Goal: Task Accomplishment & Management: Use online tool/utility

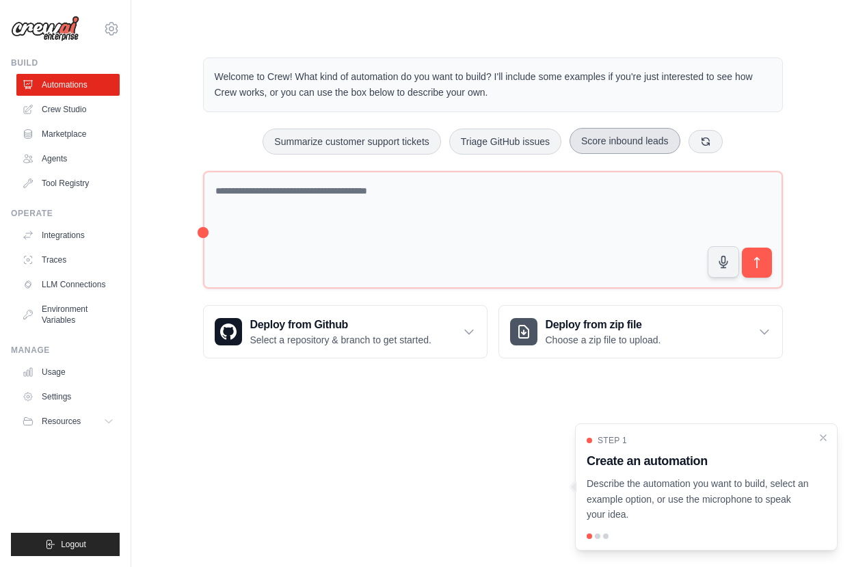
click at [623, 150] on button "Score inbound leads" at bounding box center [625, 141] width 111 height 26
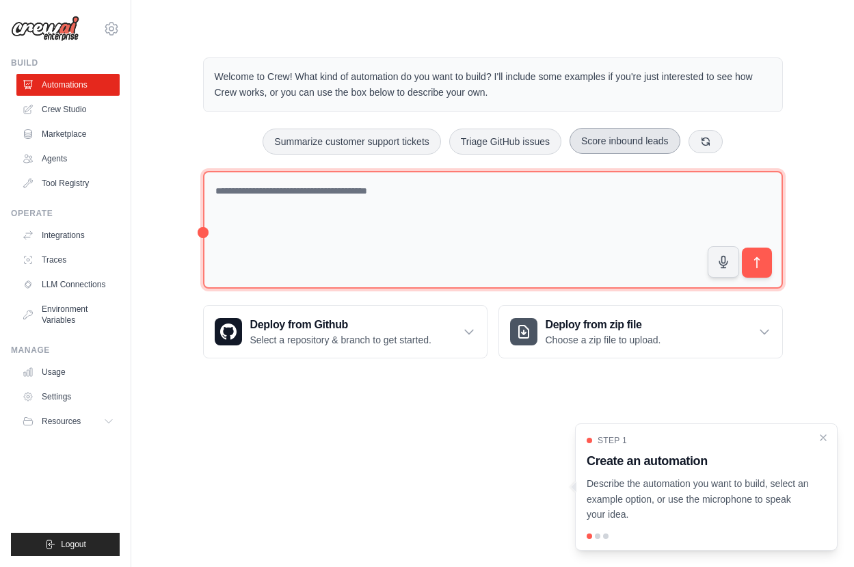
type textarea "**********"
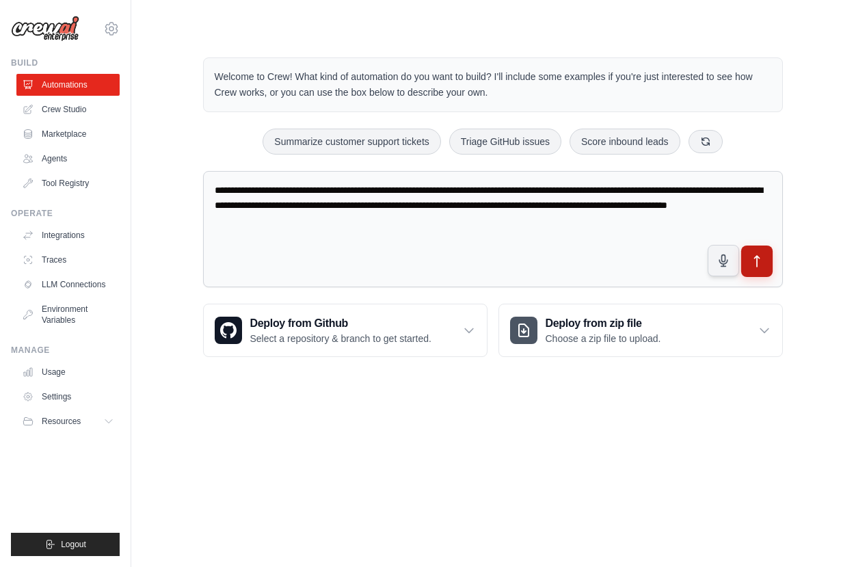
click at [764, 261] on button "submit" at bounding box center [756, 261] width 31 height 31
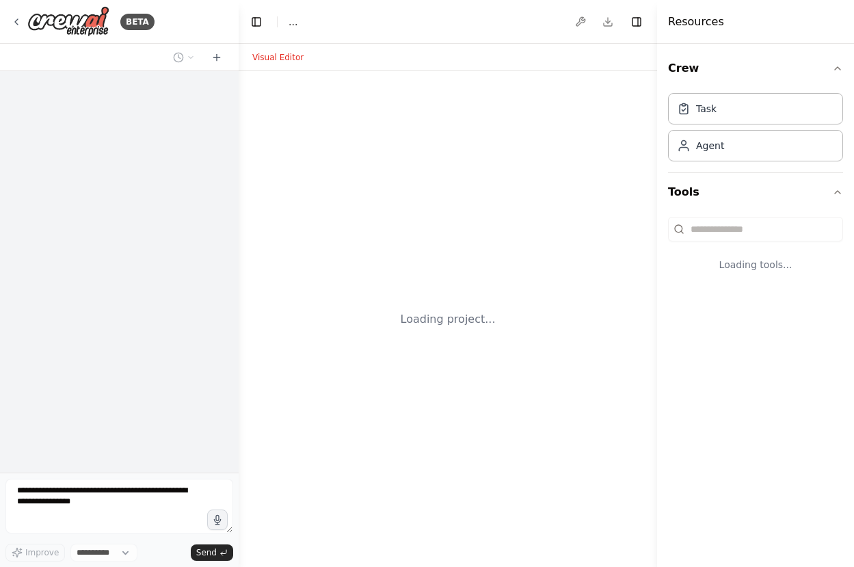
select select "****"
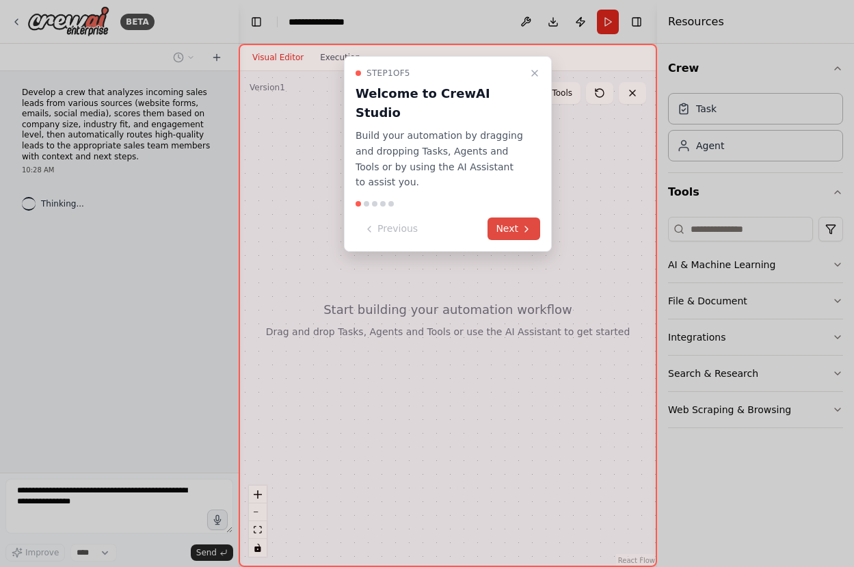
click at [492, 217] on button "Next" at bounding box center [514, 228] width 53 height 23
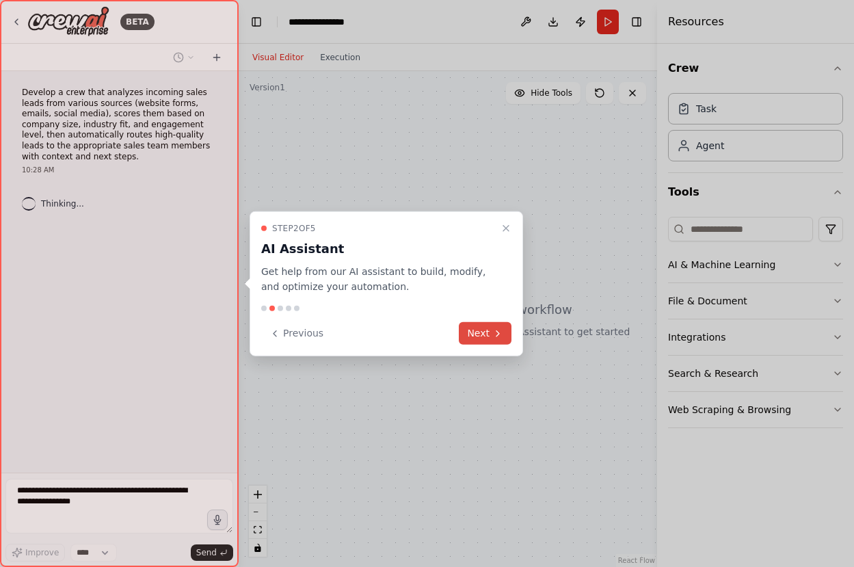
click at [474, 333] on button "Next" at bounding box center [485, 333] width 53 height 23
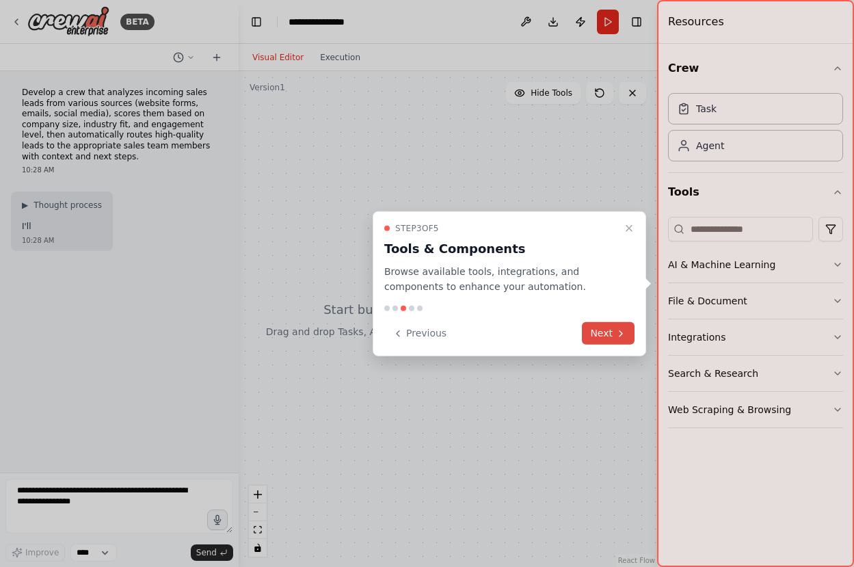
click at [607, 339] on button "Next" at bounding box center [608, 333] width 53 height 23
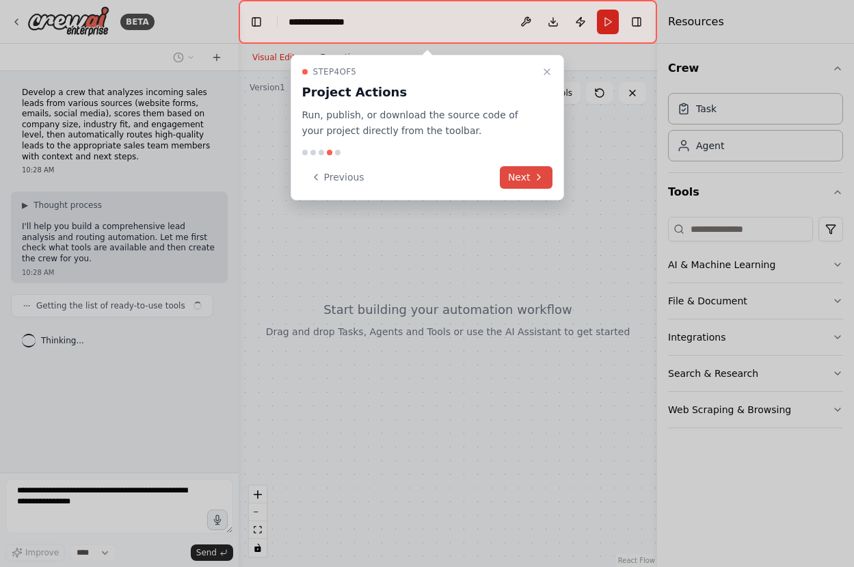
click at [522, 172] on button "Next" at bounding box center [526, 177] width 53 height 23
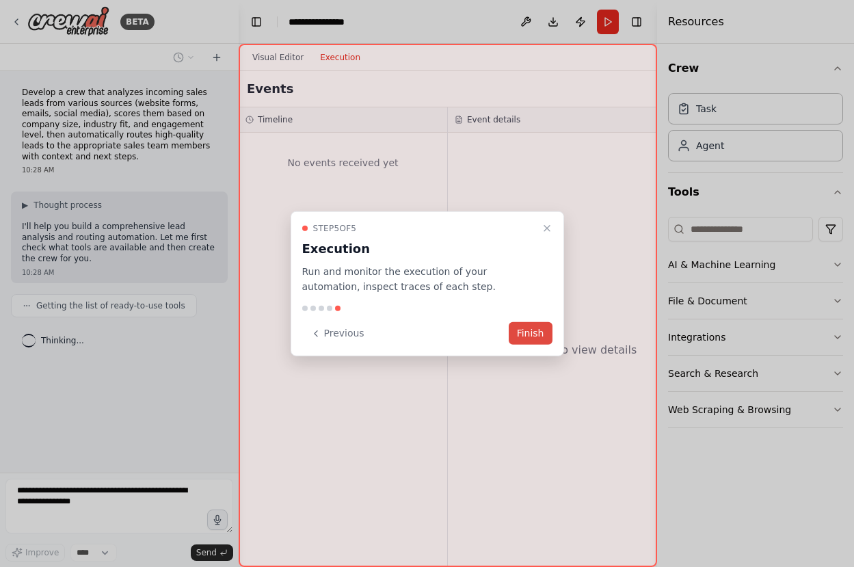
click at [530, 333] on button "Finish" at bounding box center [531, 333] width 44 height 23
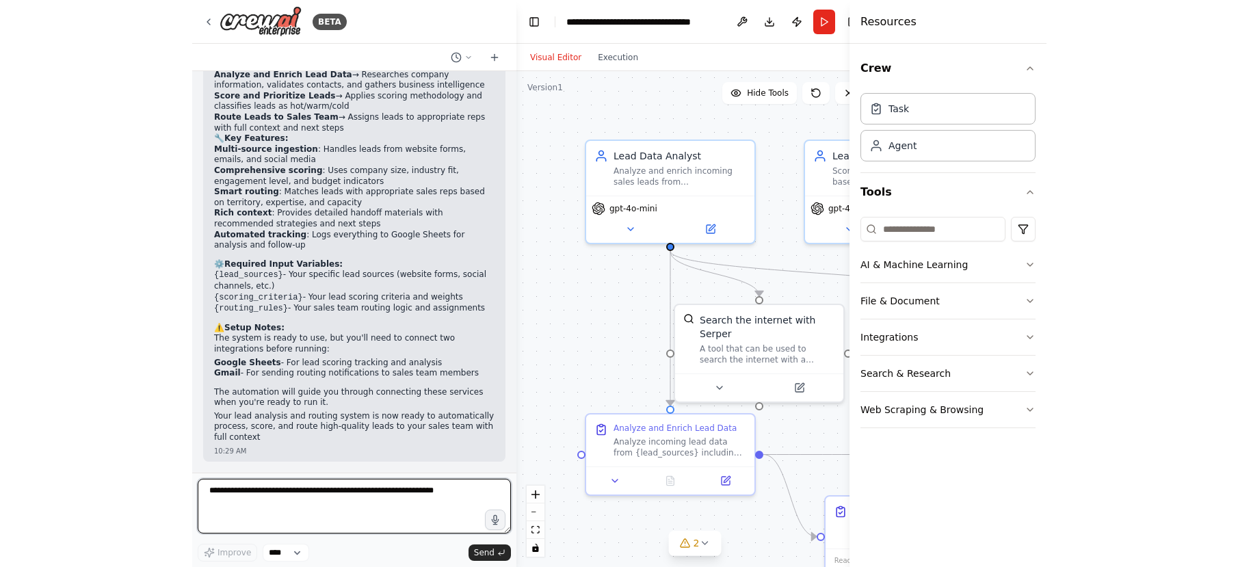
scroll to position [1059, 0]
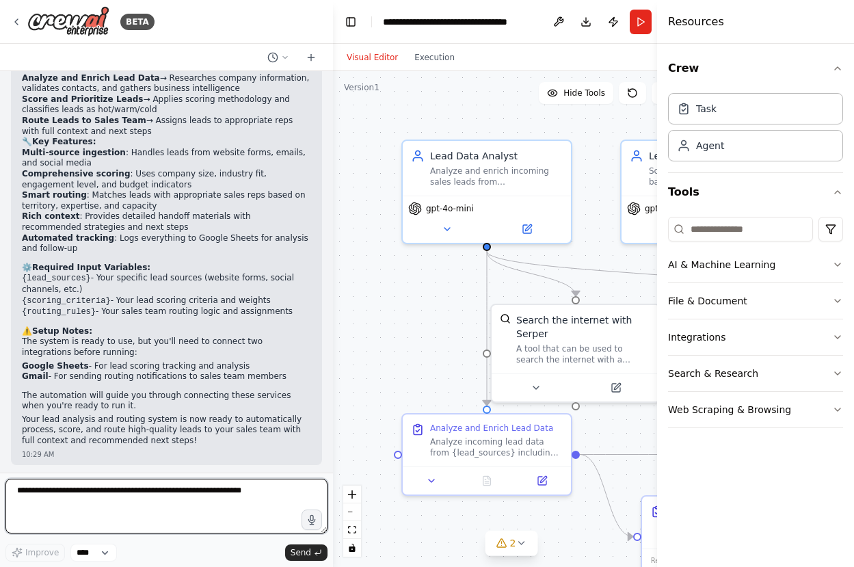
drag, startPoint x: 235, startPoint y: 267, endPoint x: 333, endPoint y: 279, distance: 98.6
click at [333, 279] on div "BETA Develop a crew that analyzes incoming sales leads from various sources (we…" at bounding box center [427, 283] width 854 height 567
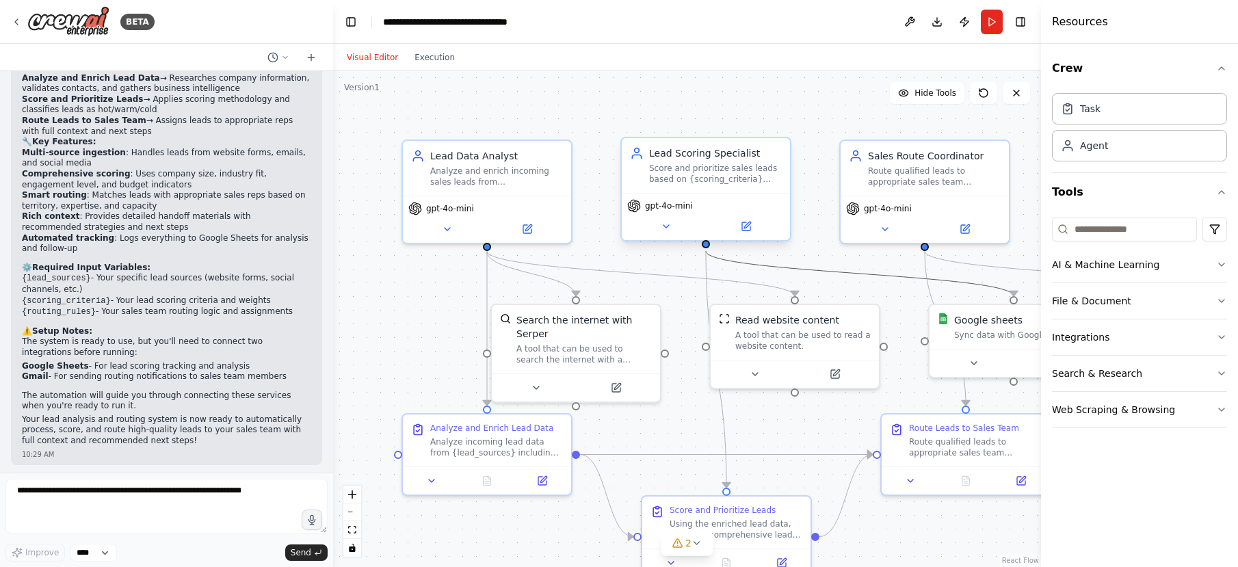
drag, startPoint x: 833, startPoint y: 277, endPoint x: 708, endPoint y: 234, distance: 132.4
click at [707, 234] on div ".deletable-edge-delete-btn { width: 20px; height: 20px; border: 0px solid #ffff…" at bounding box center [687, 319] width 708 height 496
drag, startPoint x: 825, startPoint y: 270, endPoint x: 706, endPoint y: 253, distance: 120.2
click at [714, 254] on icon "Edge from 1a6dff94-51e8-4a89-b7ec-6f855d189436 to 8049f1b8-beef-44b6-aa67-2d48c…" at bounding box center [860, 273] width 308 height 45
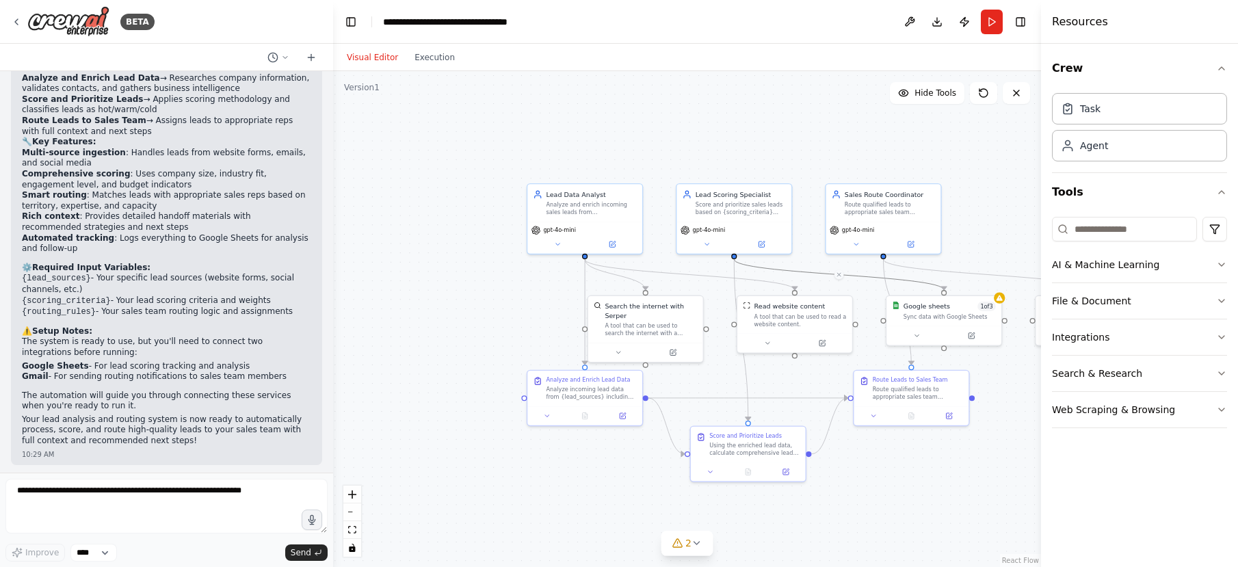
drag, startPoint x: 1010, startPoint y: 138, endPoint x: 910, endPoint y: 127, distance: 101.2
click at [854, 127] on div ".deletable-edge-delete-btn { width: 20px; height: 20px; border: 0px solid #ffff…" at bounding box center [687, 319] width 708 height 496
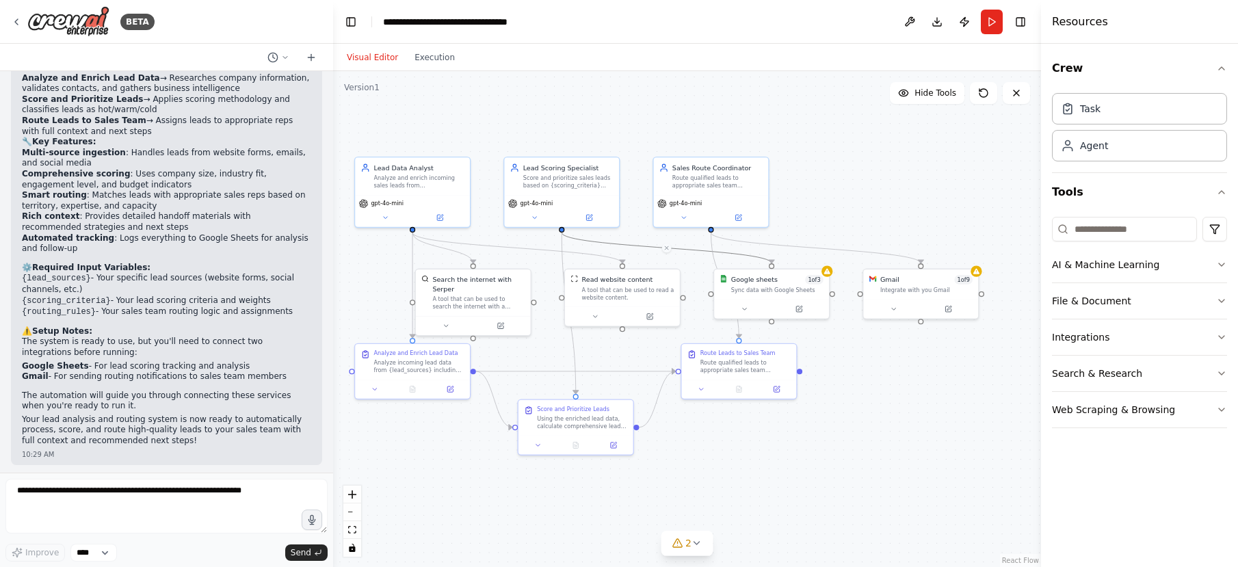
drag, startPoint x: 877, startPoint y: 220, endPoint x: 860, endPoint y: 223, distance: 17.3
click at [854, 223] on div ".deletable-edge-delete-btn { width: 20px; height: 20px; border: 0px solid #ffff…" at bounding box center [687, 319] width 708 height 496
click at [34, 24] on img at bounding box center [68, 21] width 82 height 31
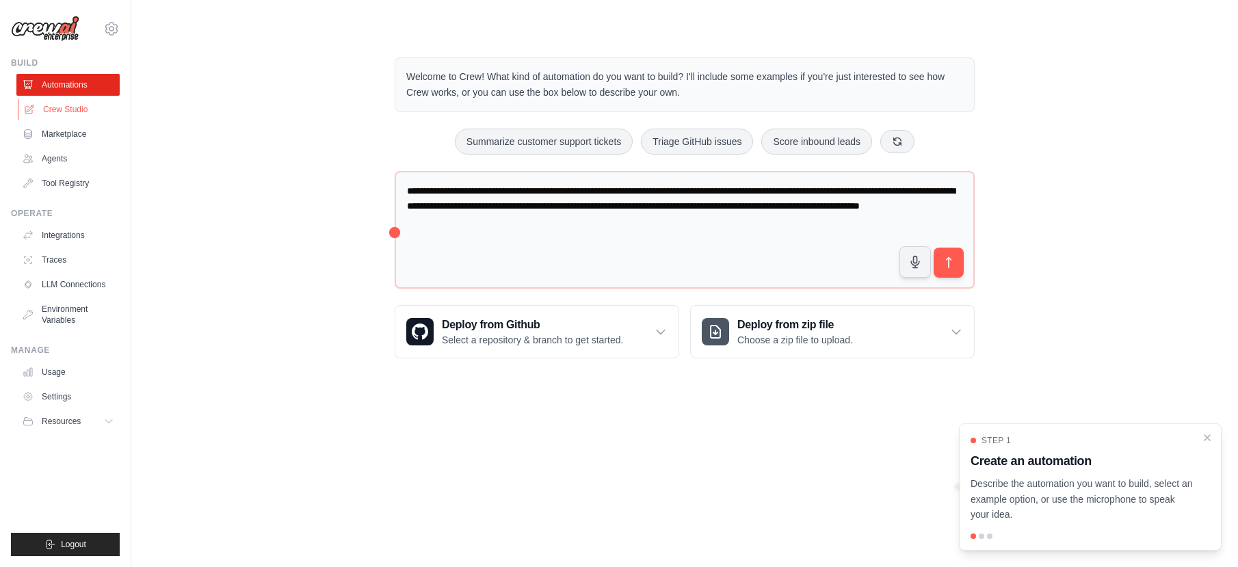
click at [72, 110] on link "Crew Studio" at bounding box center [69, 109] width 103 height 22
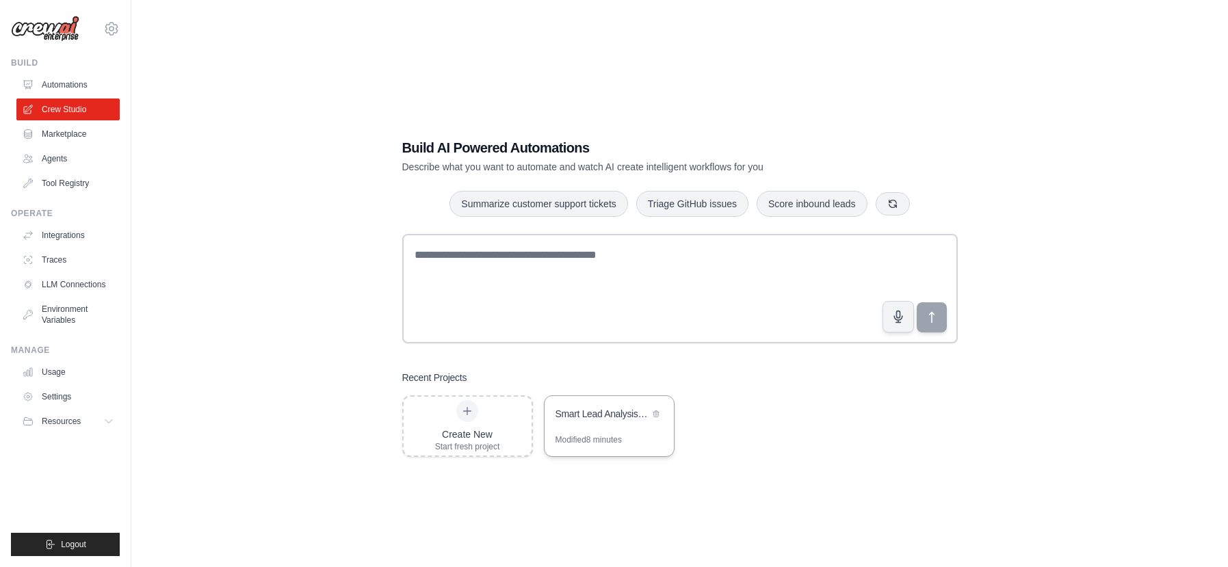
click at [584, 414] on div "Smart Lead Analysis & Routing System" at bounding box center [602, 414] width 94 height 14
click at [577, 418] on div "Smart Lead Analysis & Routing System" at bounding box center [602, 414] width 94 height 14
click at [86, 103] on link "Crew Studio" at bounding box center [69, 109] width 103 height 22
click at [88, 90] on link "Automations" at bounding box center [69, 85] width 103 height 22
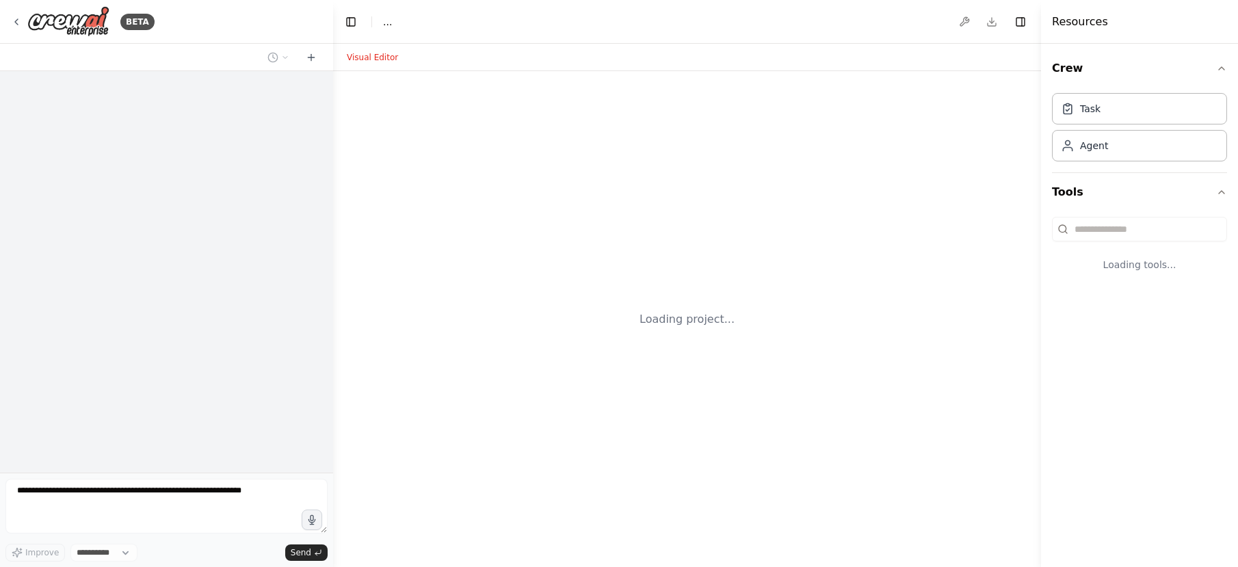
select select "****"
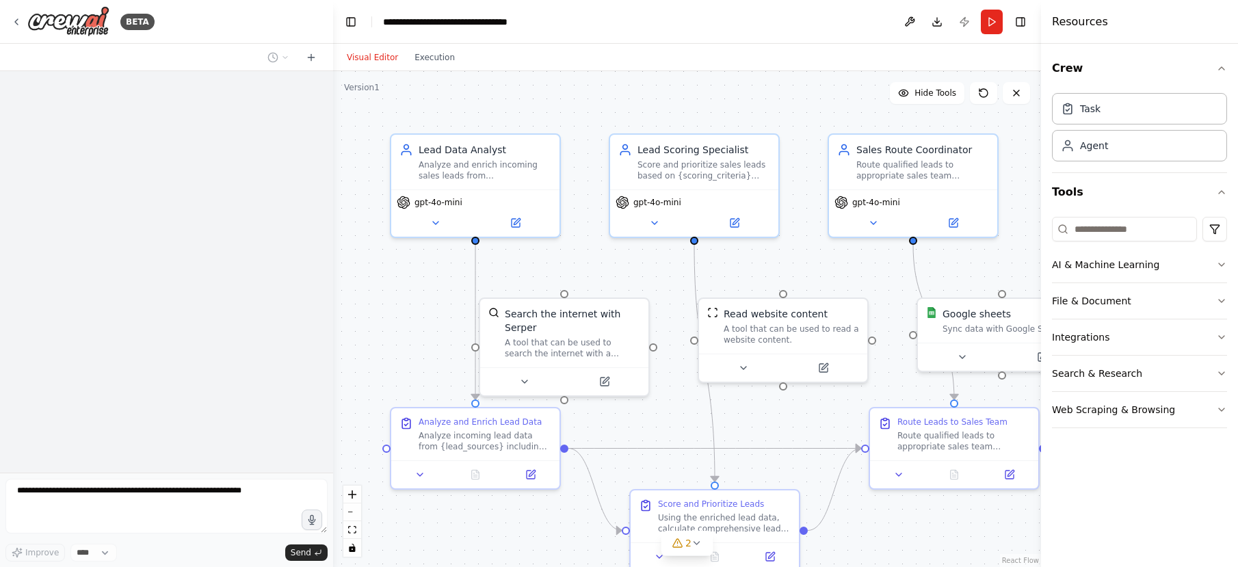
drag, startPoint x: 794, startPoint y: 429, endPoint x: 623, endPoint y: 392, distance: 175.1
click at [643, 397] on div ".deletable-edge-delete-btn { width: 20px; height: 20px; border: 0px solid #ffff…" at bounding box center [687, 319] width 708 height 496
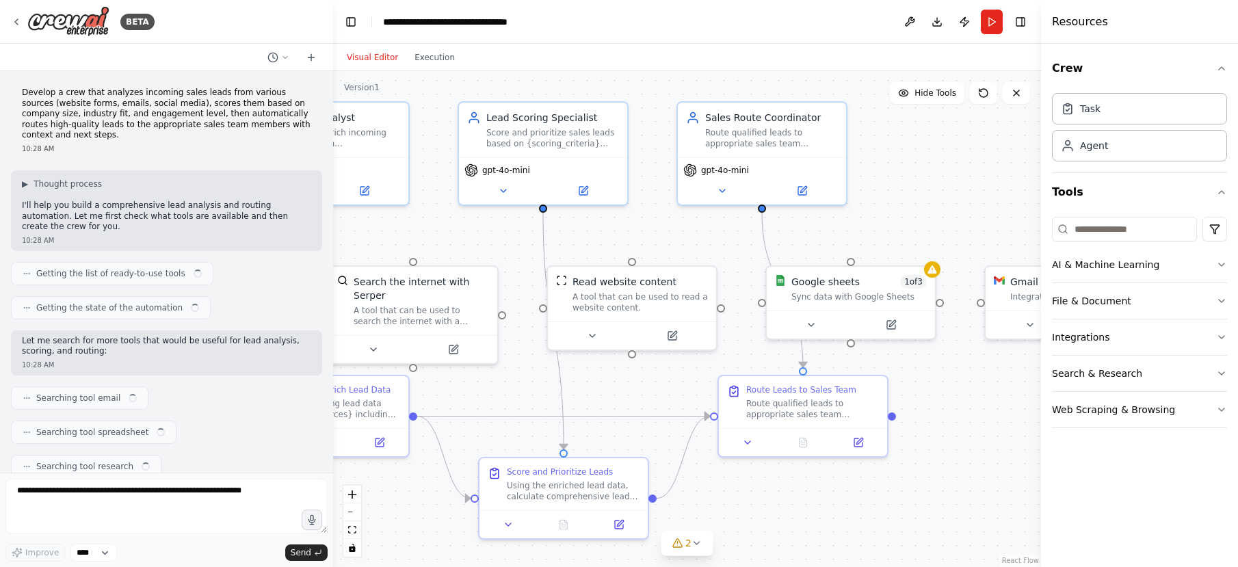
scroll to position [1059, 0]
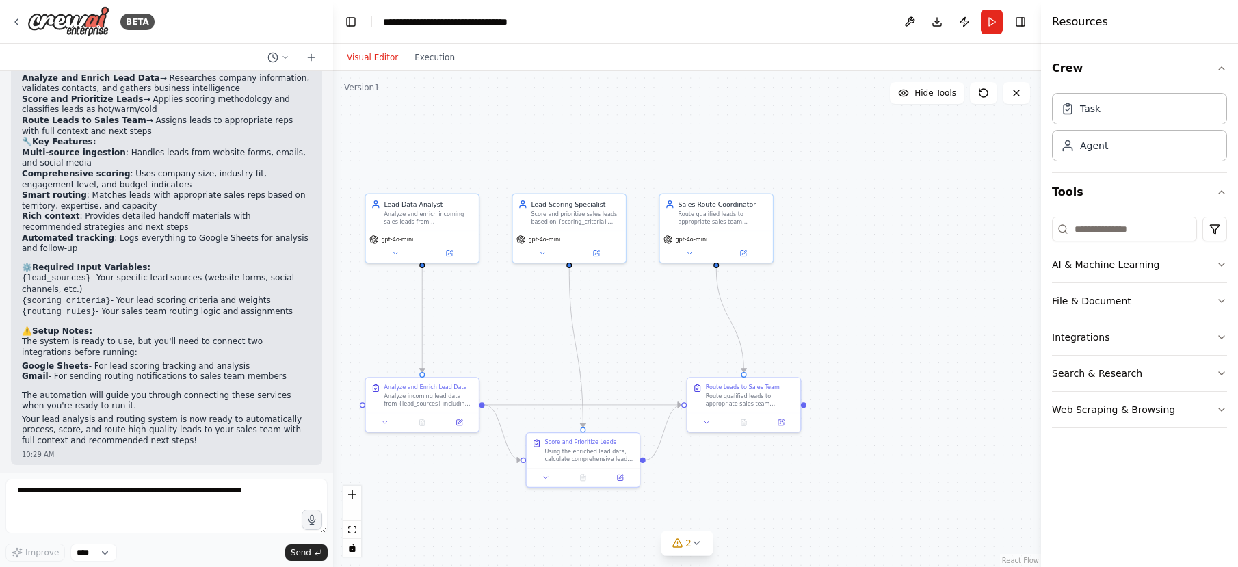
drag, startPoint x: 455, startPoint y: 332, endPoint x: 570, endPoint y: 340, distance: 115.1
click at [570, 340] on div ".deletable-edge-delete-btn { width: 20px; height: 20px; border: 0px solid #ffff…" at bounding box center [687, 319] width 708 height 496
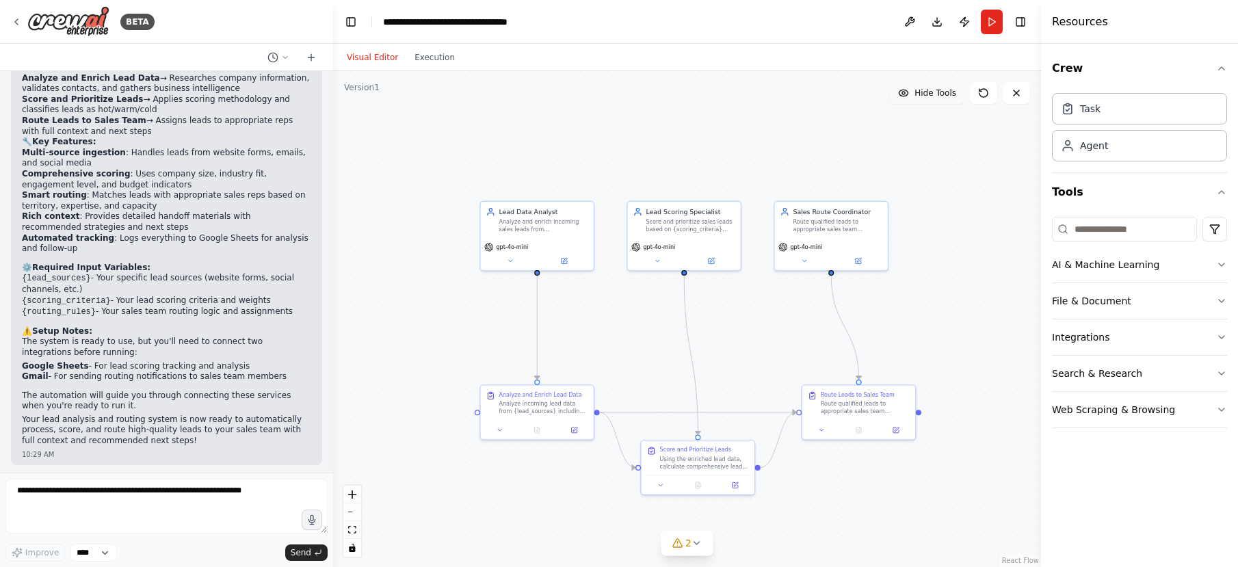
click at [904, 101] on button "Hide Tools" at bounding box center [927, 93] width 75 height 22
click at [910, 97] on button "Show Tools" at bounding box center [925, 93] width 78 height 22
click at [910, 97] on button "Hide Tools" at bounding box center [927, 93] width 75 height 22
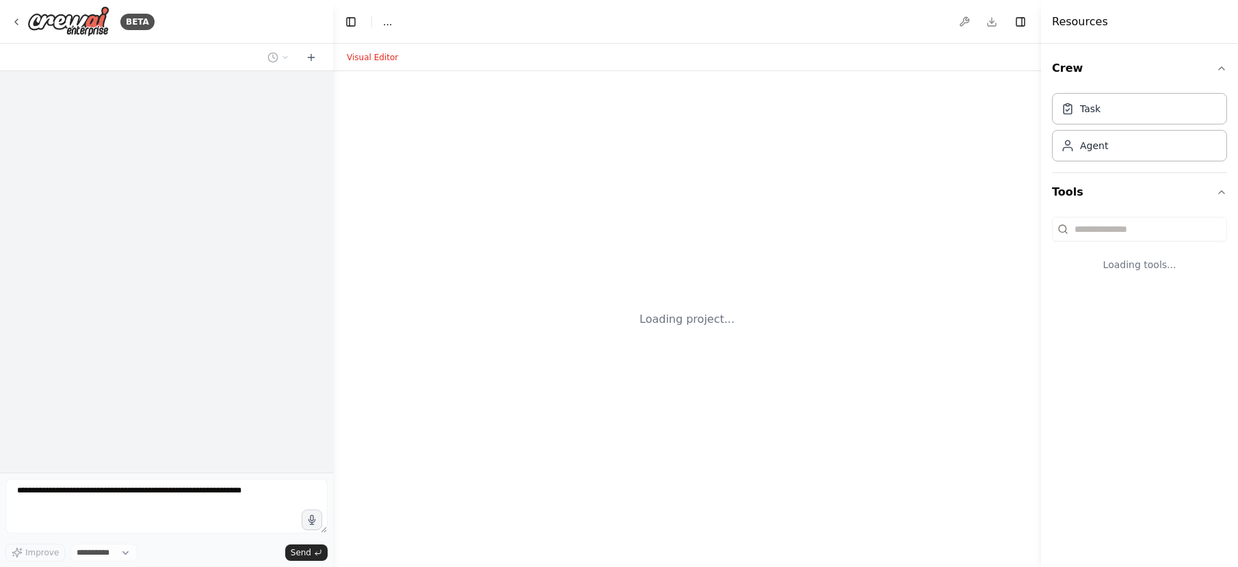
select select "****"
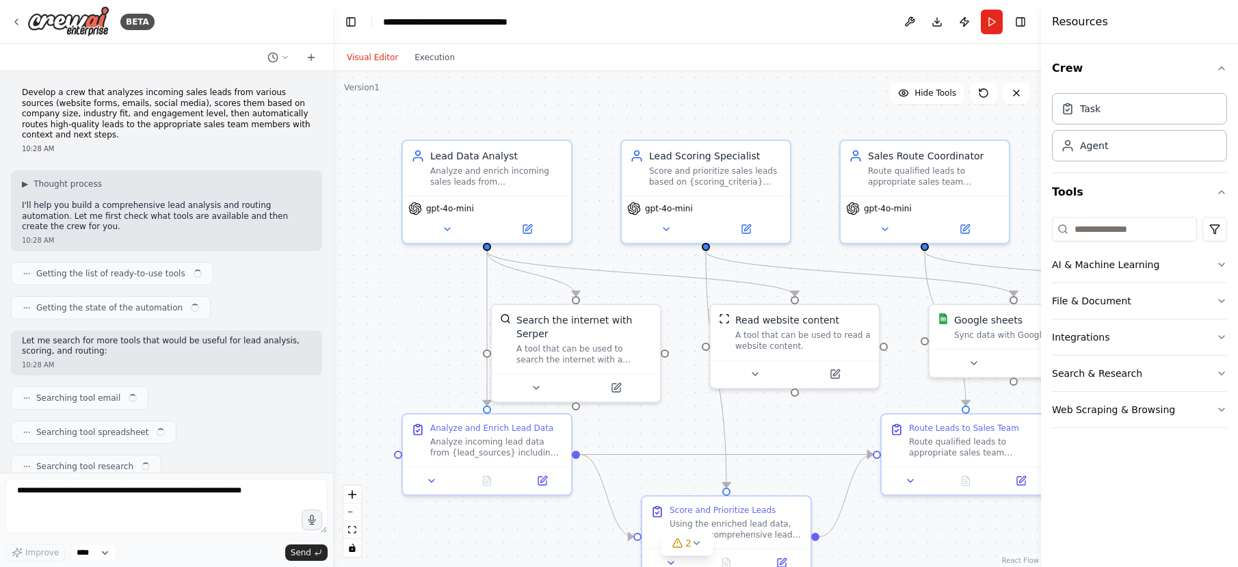
scroll to position [1059, 0]
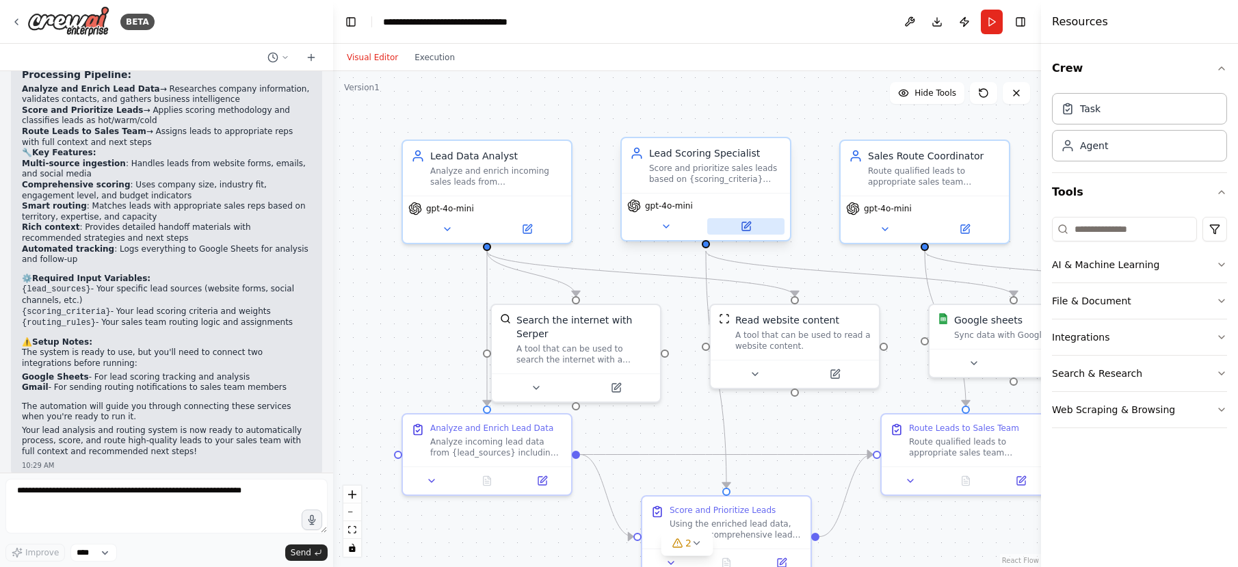
drag, startPoint x: 833, startPoint y: 263, endPoint x: 744, endPoint y: 231, distance: 94.3
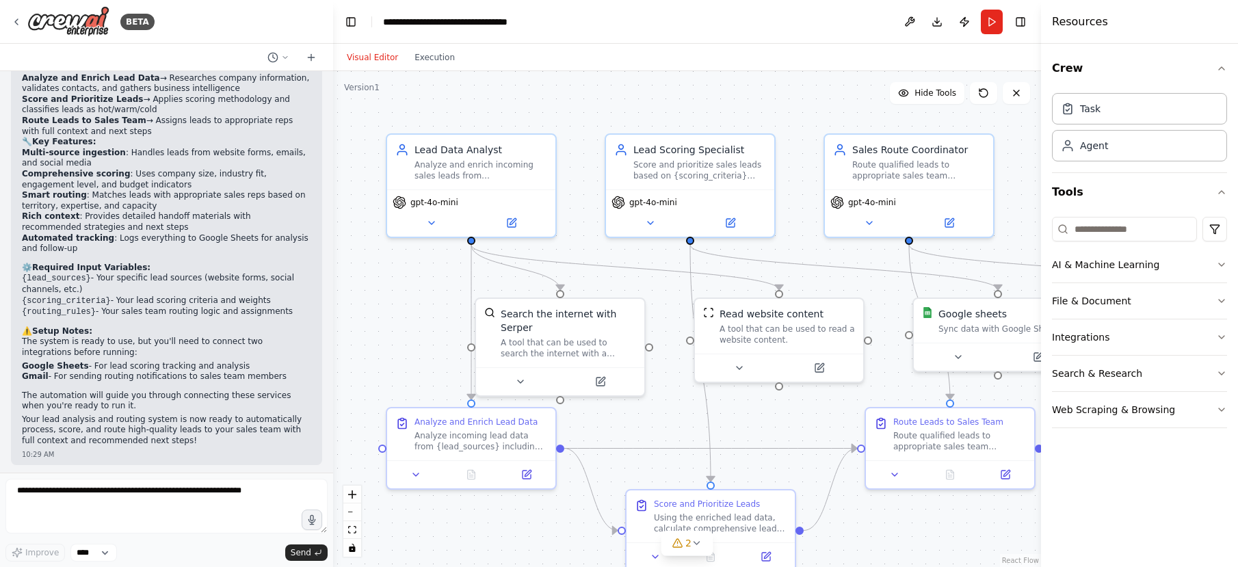
drag, startPoint x: 799, startPoint y: 244, endPoint x: 661, endPoint y: 220, distance: 139.7
click at [664, 220] on div ".deletable-edge-delete-btn { width: 20px; height: 20px; border: 0px solid #ffff…" at bounding box center [687, 319] width 708 height 496
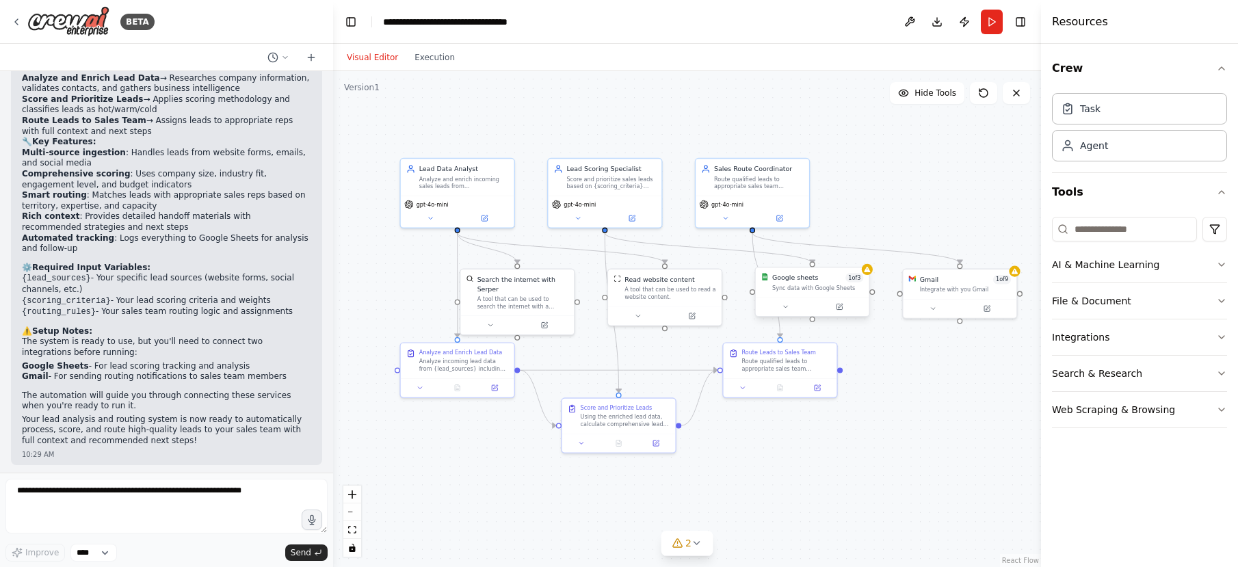
click at [823, 289] on div "Sync data with Google Sheets" at bounding box center [817, 289] width 91 height 8
click at [852, 251] on button at bounding box center [858, 254] width 18 height 18
click at [803, 253] on button "Confirm" at bounding box center [819, 254] width 49 height 16
click at [943, 288] on div "Integrate with you Gmail" at bounding box center [965, 289] width 91 height 8
click at [1007, 254] on icon at bounding box center [1006, 254] width 8 height 8
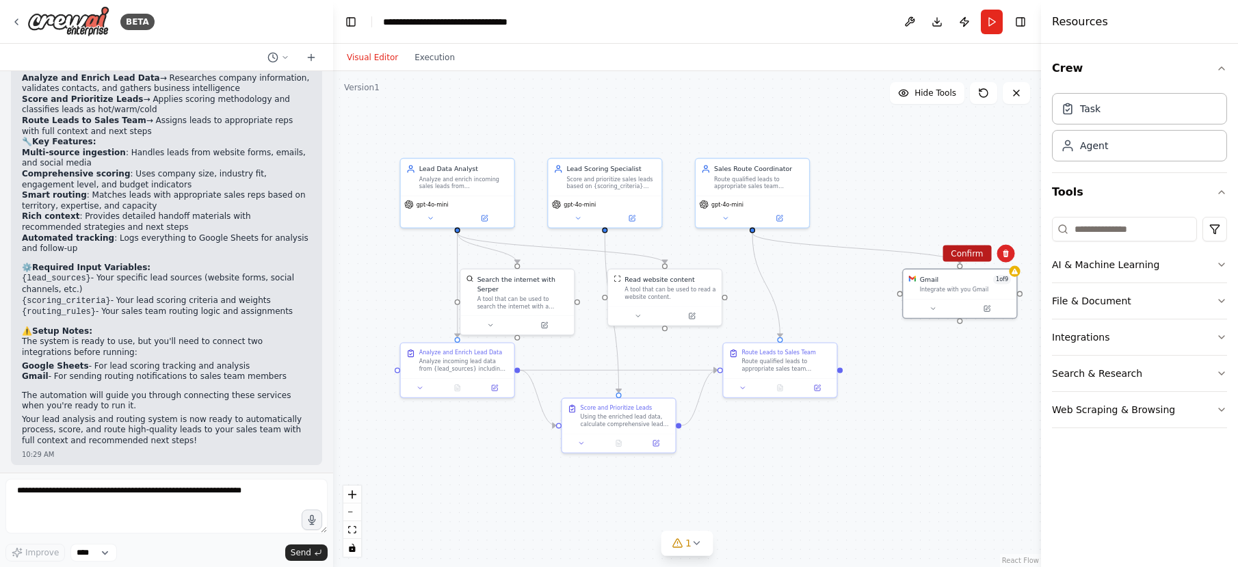
click at [952, 255] on button "Confirm" at bounding box center [966, 254] width 49 height 16
click at [954, 253] on button "Confirm" at bounding box center [967, 254] width 49 height 16
click at [988, 21] on button "Run" at bounding box center [992, 22] width 22 height 25
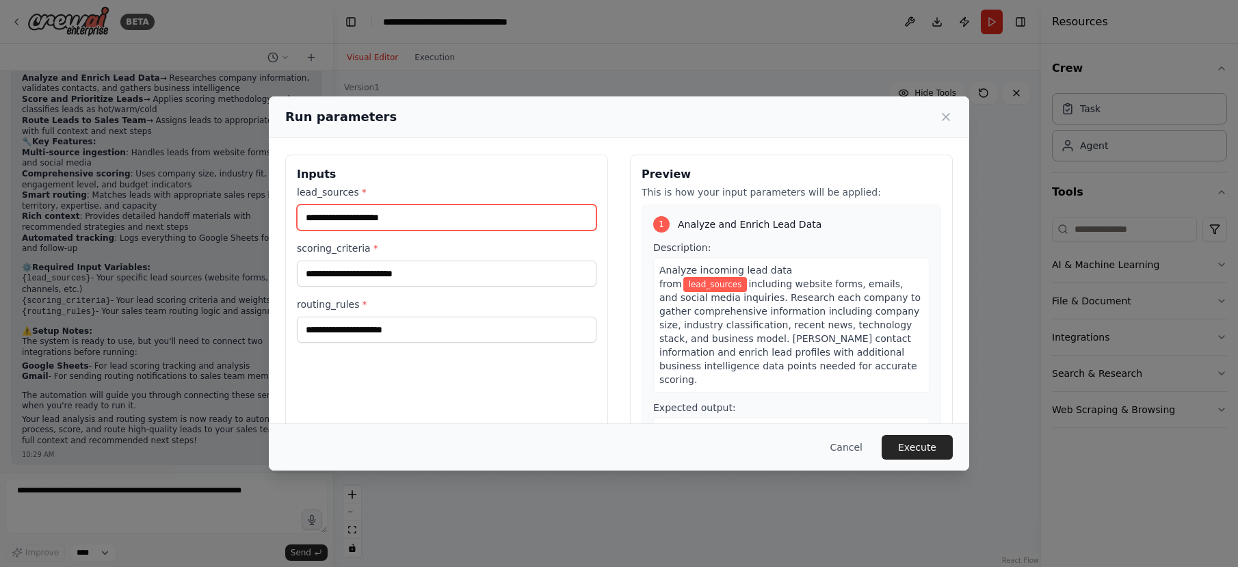
click at [436, 218] on input "lead_sources *" at bounding box center [447, 217] width 300 height 26
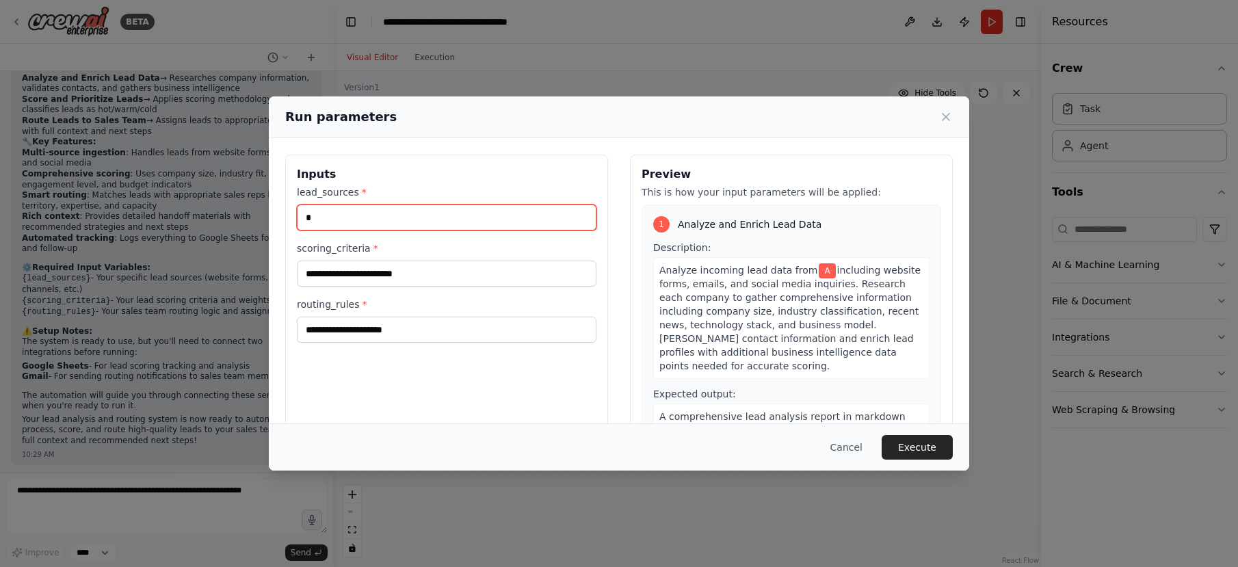
type input "*"
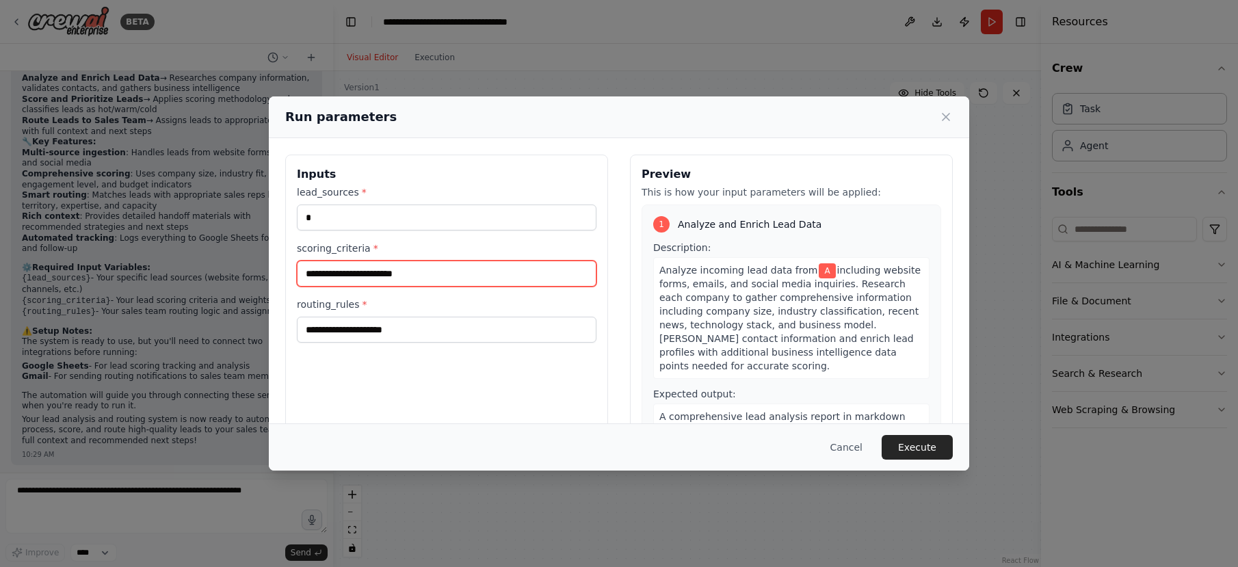
click at [362, 273] on input "scoring_criteria *" at bounding box center [447, 274] width 300 height 26
type input "*"
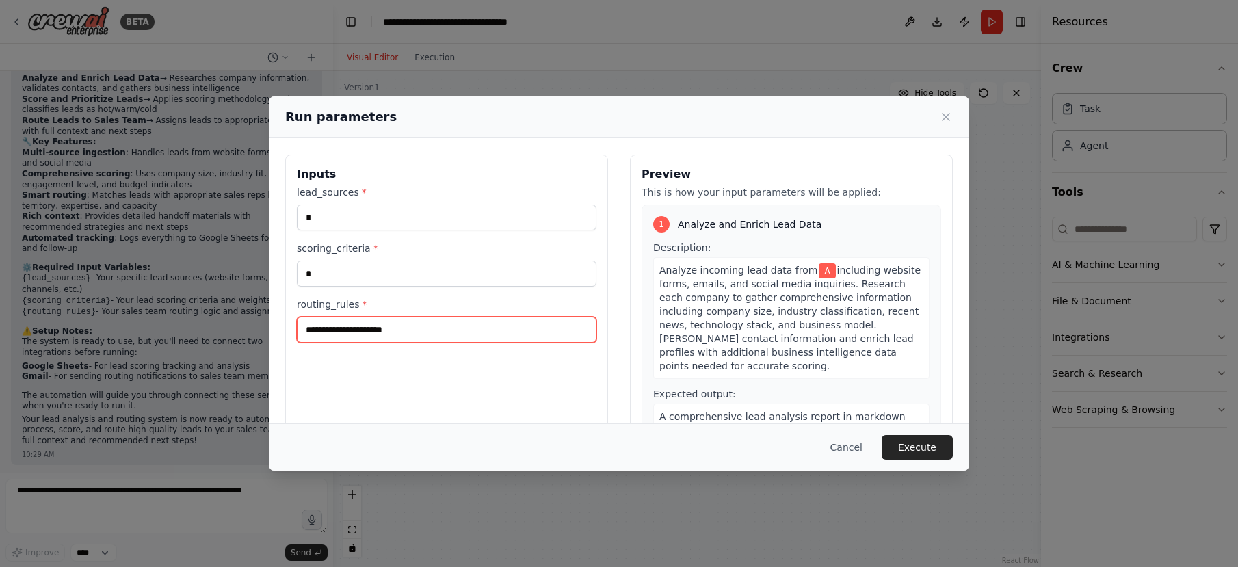
click at [380, 339] on input "routing_rules *" at bounding box center [447, 330] width 300 height 26
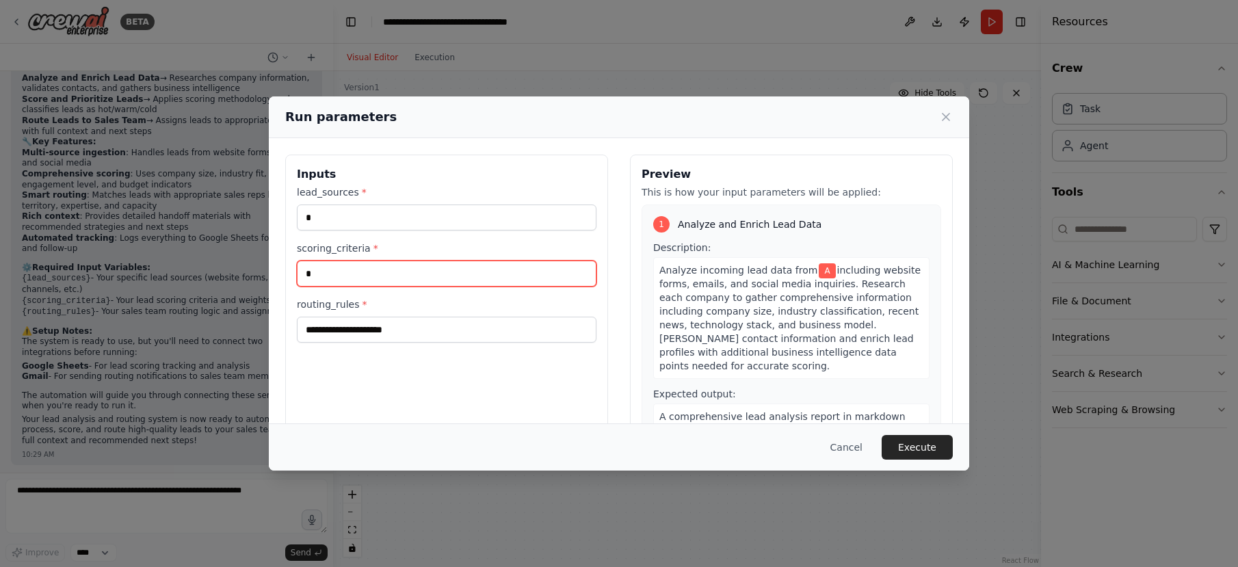
drag, startPoint x: 365, startPoint y: 270, endPoint x: 356, endPoint y: 274, distance: 9.8
click at [356, 271] on input "*" at bounding box center [447, 274] width 300 height 26
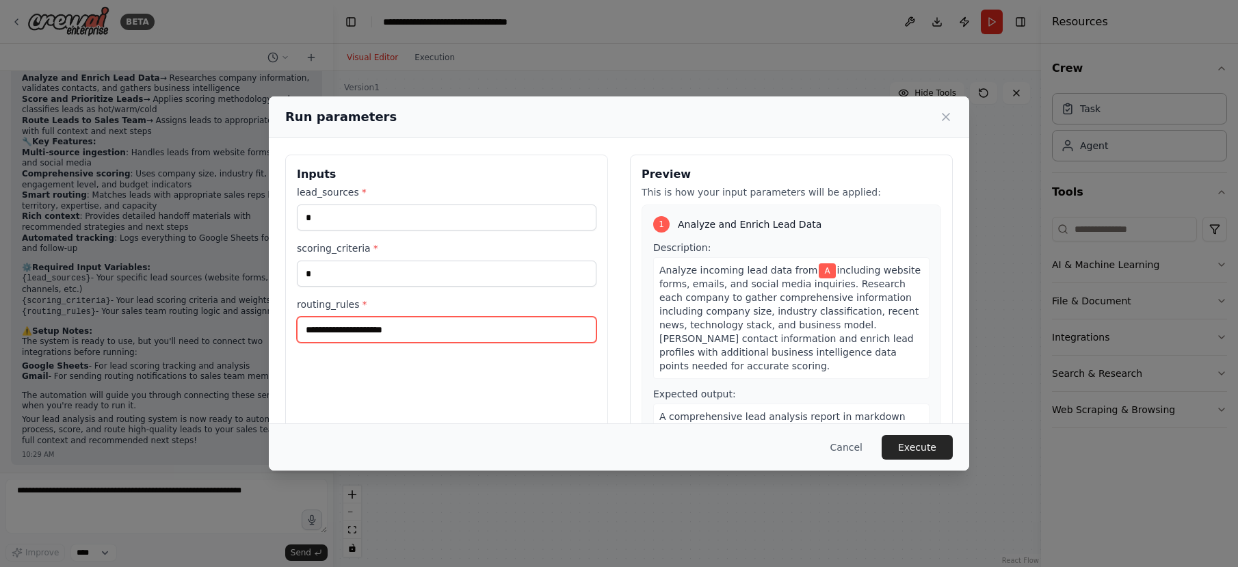
click at [359, 318] on input "routing_rules *" at bounding box center [447, 330] width 300 height 26
type input "*"
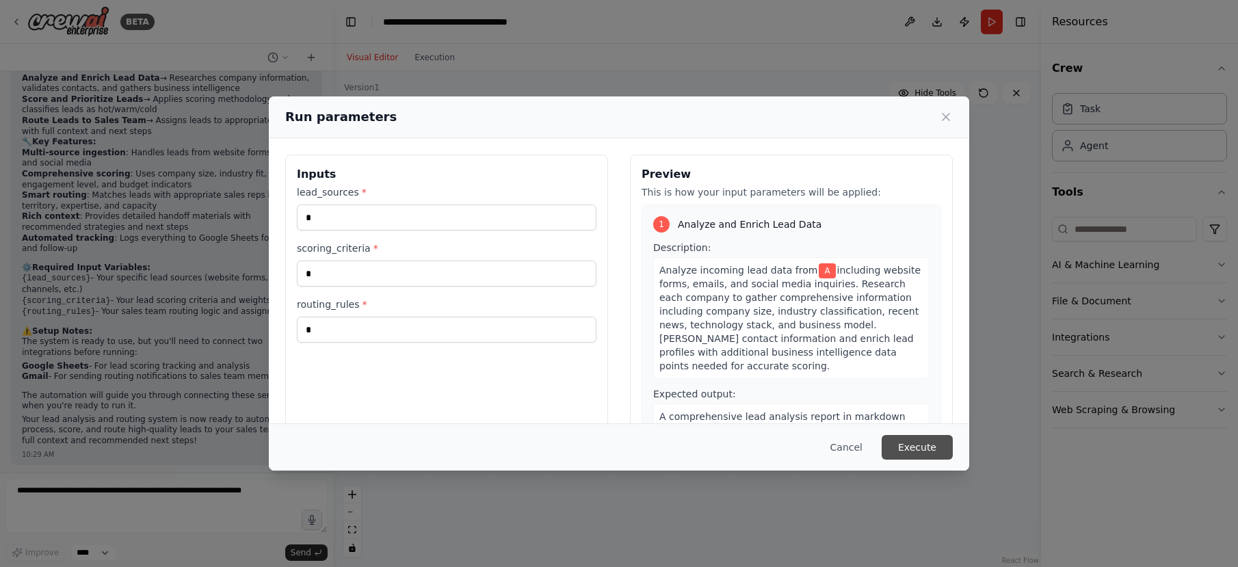
click at [903, 449] on button "Execute" at bounding box center [917, 447] width 71 height 25
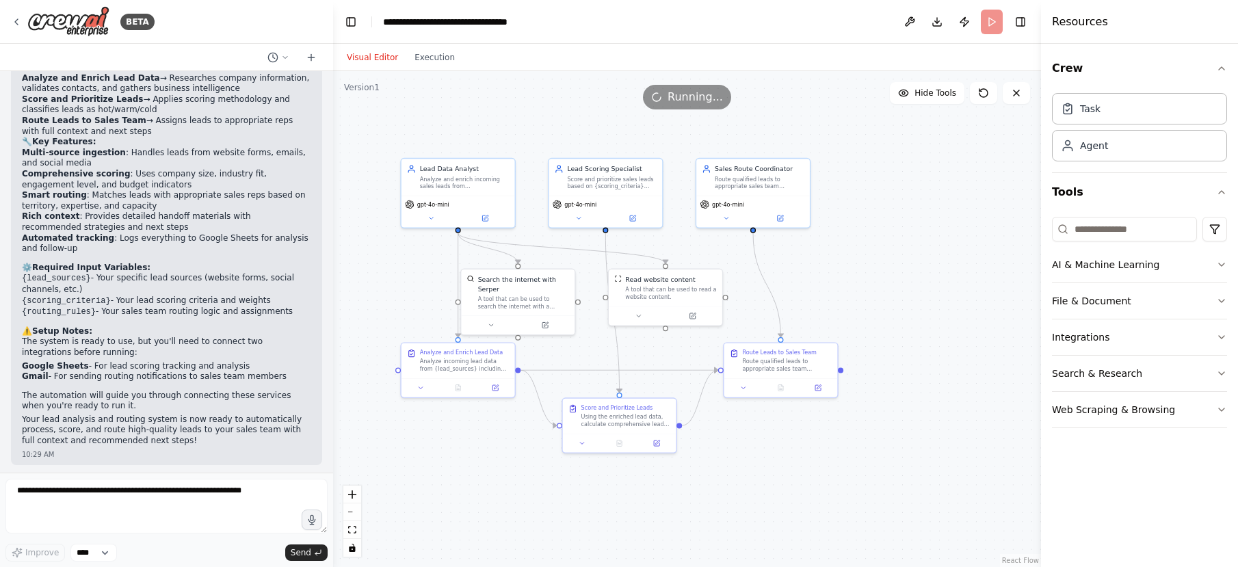
click at [423, 69] on div "Visual Editor Execution" at bounding box center [401, 57] width 124 height 27
click at [420, 61] on button "Execution" at bounding box center [434, 57] width 57 height 16
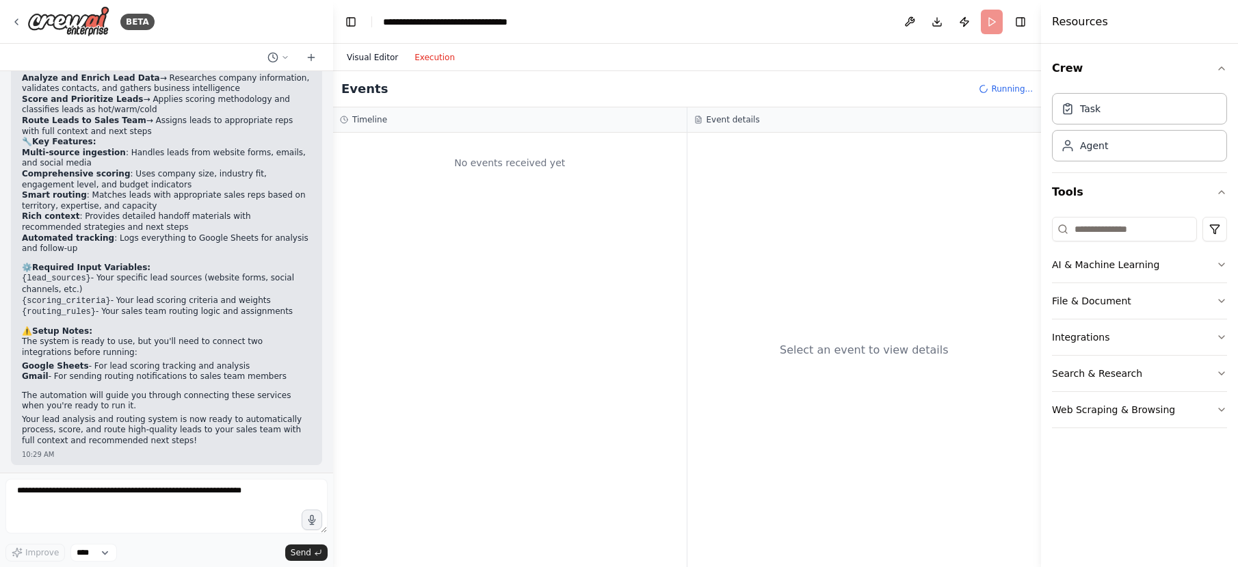
click at [368, 56] on button "Visual Editor" at bounding box center [373, 57] width 68 height 16
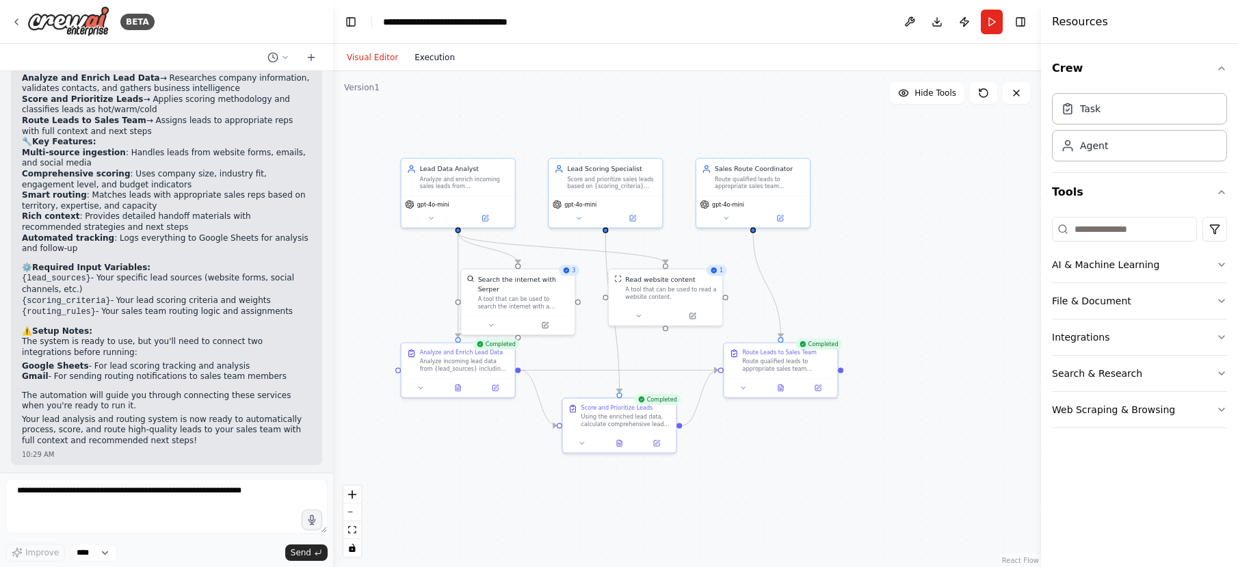
click at [449, 49] on button "Execution" at bounding box center [434, 57] width 57 height 16
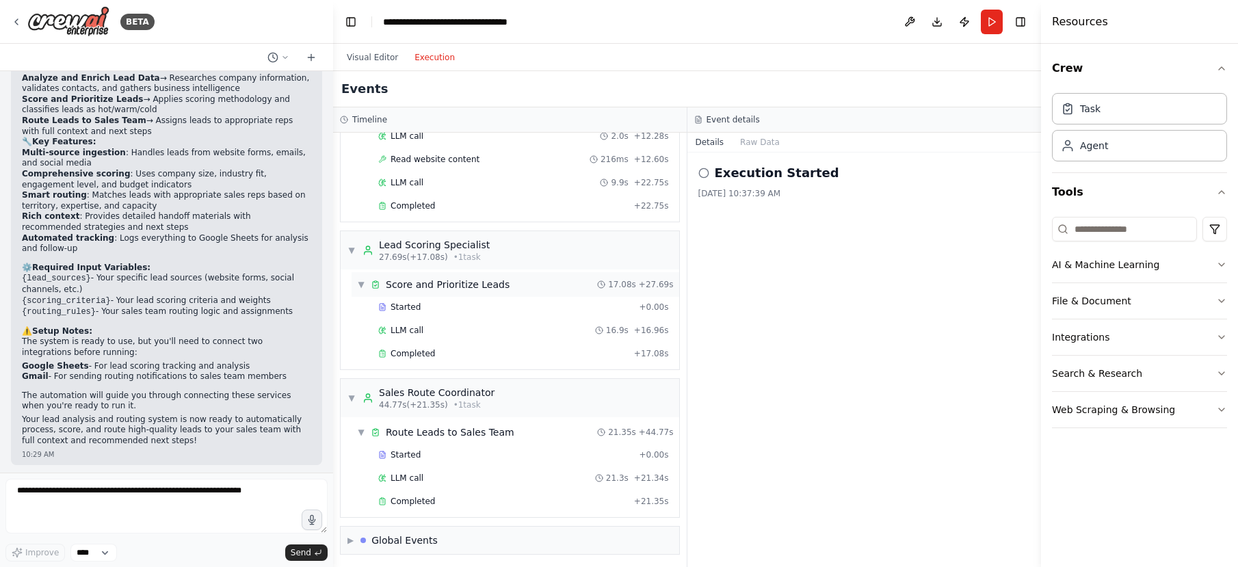
scroll to position [243, 0]
click at [505, 346] on div "Completed + 17.08s" at bounding box center [523, 353] width 300 height 21
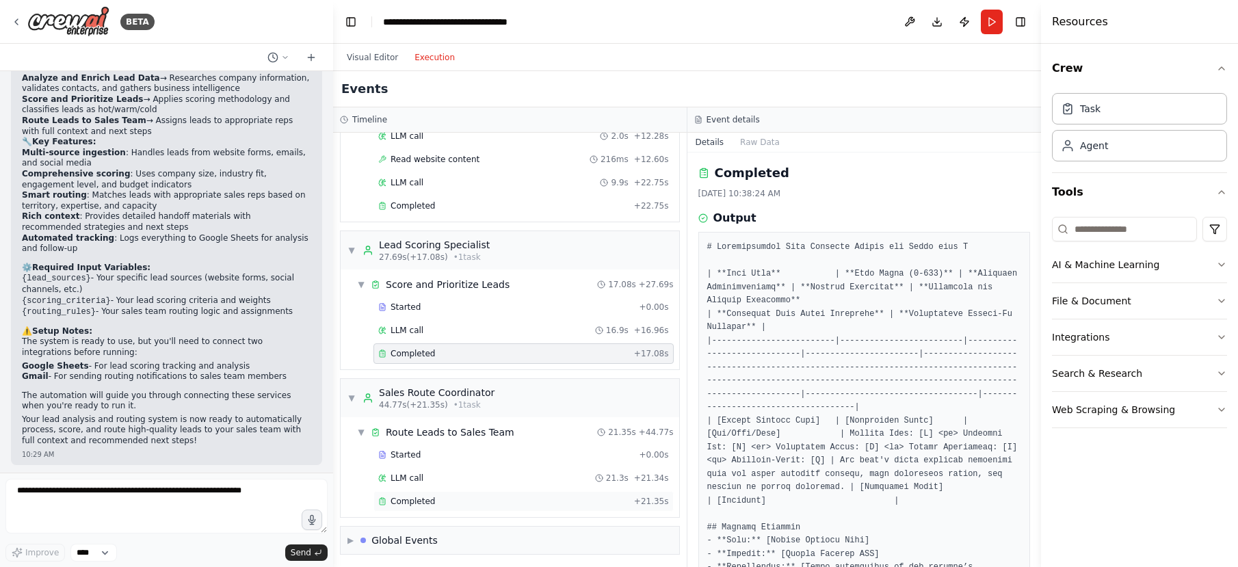
click at [507, 511] on div "Completed + 21.35s" at bounding box center [523, 501] width 300 height 21
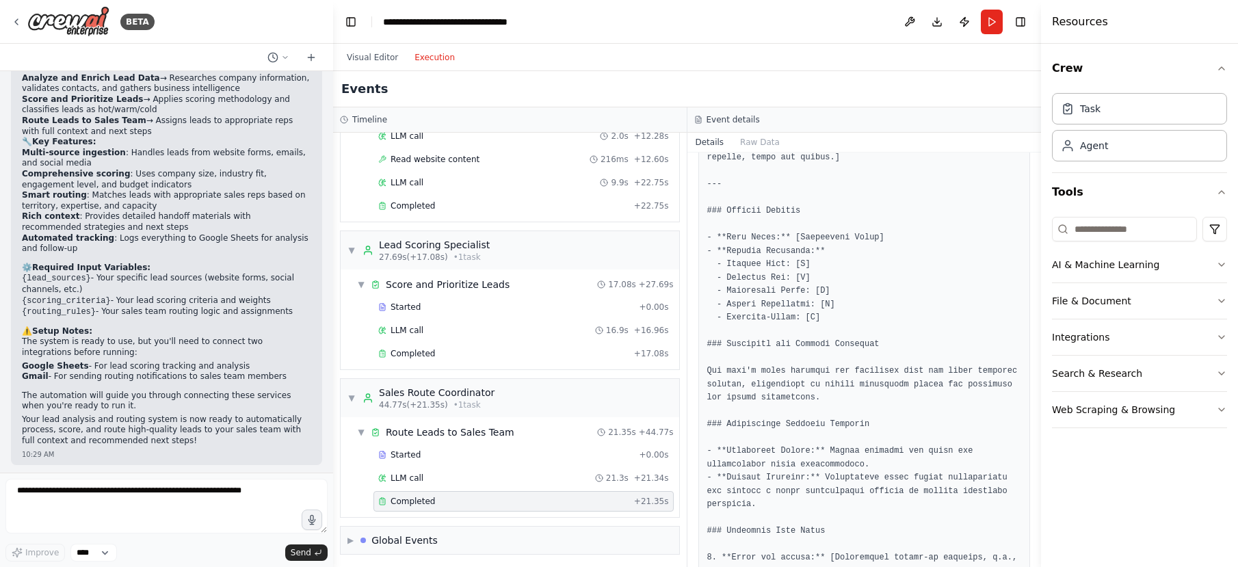
scroll to position [1531, 0]
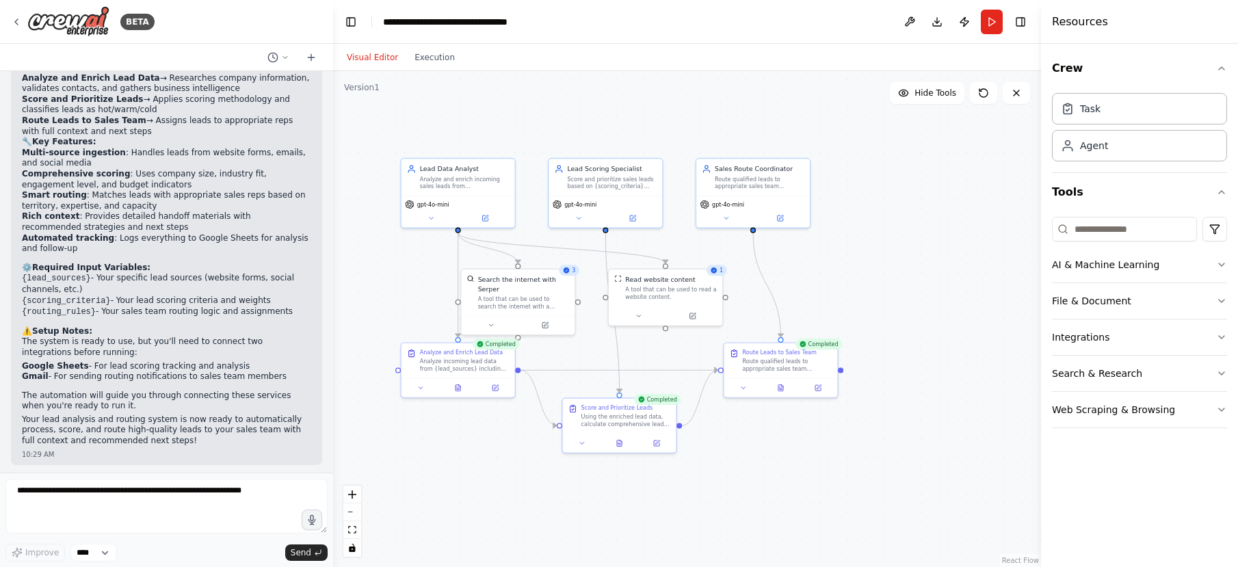
click at [362, 60] on button "Visual Editor" at bounding box center [373, 57] width 68 height 16
click at [786, 395] on div "Route Leads to Sales Team Route qualified leads to appropriate sales team membe…" at bounding box center [780, 369] width 115 height 56
click at [780, 386] on icon at bounding box center [780, 386] width 5 height 6
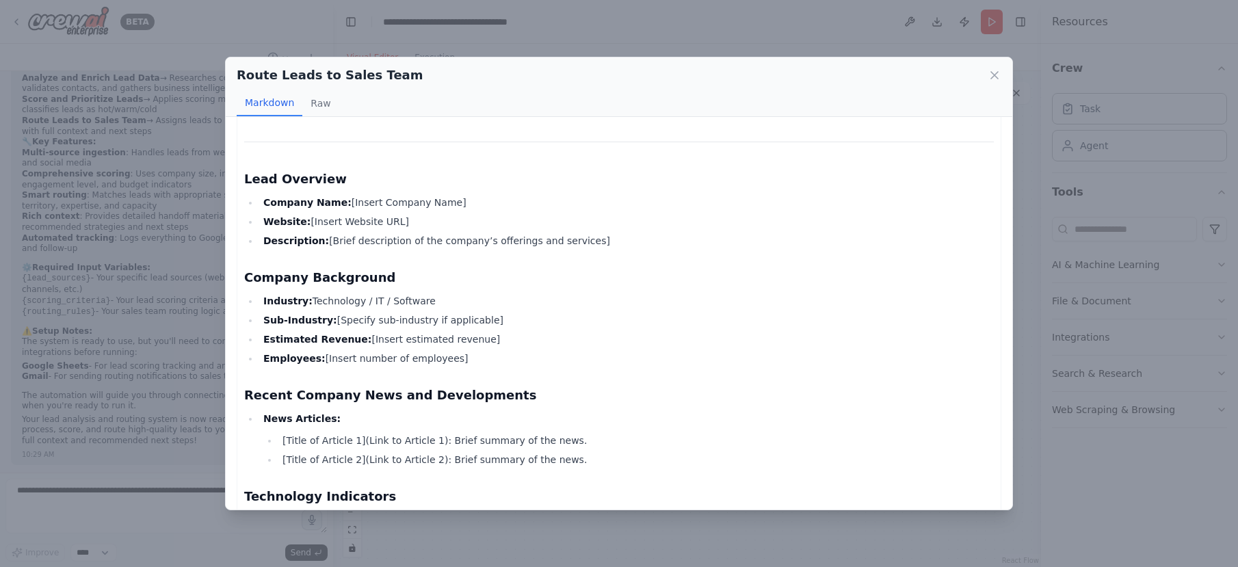
scroll to position [1462, 0]
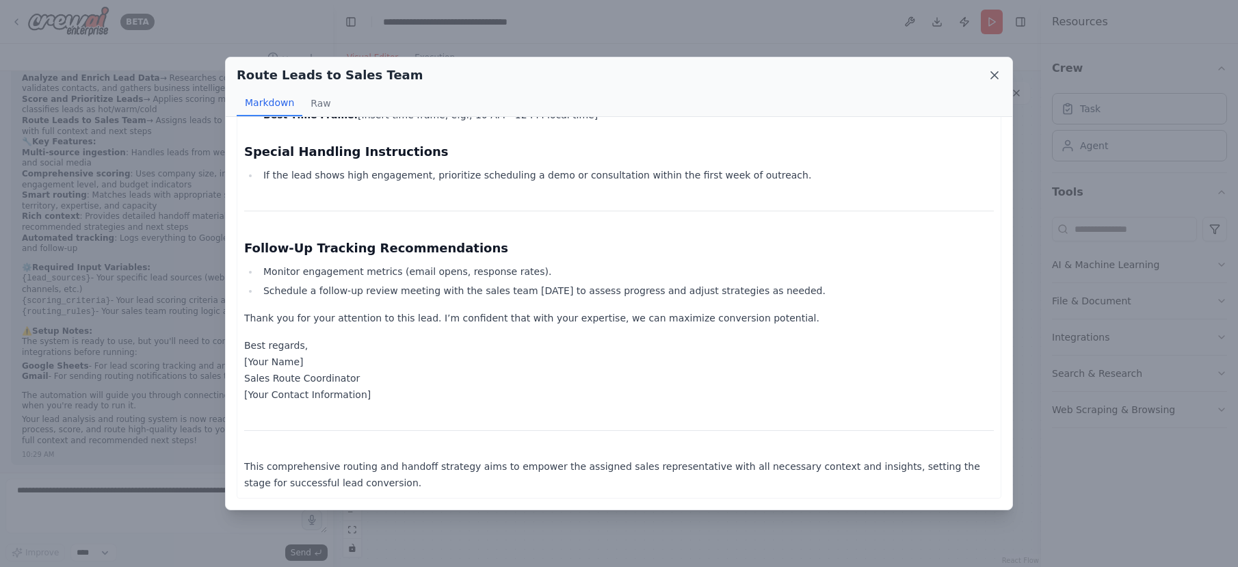
click at [995, 74] on icon at bounding box center [994, 75] width 7 height 7
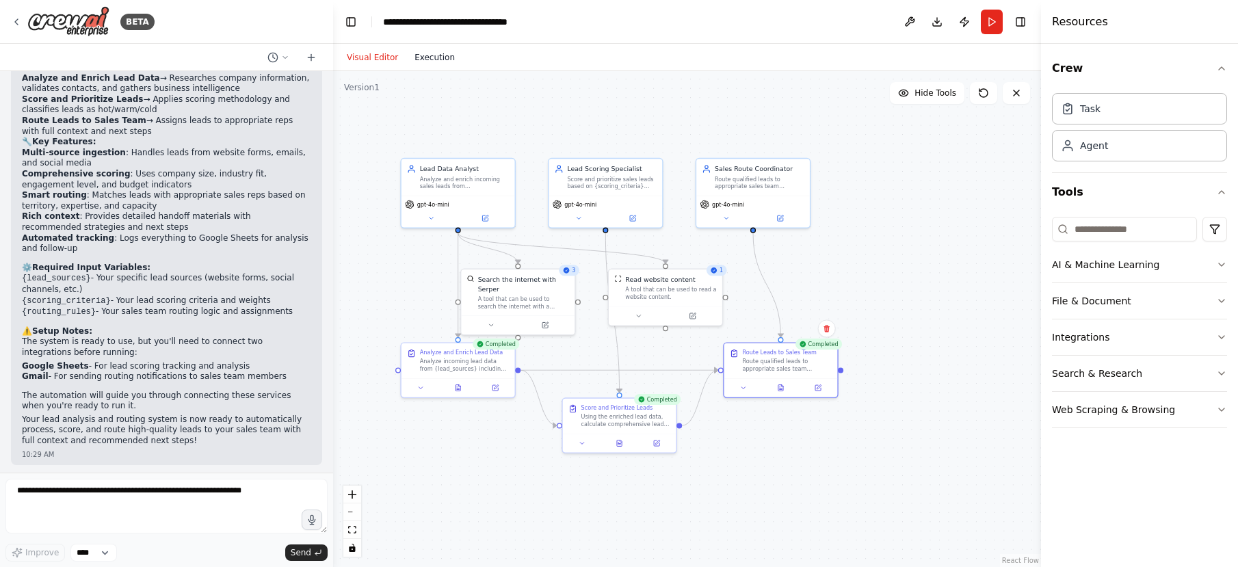
click at [449, 53] on button "Execution" at bounding box center [434, 57] width 57 height 16
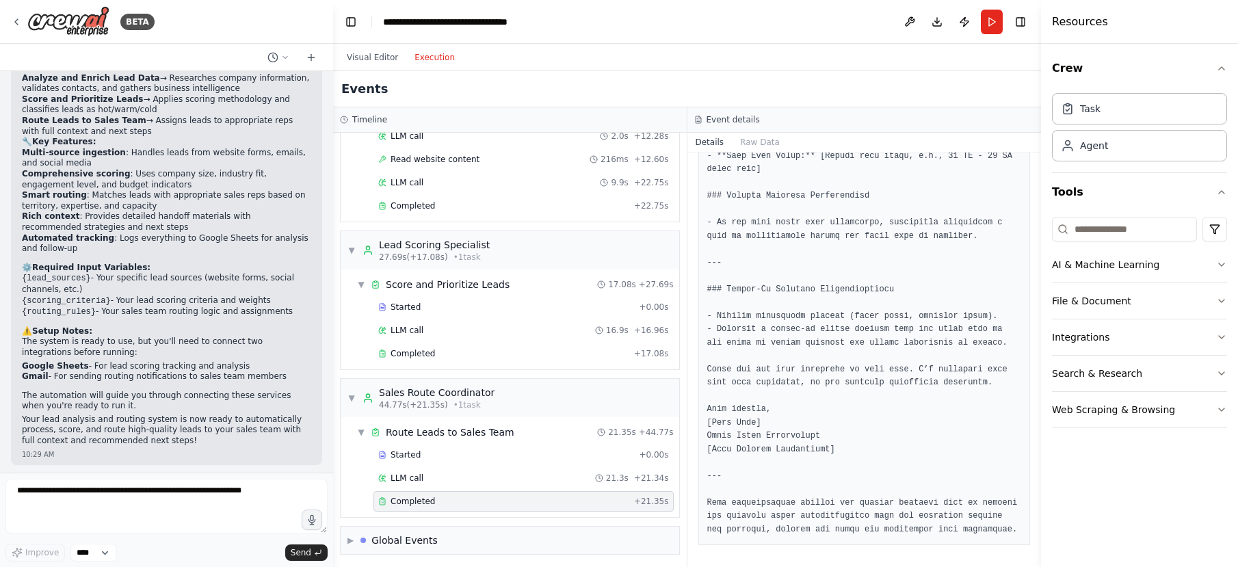
click at [407, 512] on div "Started + 0.00s LLM call 21.3s + 21.34s Completed + 21.35s" at bounding box center [516, 480] width 328 height 70
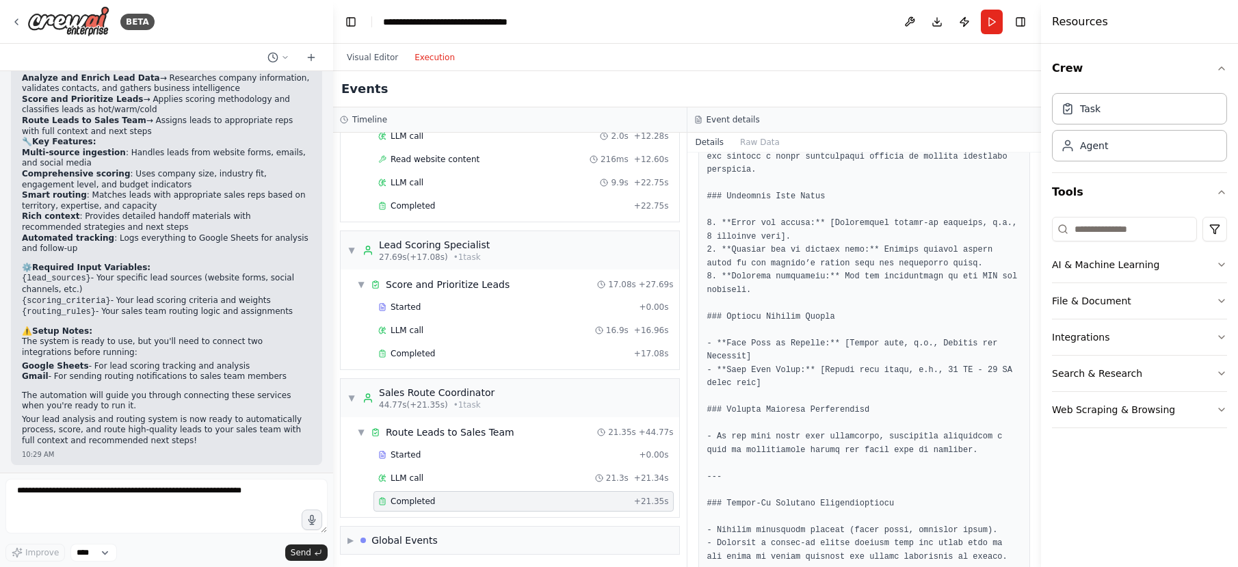
scroll to position [1531, 0]
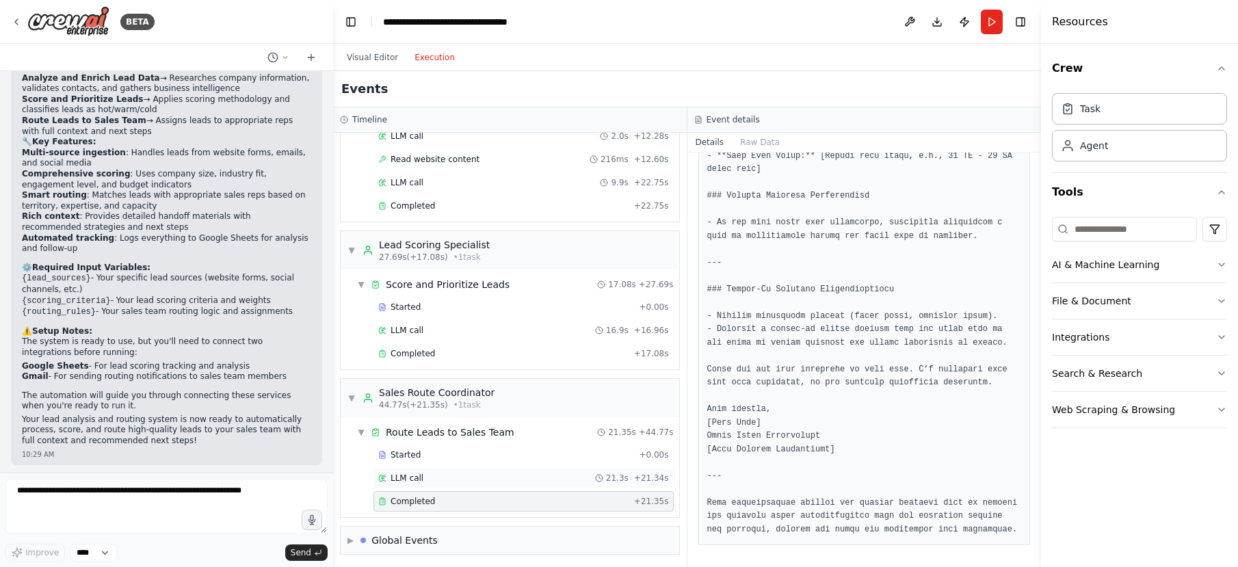
click at [431, 479] on div "LLM call 21.3s + 21.34s" at bounding box center [523, 478] width 291 height 11
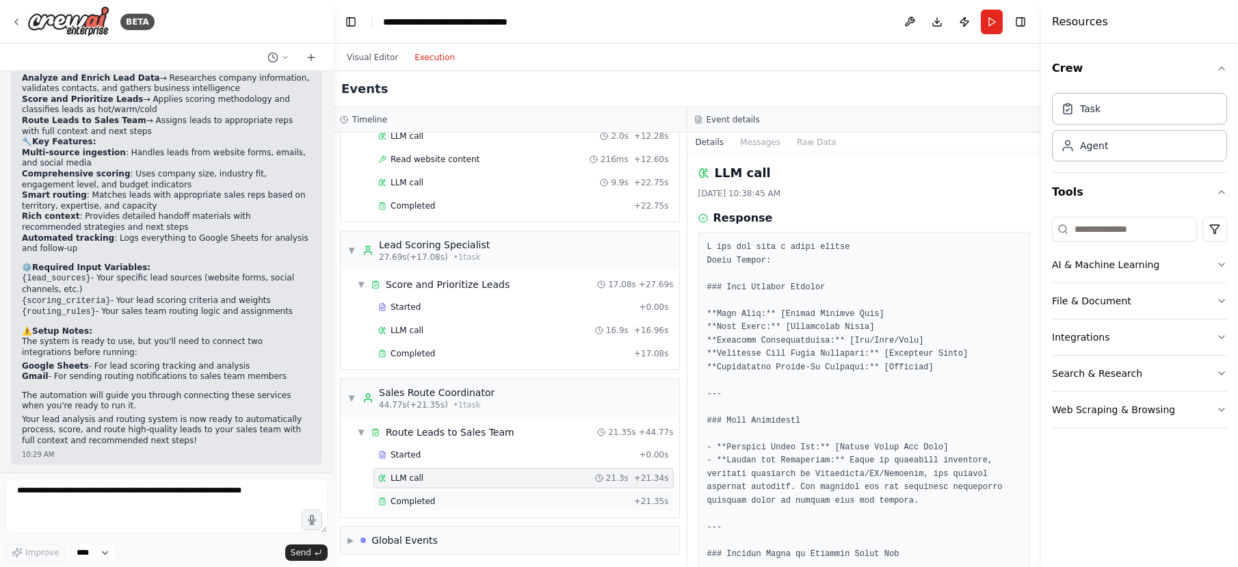
click at [426, 499] on span "Completed" at bounding box center [413, 501] width 44 height 11
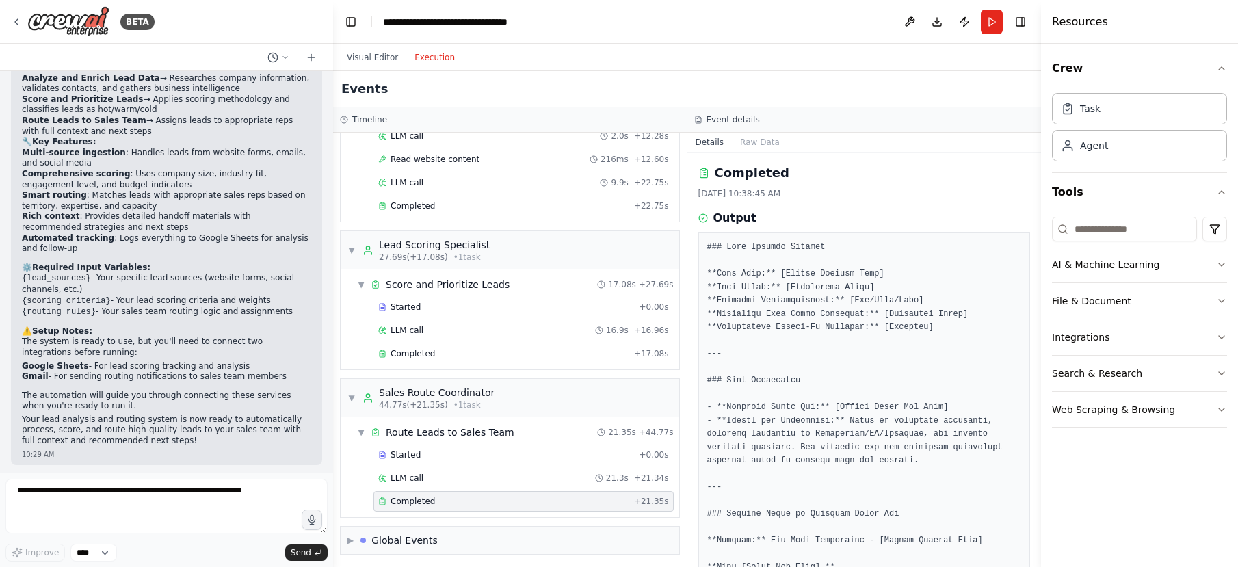
click at [408, 55] on button "Execution" at bounding box center [434, 57] width 57 height 16
click at [393, 59] on button "Visual Editor" at bounding box center [373, 57] width 68 height 16
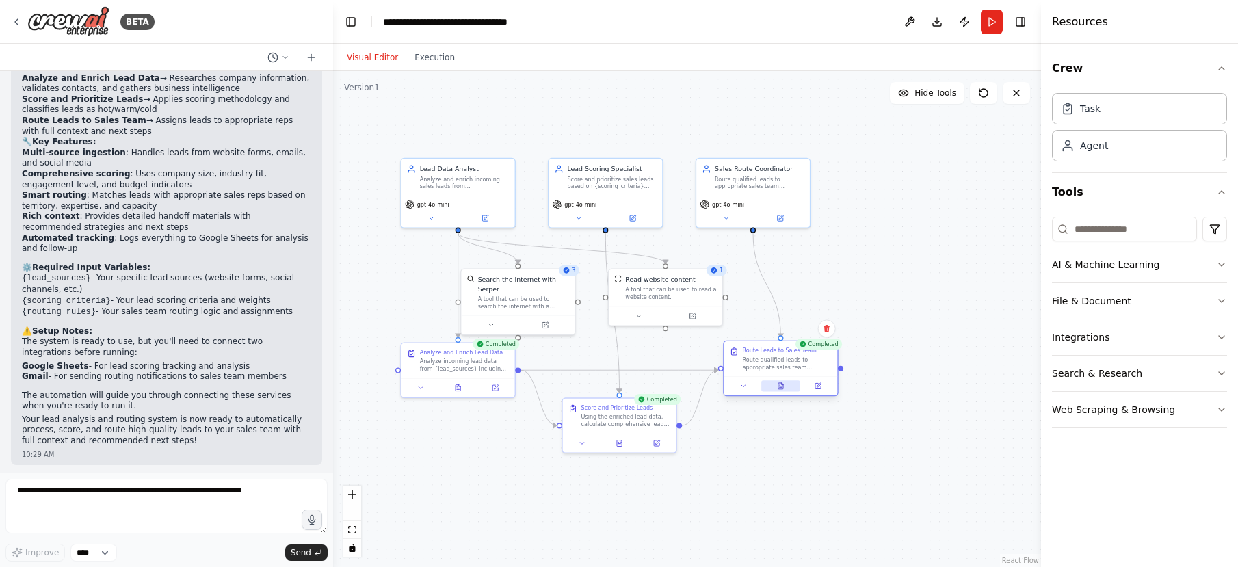
click at [772, 388] on button at bounding box center [780, 385] width 39 height 11
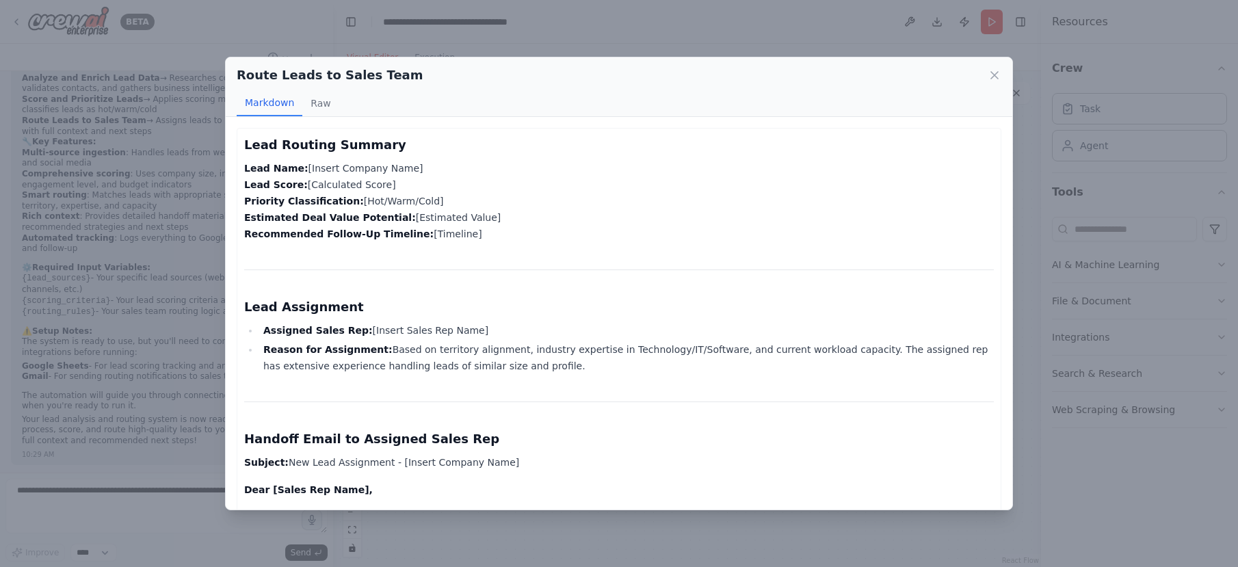
click at [675, 551] on div "Route Leads to Sales Team Markdown Raw Lead Routing Summary Lead Name: [Insert …" at bounding box center [619, 283] width 1238 height 567
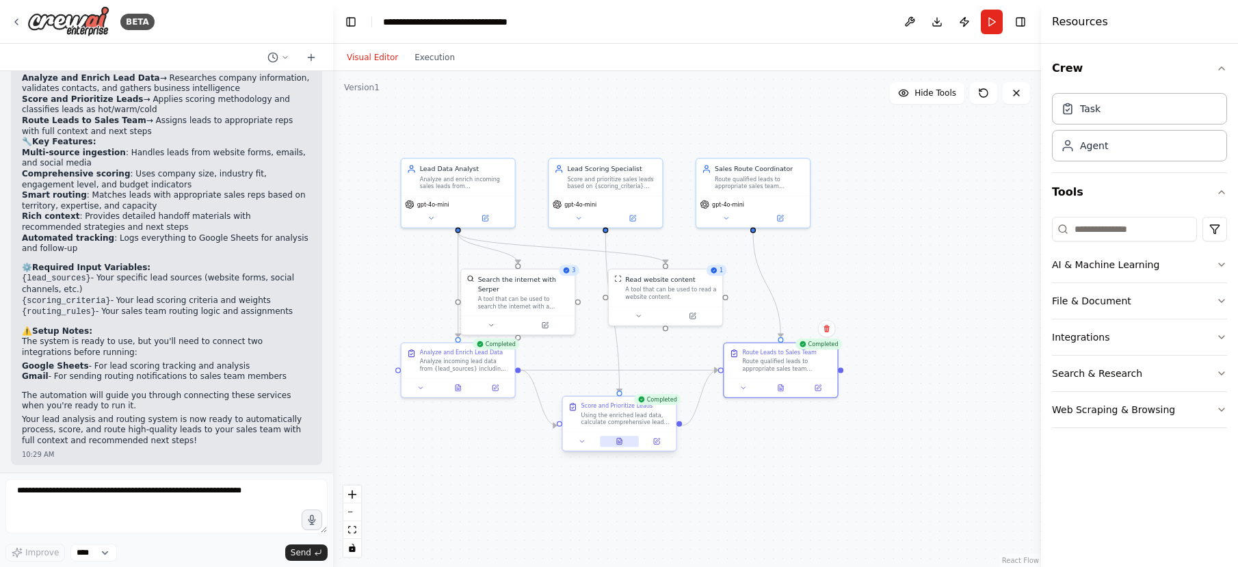
click at [631, 442] on button at bounding box center [619, 441] width 39 height 11
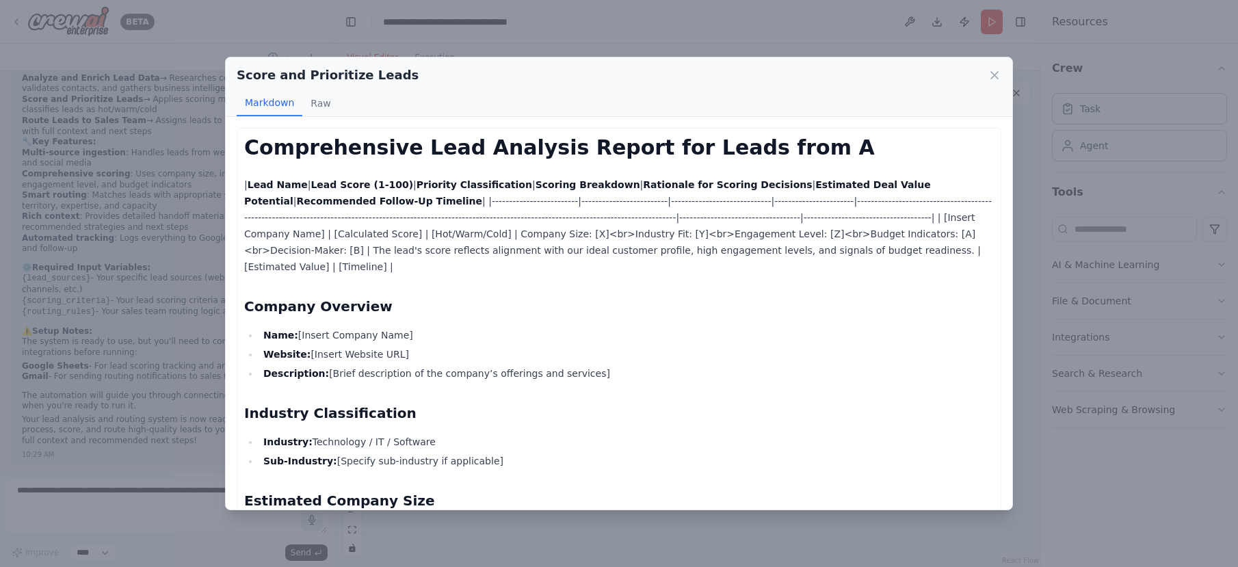
click at [772, 525] on div "Score and Prioritize Leads Markdown Raw Comprehensive Lead Analysis Report for …" at bounding box center [619, 283] width 1238 height 567
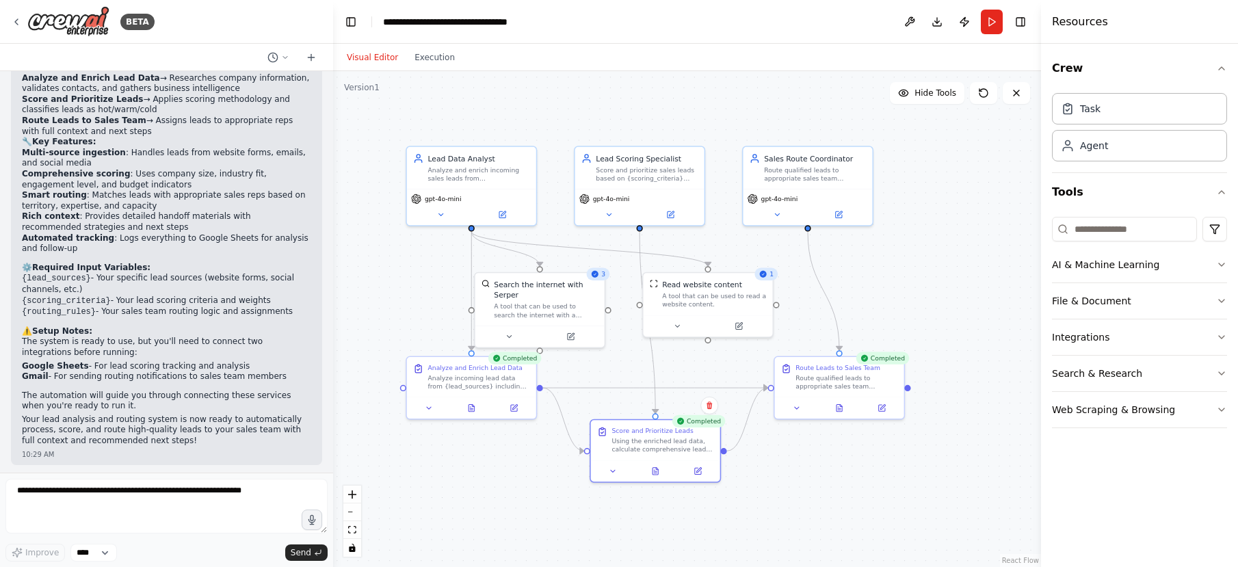
drag, startPoint x: 421, startPoint y: 262, endPoint x: 396, endPoint y: 206, distance: 61.2
click at [441, 248] on div ".deletable-edge-delete-btn { width: 20px; height: 20px; border: 0px solid #ffff…" at bounding box center [687, 319] width 708 height 496
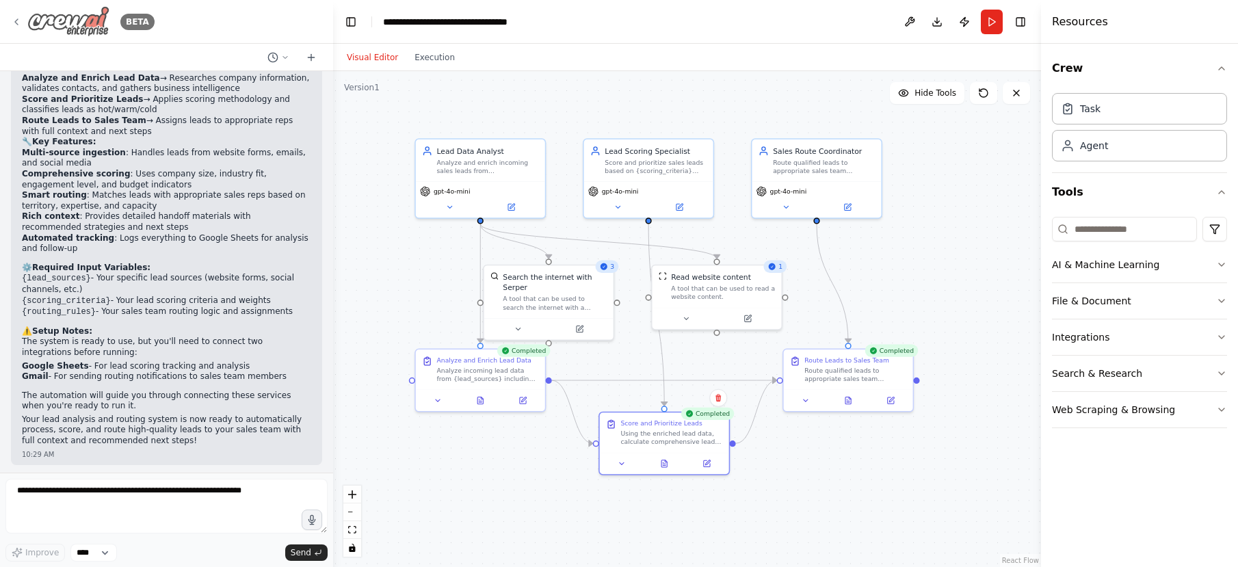
click at [80, 25] on img at bounding box center [68, 21] width 82 height 31
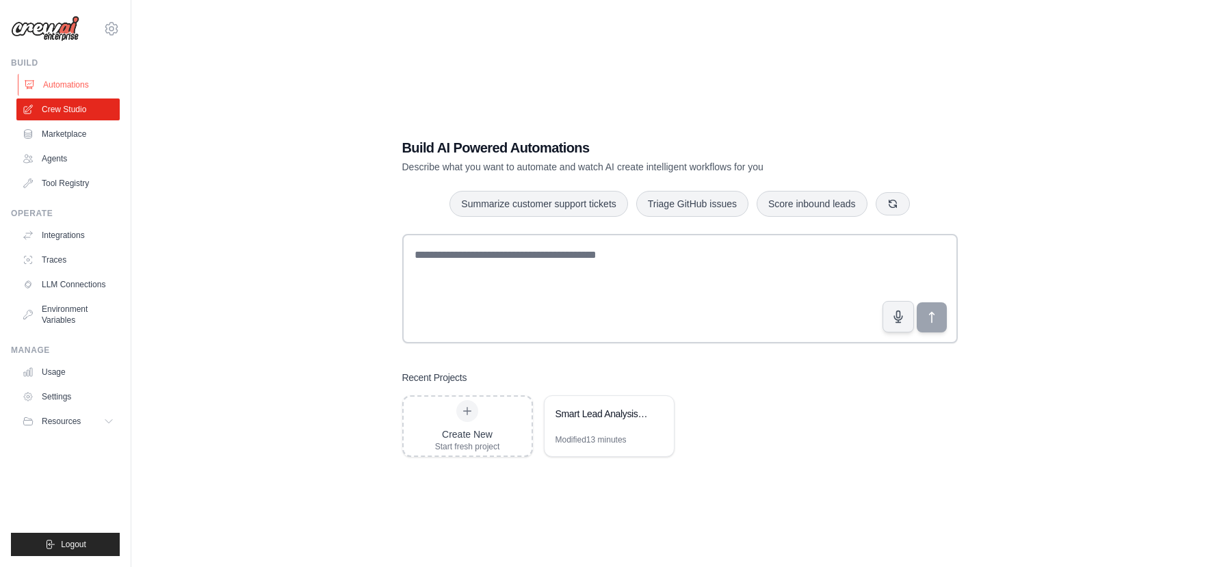
click at [75, 87] on link "Automations" at bounding box center [69, 85] width 103 height 22
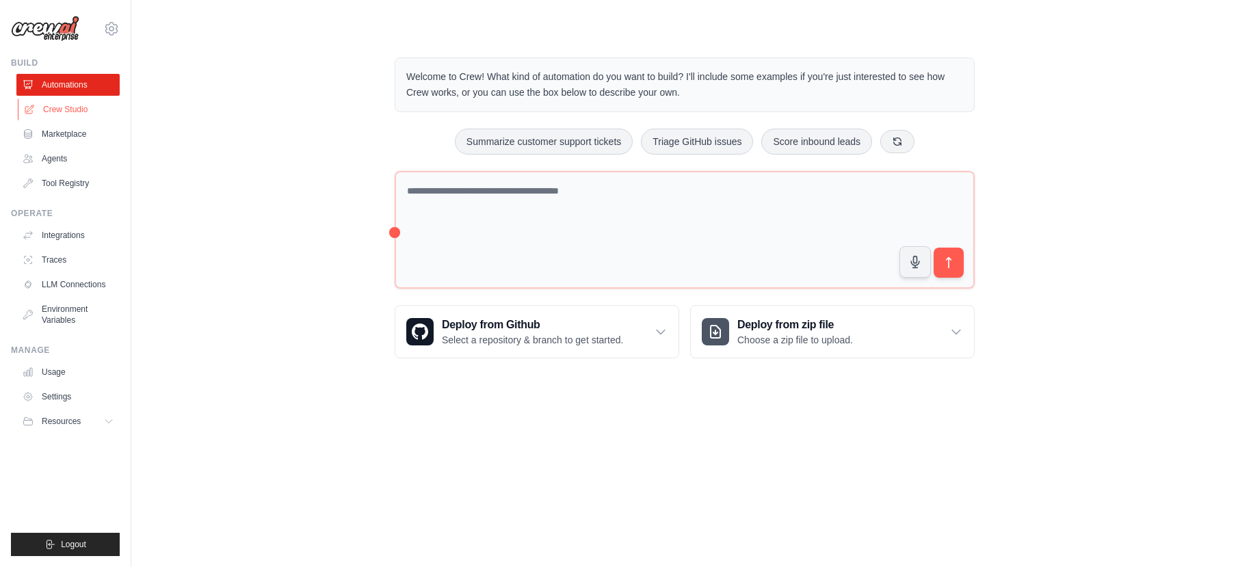
click at [74, 98] on link "Crew Studio" at bounding box center [69, 109] width 103 height 22
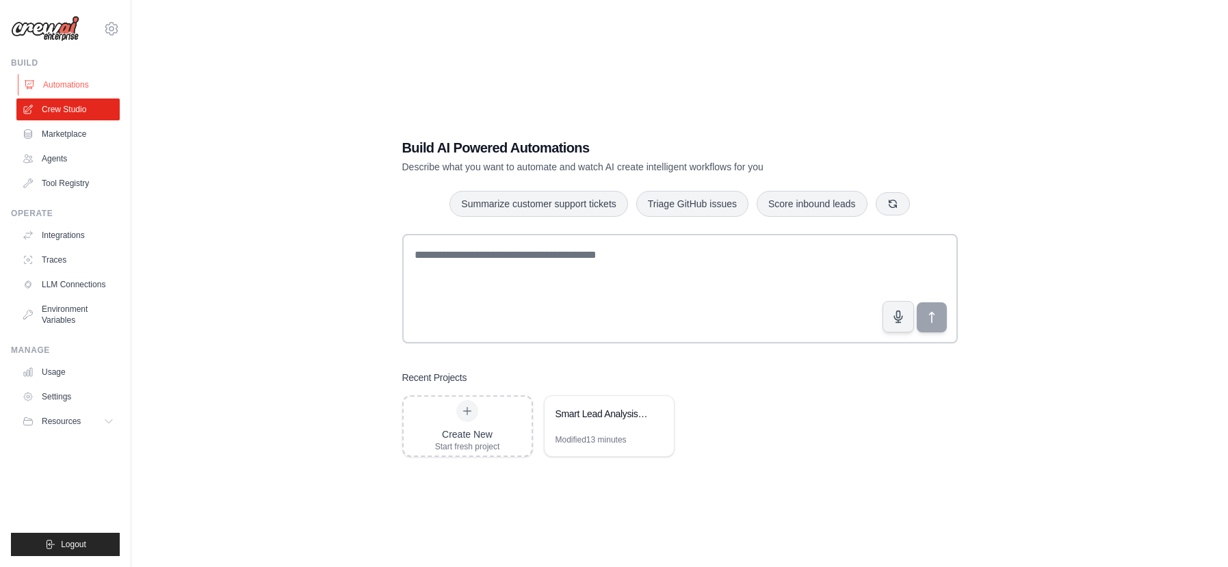
click at [75, 90] on link "Automations" at bounding box center [69, 85] width 103 height 22
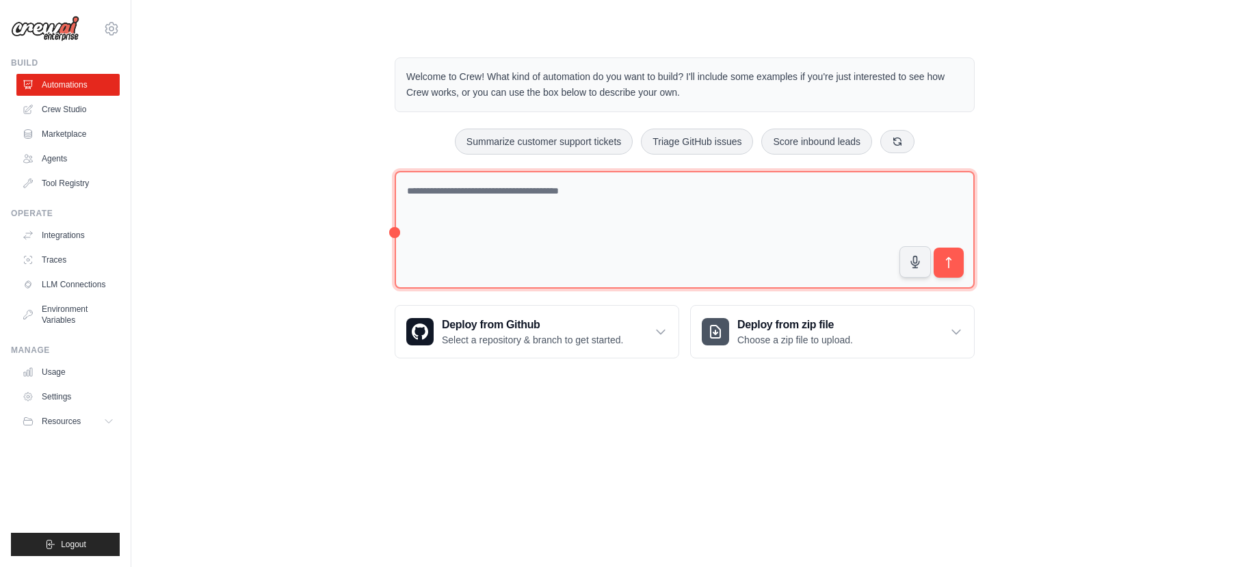
click at [730, 254] on textarea at bounding box center [685, 230] width 580 height 118
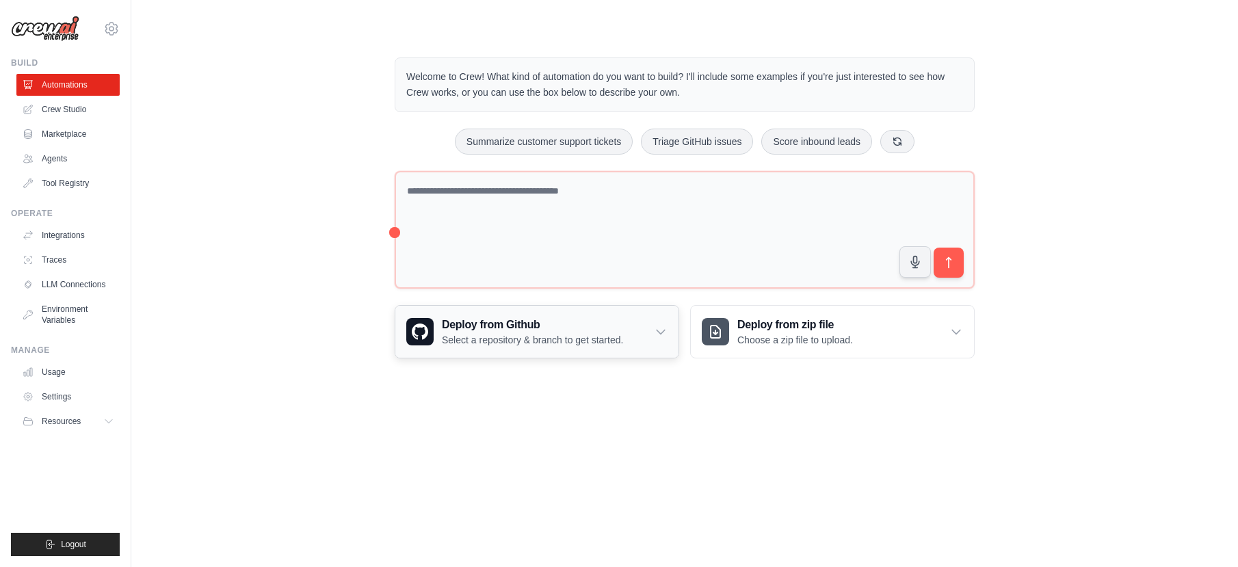
click at [622, 338] on p "Select a repository & branch to get started." at bounding box center [532, 340] width 181 height 14
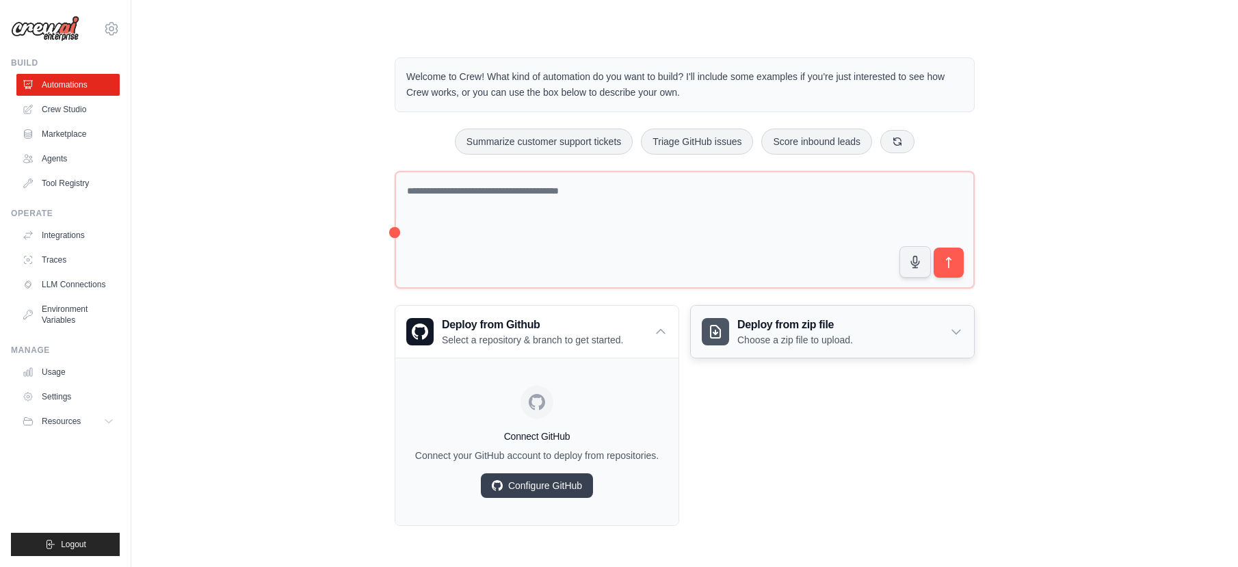
click at [819, 341] on p "Choose a zip file to upload." at bounding box center [795, 340] width 116 height 14
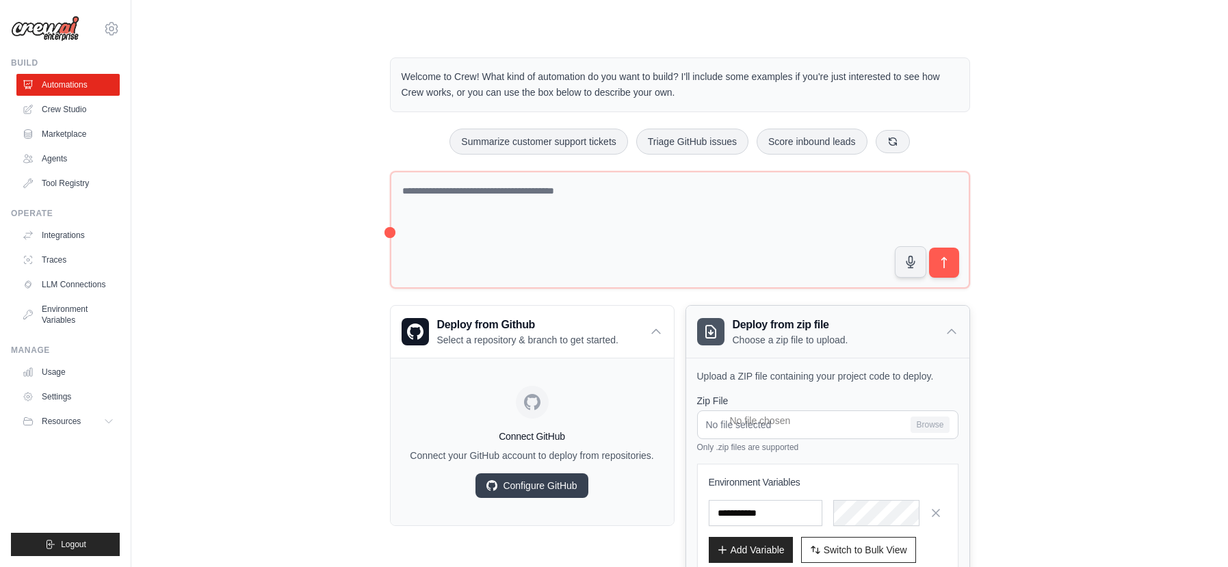
click at [819, 341] on p "Choose a zip file to upload." at bounding box center [790, 340] width 116 height 14
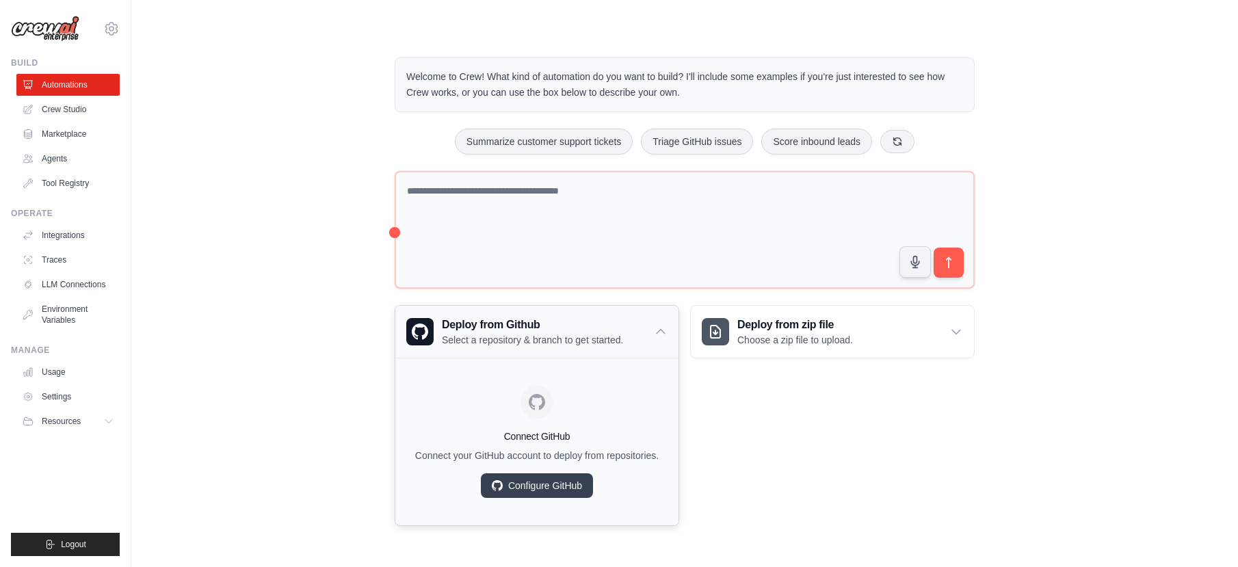
click at [598, 330] on h3 "Deploy from Github" at bounding box center [532, 325] width 181 height 16
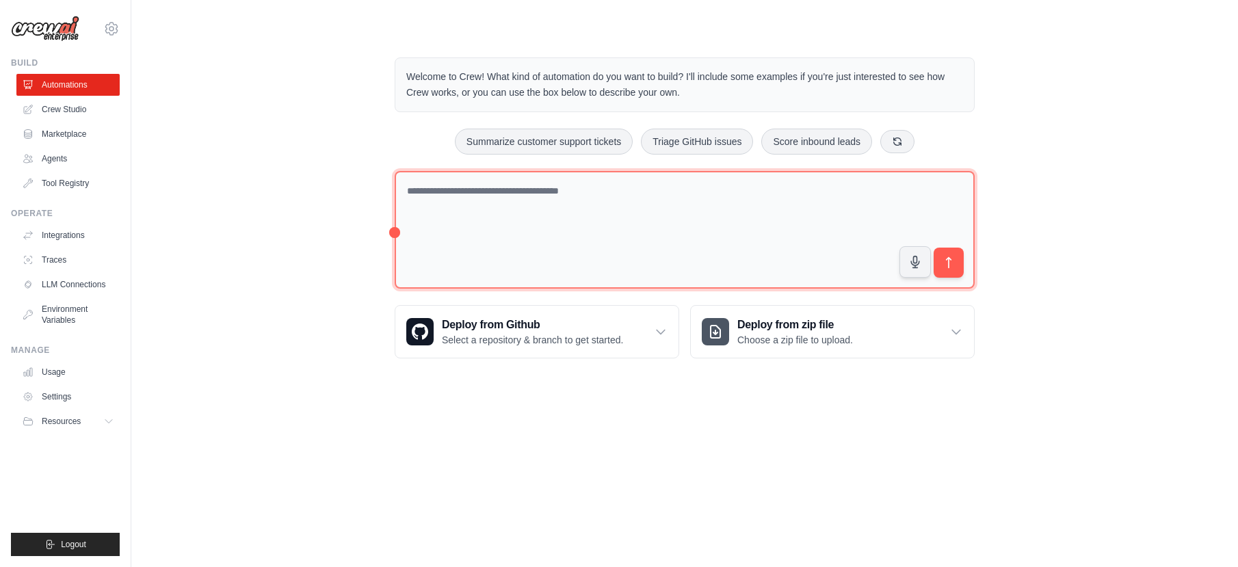
click at [585, 216] on textarea at bounding box center [685, 230] width 580 height 118
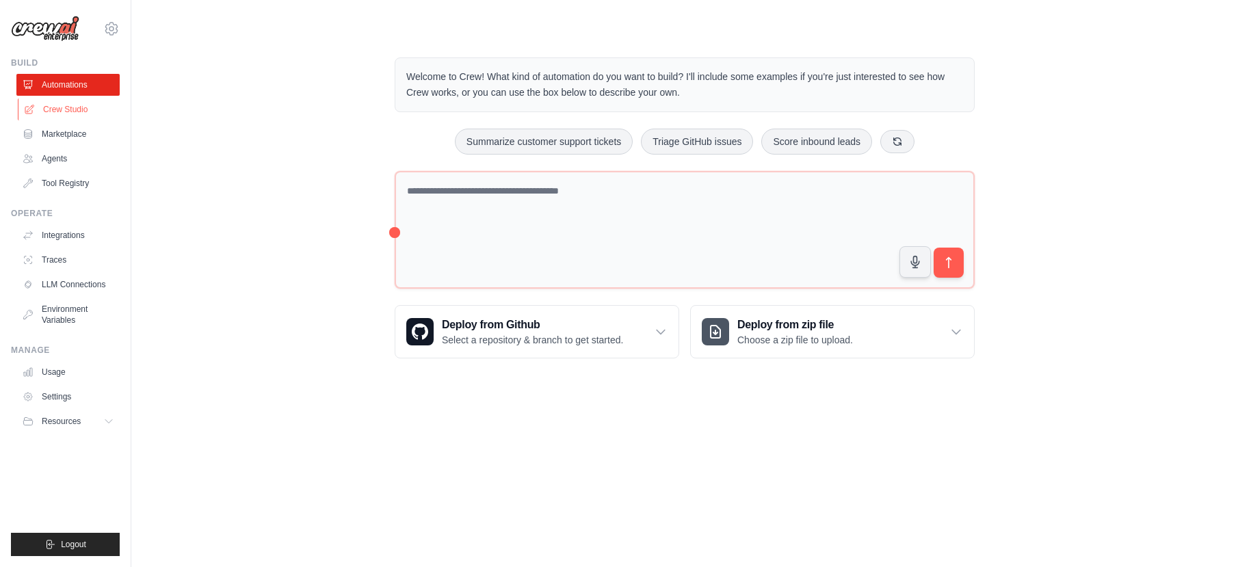
click at [77, 115] on link "Crew Studio" at bounding box center [69, 109] width 103 height 22
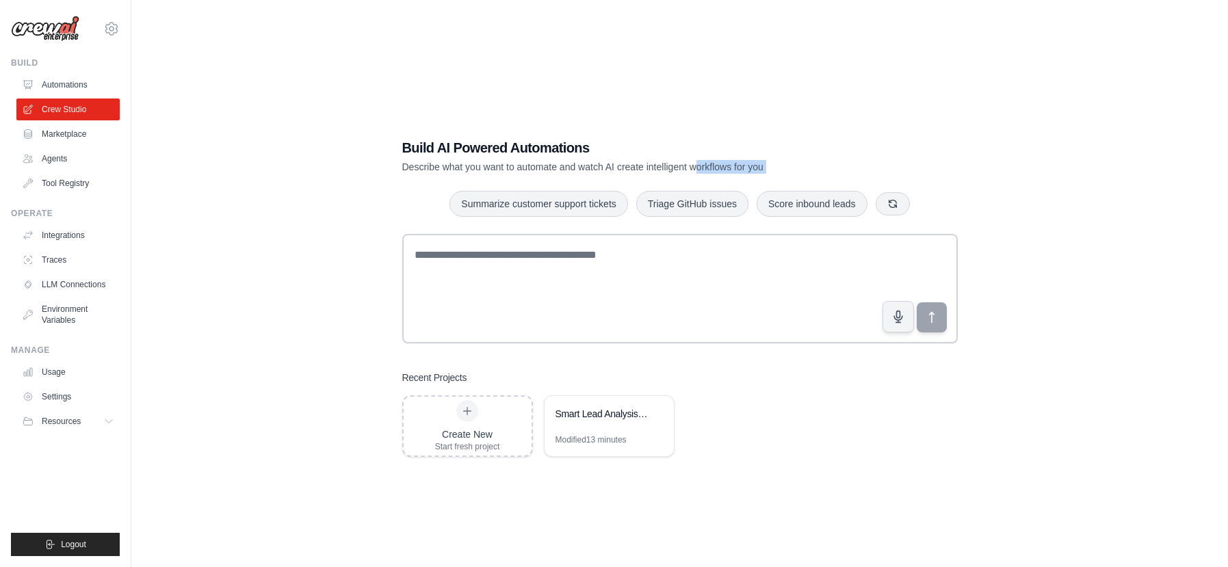
drag, startPoint x: 511, startPoint y: 174, endPoint x: 773, endPoint y: 172, distance: 262.6
click at [724, 172] on div "Build AI Powered Automations Describe what you want to automate and watch AI cr…" at bounding box center [680, 297] width 588 height 362
click at [774, 171] on p "Describe what you want to automate and watch AI create intelligent workflows fo…" at bounding box center [632, 167] width 460 height 14
click at [935, 209] on div "Summarize customer support tickets Triage GitHub issues Score inbound leads" at bounding box center [679, 203] width 555 height 27
click at [906, 203] on button "button" at bounding box center [892, 202] width 34 height 23
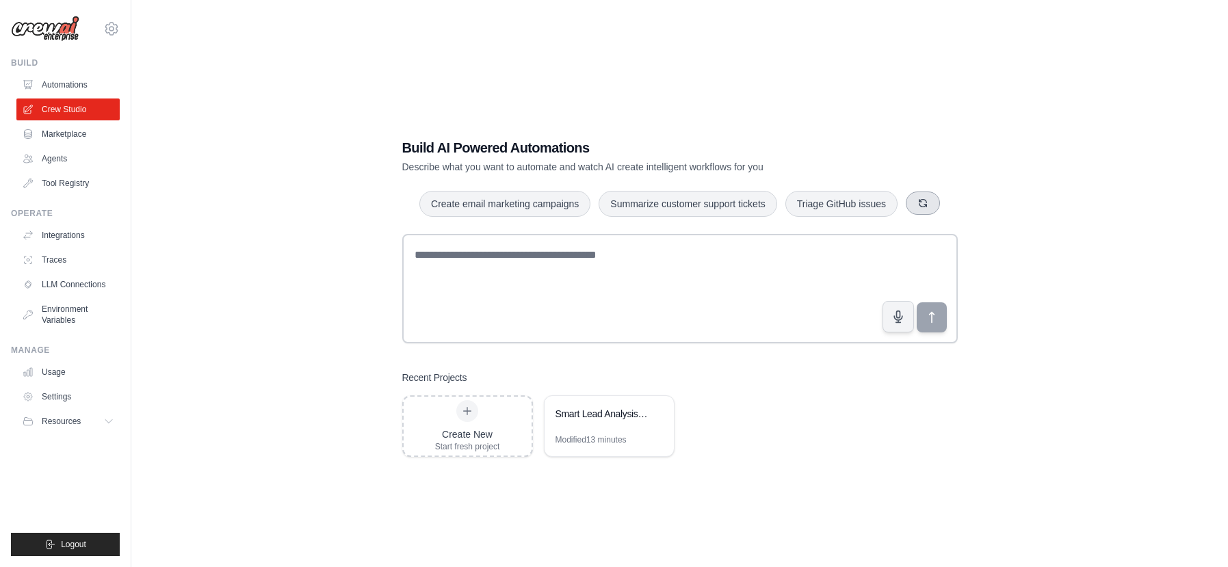
click at [917, 202] on icon "button" at bounding box center [922, 203] width 11 height 11
click at [917, 202] on button "button" at bounding box center [927, 202] width 34 height 23
click at [917, 202] on div "Monitor website uptime Analyze customer feedback Automate social media posting" at bounding box center [679, 203] width 555 height 27
click at [911, 203] on button "button" at bounding box center [900, 202] width 34 height 23
click at [911, 203] on icon "button" at bounding box center [913, 203] width 11 height 11
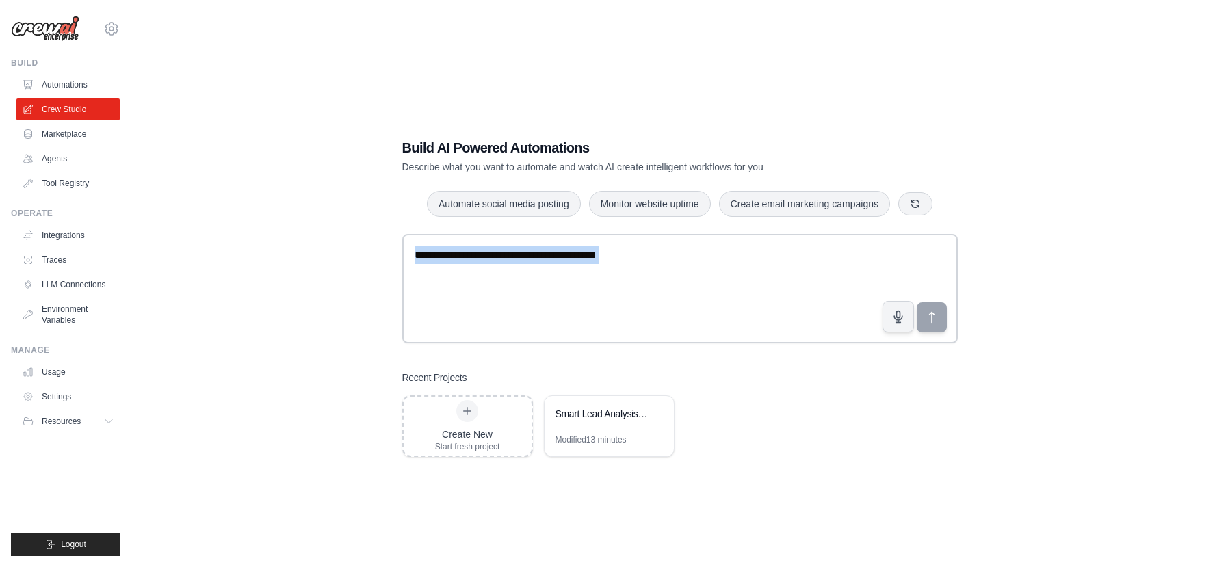
click at [1069, 230] on div "Build AI Powered Automations Describe what you want to automate and watch AI cr…" at bounding box center [679, 297] width 1053 height 567
click at [838, 211] on button "Create email marketing campaigns" at bounding box center [804, 203] width 171 height 26
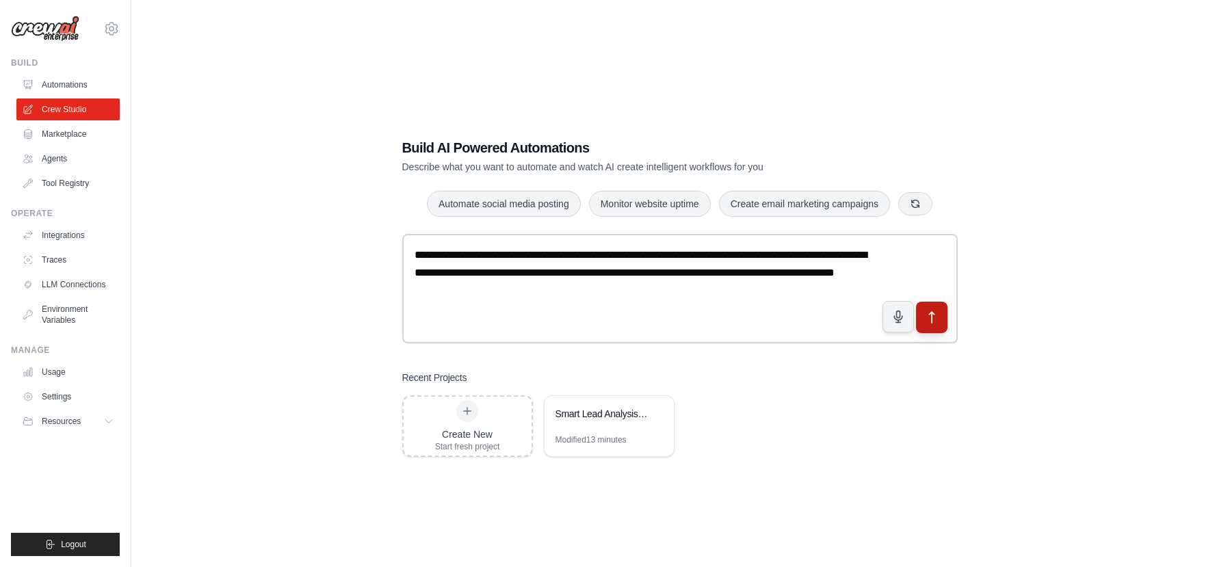
click at [924, 308] on button "submit" at bounding box center [930, 316] width 31 height 31
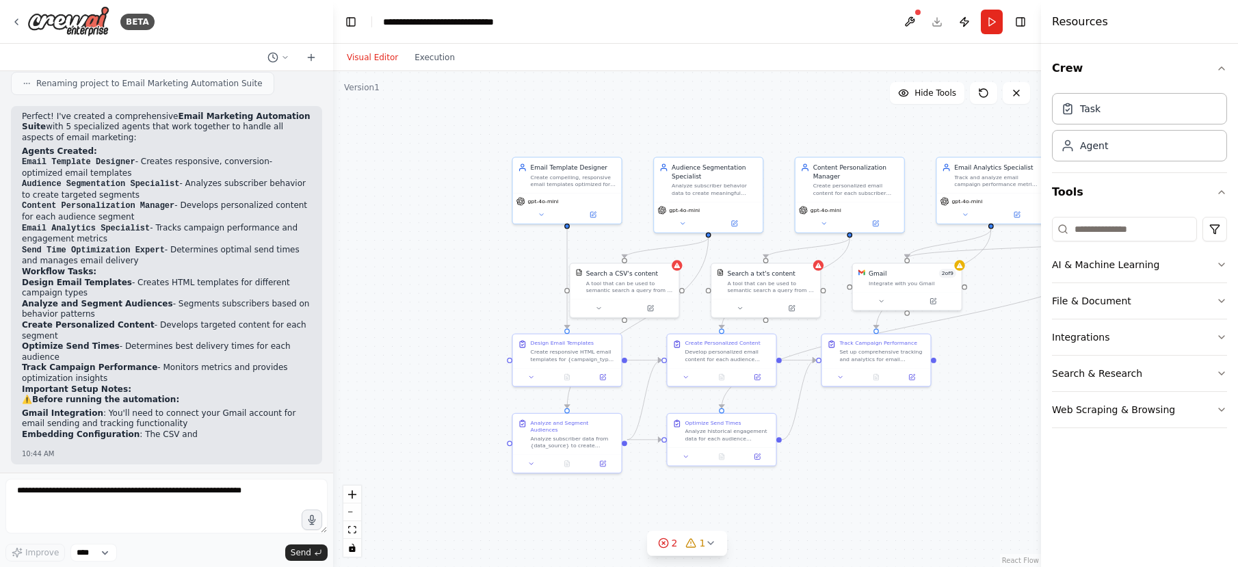
drag, startPoint x: 942, startPoint y: 488, endPoint x: 815, endPoint y: 446, distance: 134.7
click at [815, 447] on div ".deletable-edge-delete-btn { width: 20px; height: 20px; border: 0px solid #ffff…" at bounding box center [687, 319] width 708 height 496
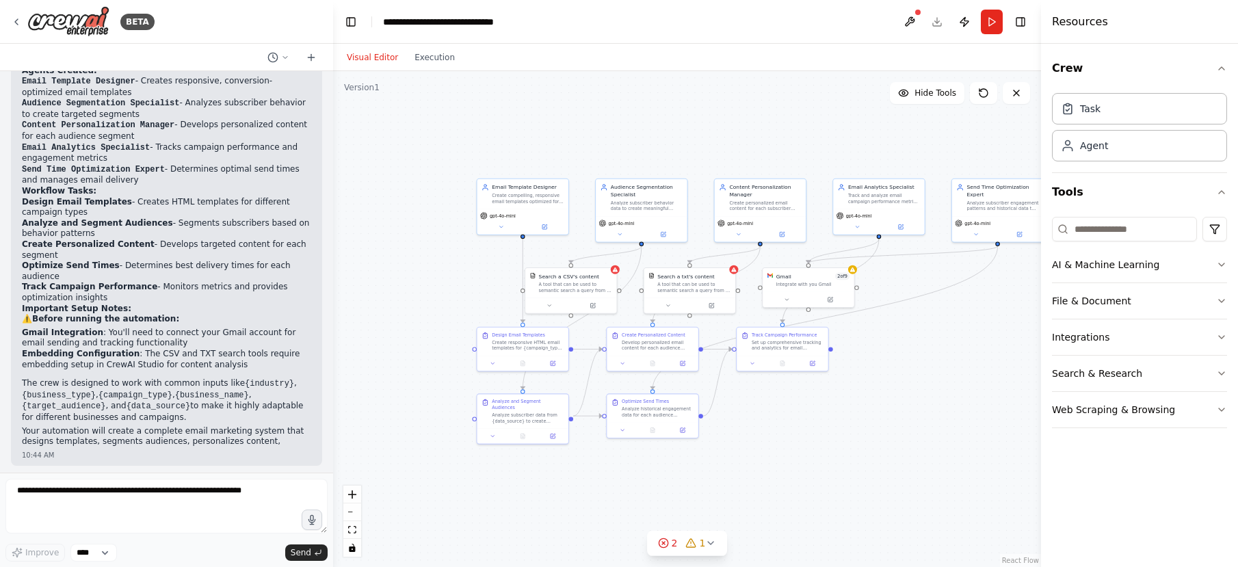
scroll to position [1100, 0]
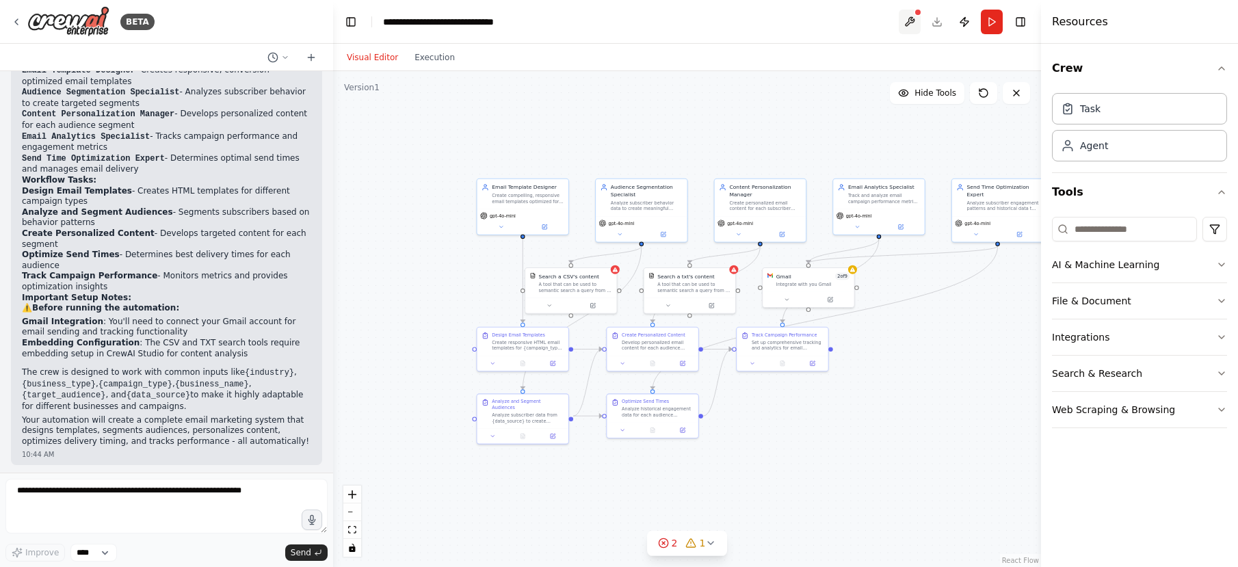
click at [916, 16] on button at bounding box center [910, 22] width 22 height 25
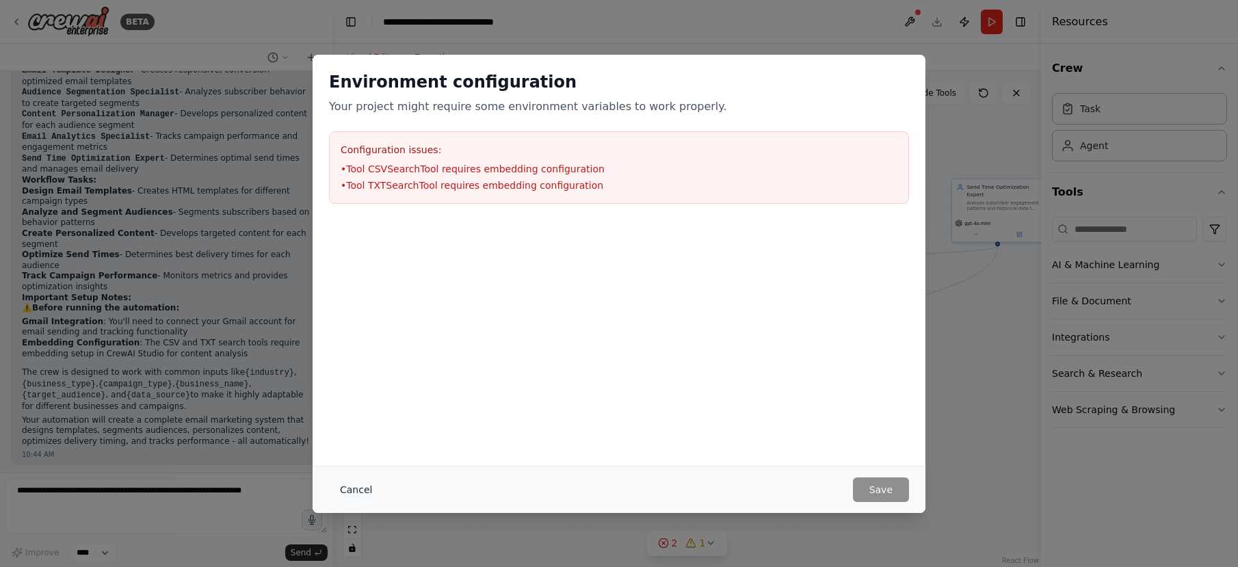
click at [342, 481] on button "Cancel" at bounding box center [356, 489] width 54 height 25
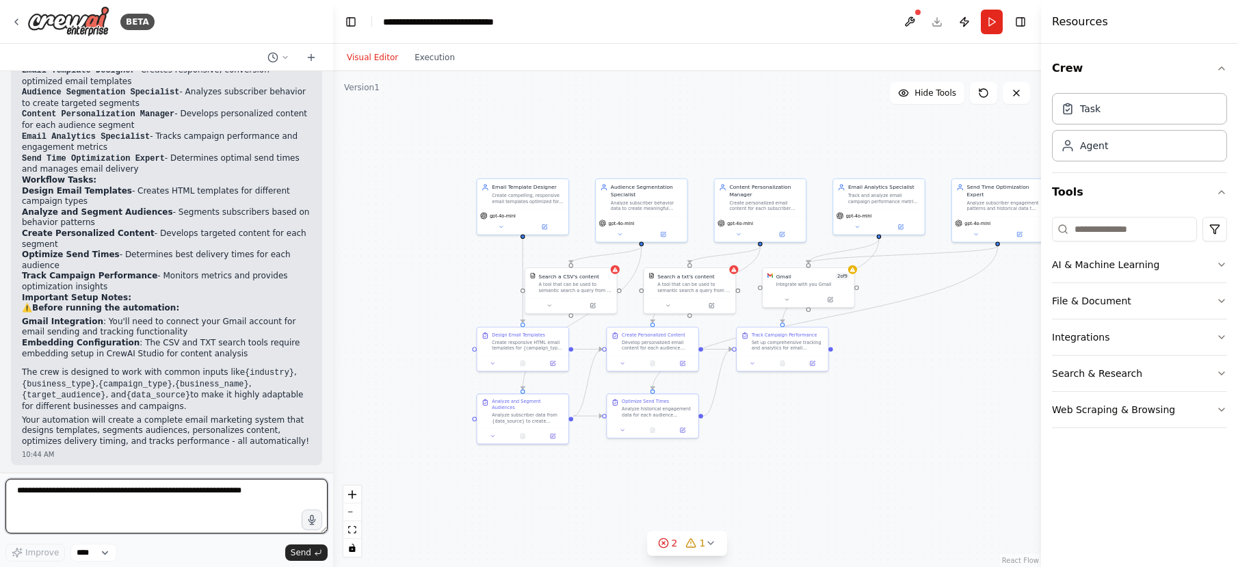
click at [131, 500] on textarea at bounding box center [166, 506] width 322 height 55
type textarea "**********"
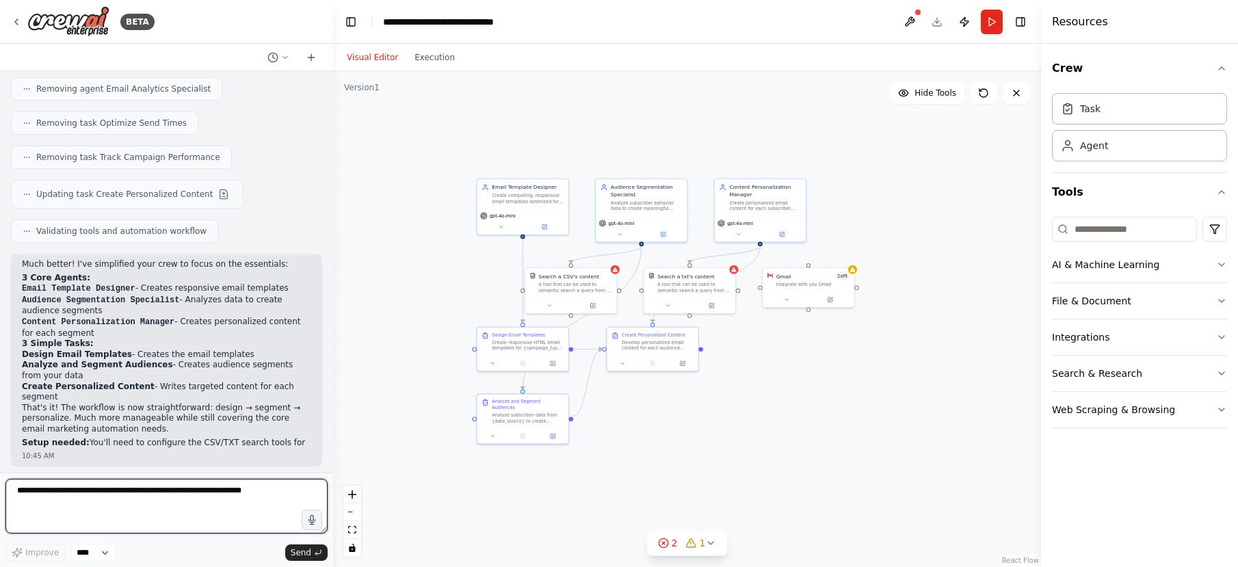
scroll to position [1670, 0]
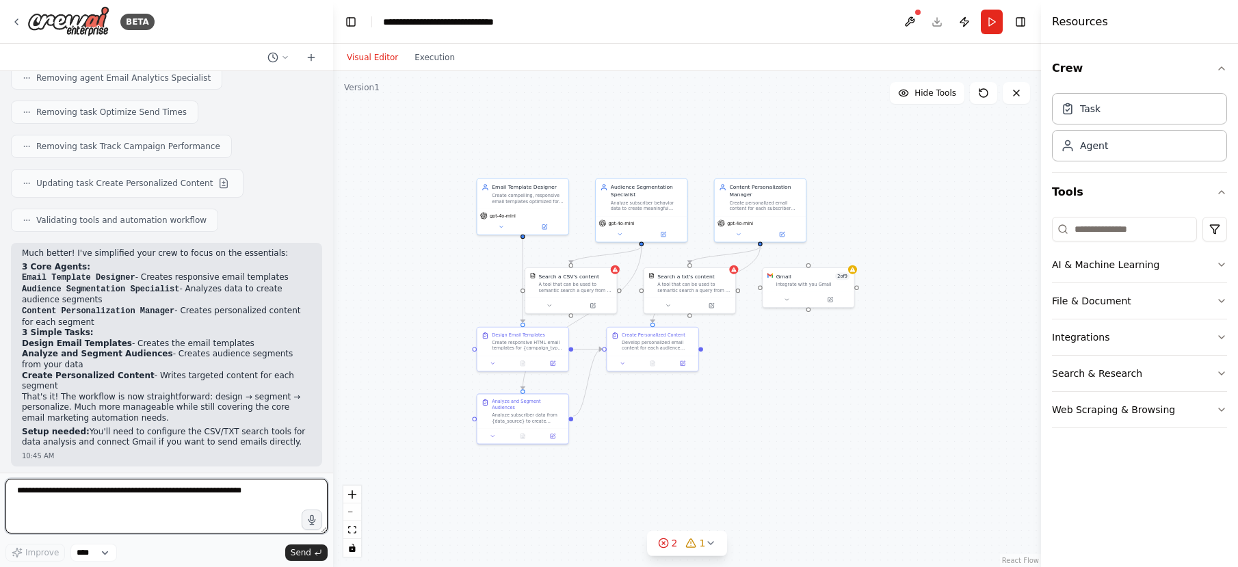
click at [112, 516] on textarea at bounding box center [166, 506] width 322 height 55
type textarea "**********"
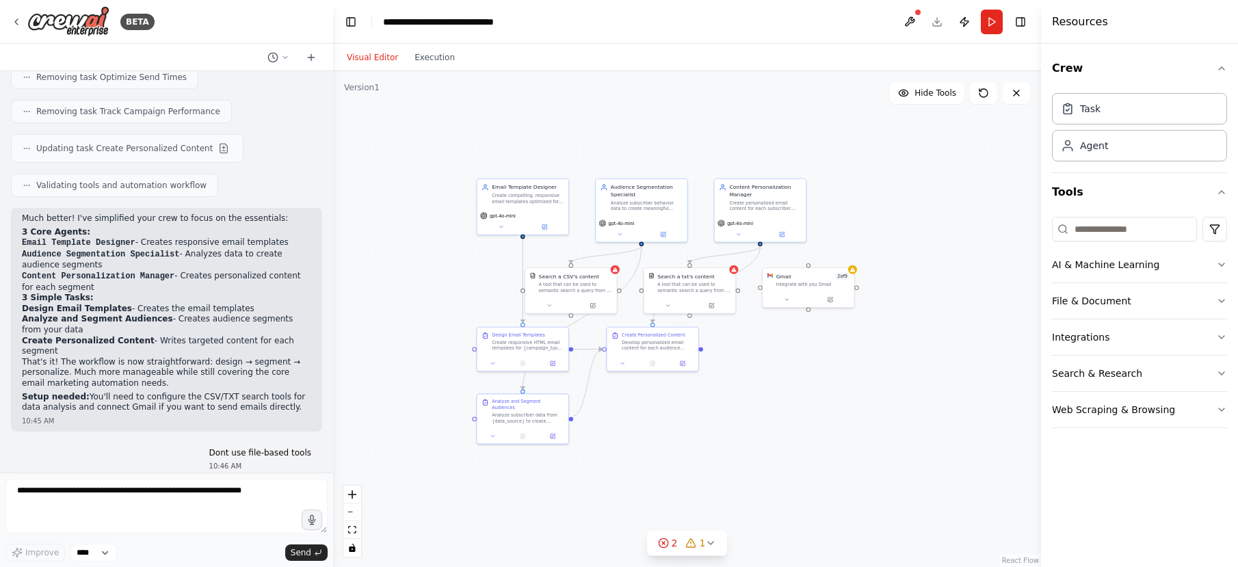
scroll to position [1751, 0]
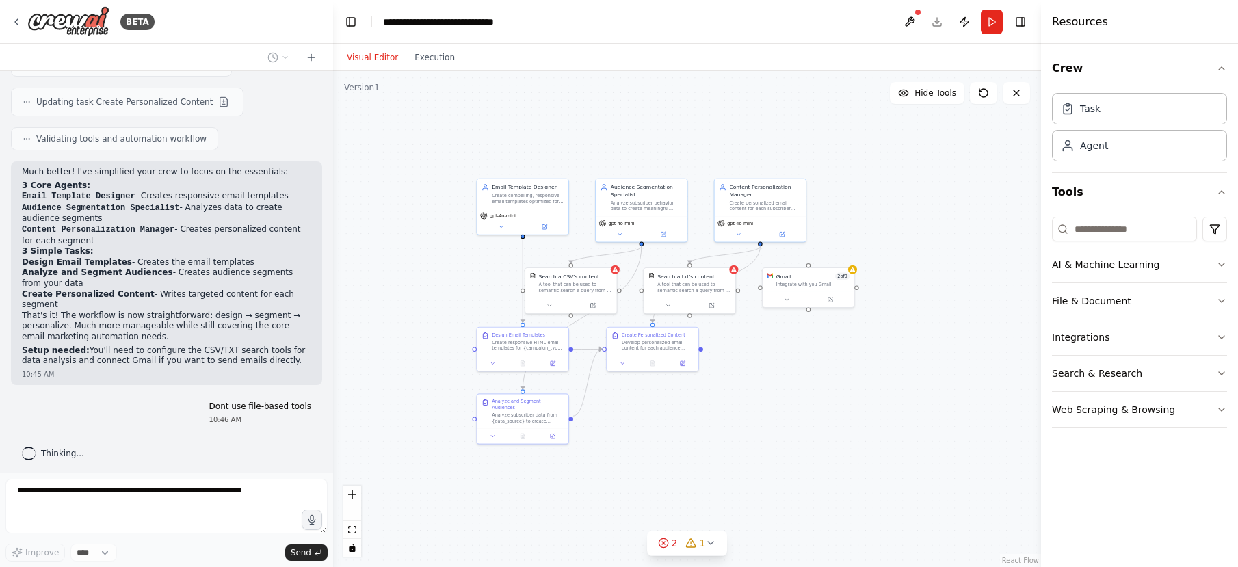
click at [1153, 445] on div "Crew Task Agent Tools AI & Machine Learning File & Document Integrations Search…" at bounding box center [1139, 305] width 197 height 523
click at [1133, 406] on button "Web Scraping & Browsing" at bounding box center [1139, 410] width 175 height 36
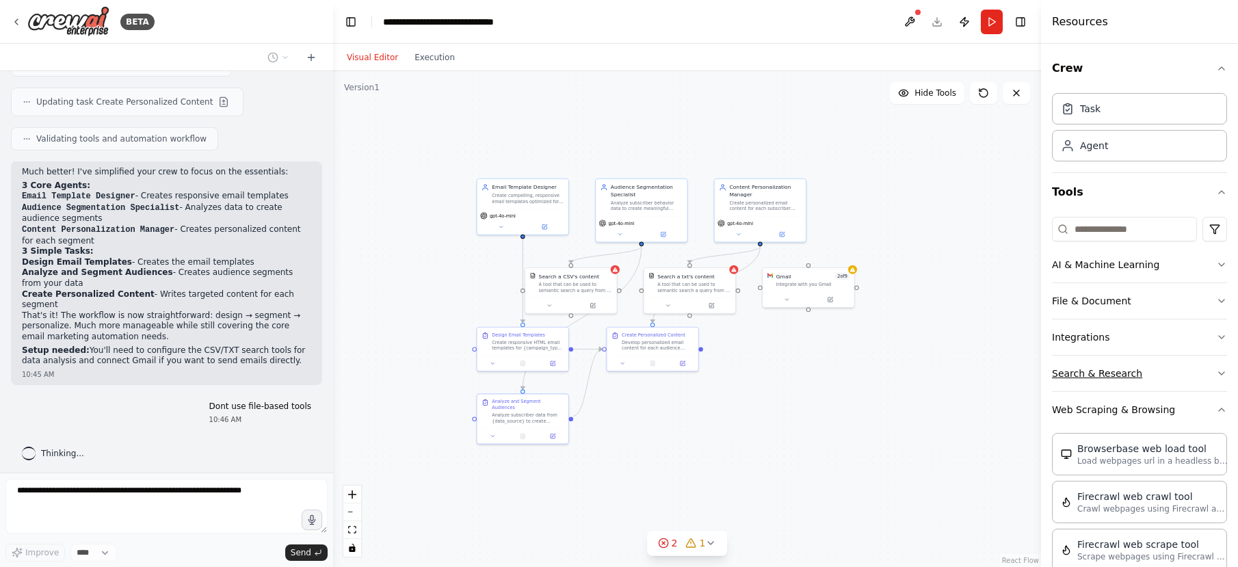
drag, startPoint x: 1120, startPoint y: 382, endPoint x: 1108, endPoint y: 356, distance: 29.1
click at [1119, 382] on button "Search & Research" at bounding box center [1139, 374] width 175 height 36
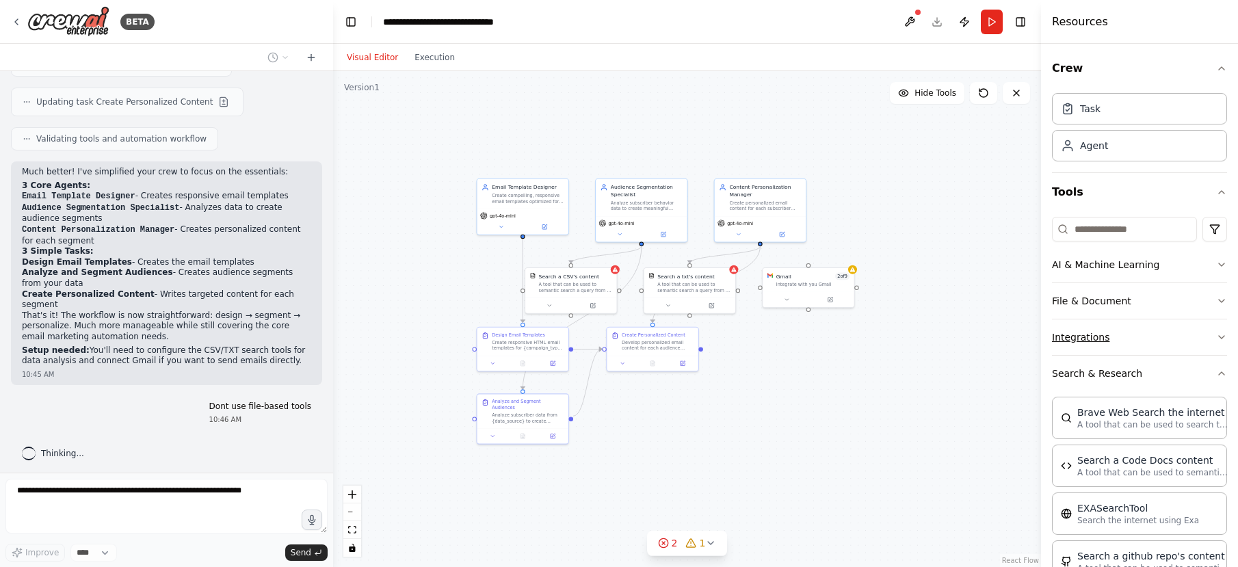
click at [1100, 330] on button "Integrations" at bounding box center [1139, 337] width 175 height 36
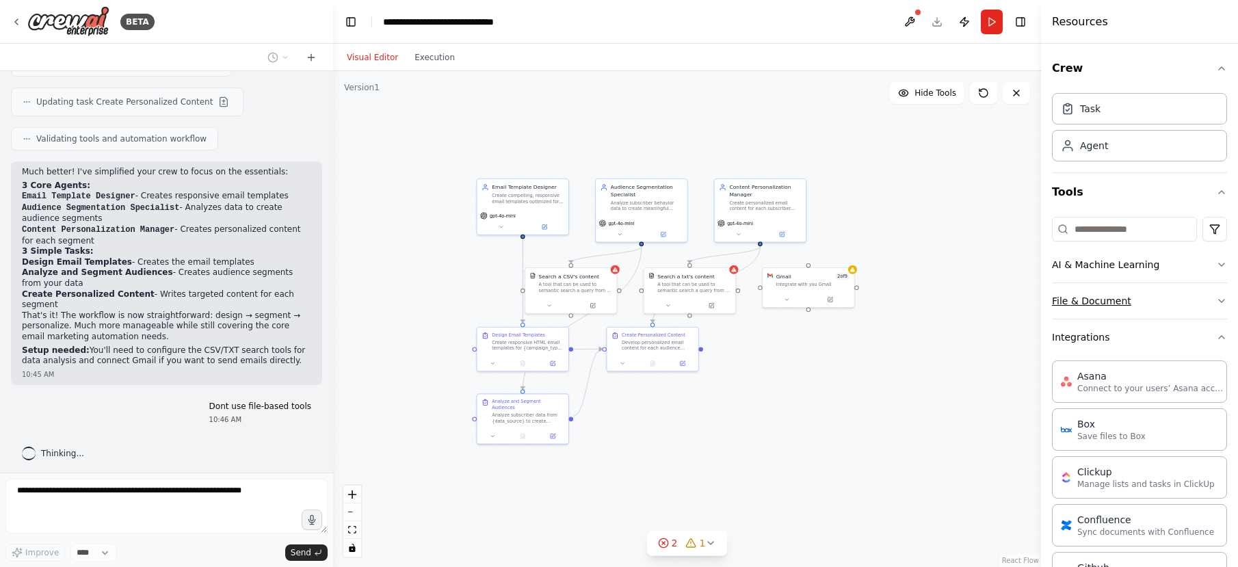
drag, startPoint x: 1100, startPoint y: 304, endPoint x: 1100, endPoint y: 293, distance: 10.9
click at [1100, 304] on button "File & Document" at bounding box center [1139, 301] width 175 height 36
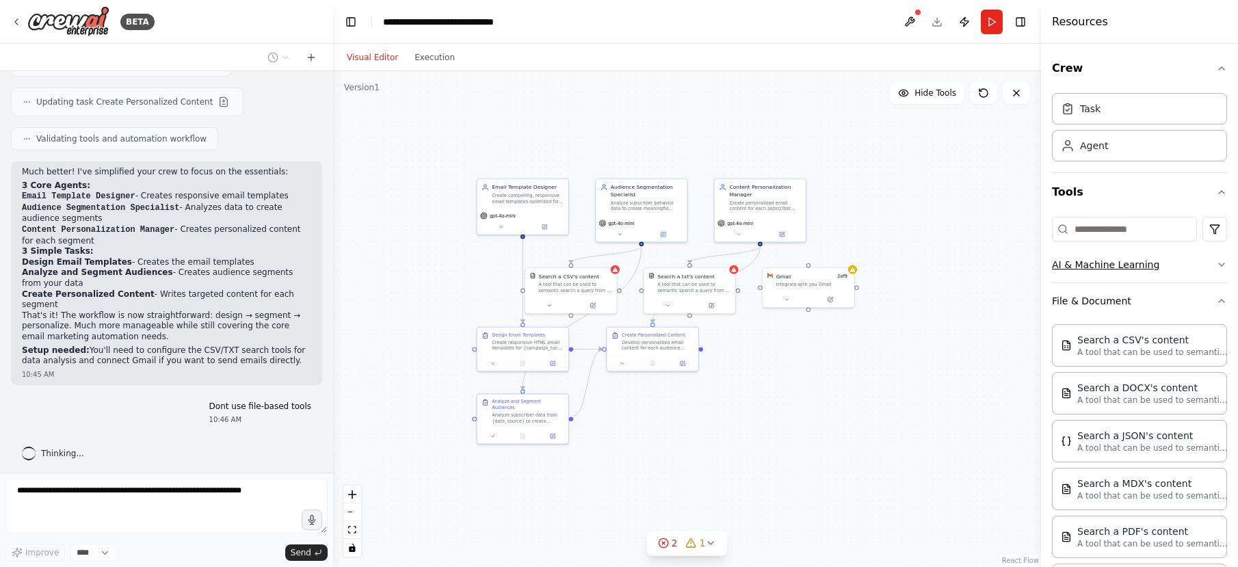
click at [1097, 267] on button "AI & Machine Learning" at bounding box center [1139, 265] width 175 height 36
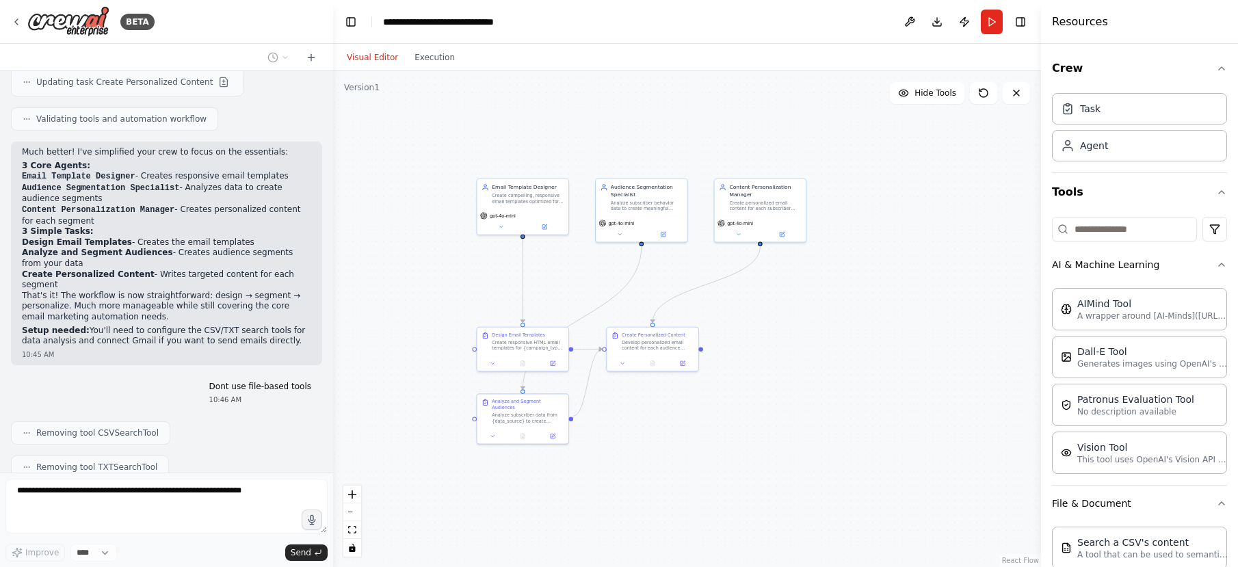
scroll to position [1888, 0]
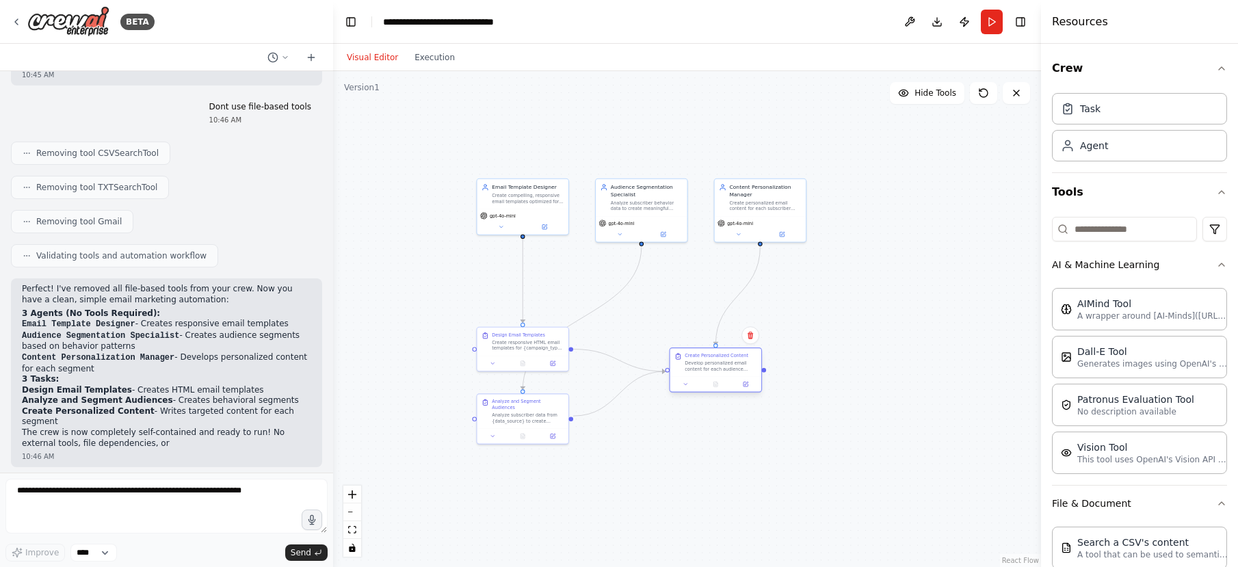
drag, startPoint x: 639, startPoint y: 339, endPoint x: 774, endPoint y: 367, distance: 137.6
click at [756, 367] on div "Create Personalized Content Develop personalized email content for each audienc…" at bounding box center [721, 362] width 72 height 19
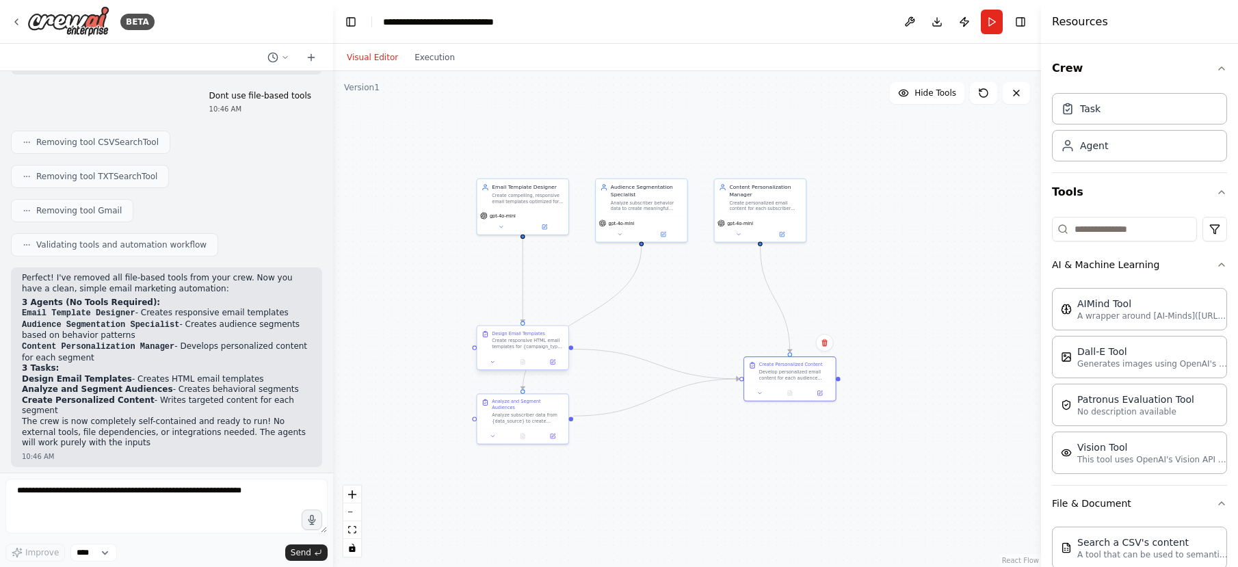
scroll to position [2073, 0]
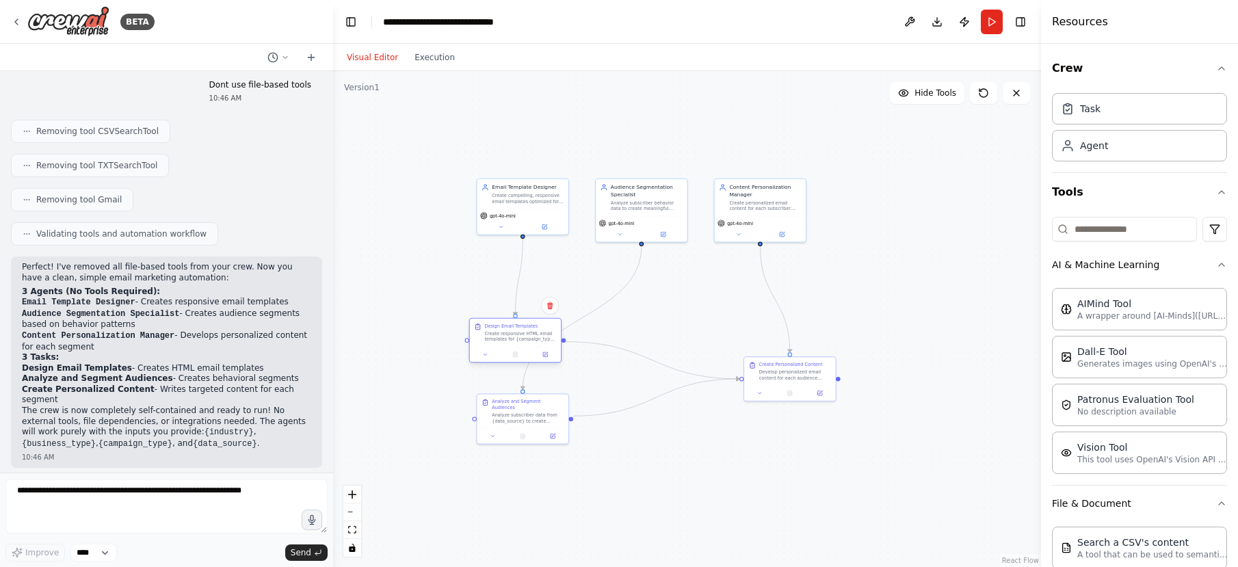
drag, startPoint x: 530, startPoint y: 341, endPoint x: 442, endPoint y: 315, distance: 92.2
click at [484, 330] on div "Create responsive HTML email templates for {campaign_type} campaigns in the {in…" at bounding box center [520, 336] width 72 height 12
drag, startPoint x: 521, startPoint y: 422, endPoint x: 547, endPoint y: 416, distance: 26.7
click at [547, 427] on div at bounding box center [522, 434] width 91 height 15
click at [721, 463] on div ".deletable-edge-delete-btn { width: 20px; height: 20px; border: 0px solid #ffff…" at bounding box center [687, 319] width 708 height 496
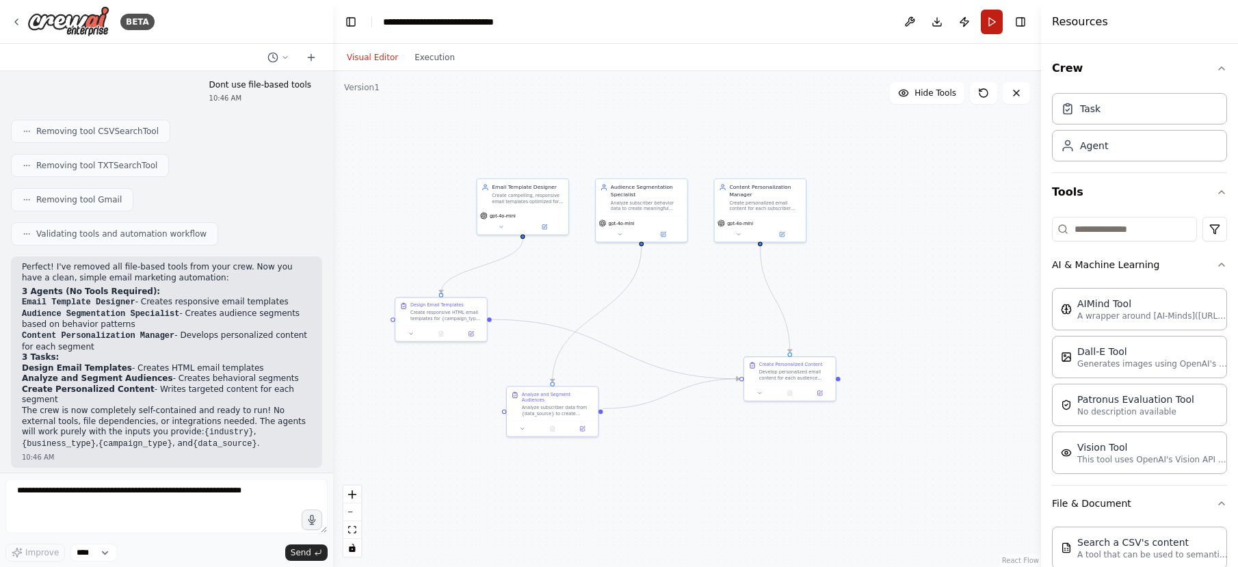
click at [992, 14] on button "Run" at bounding box center [992, 22] width 22 height 25
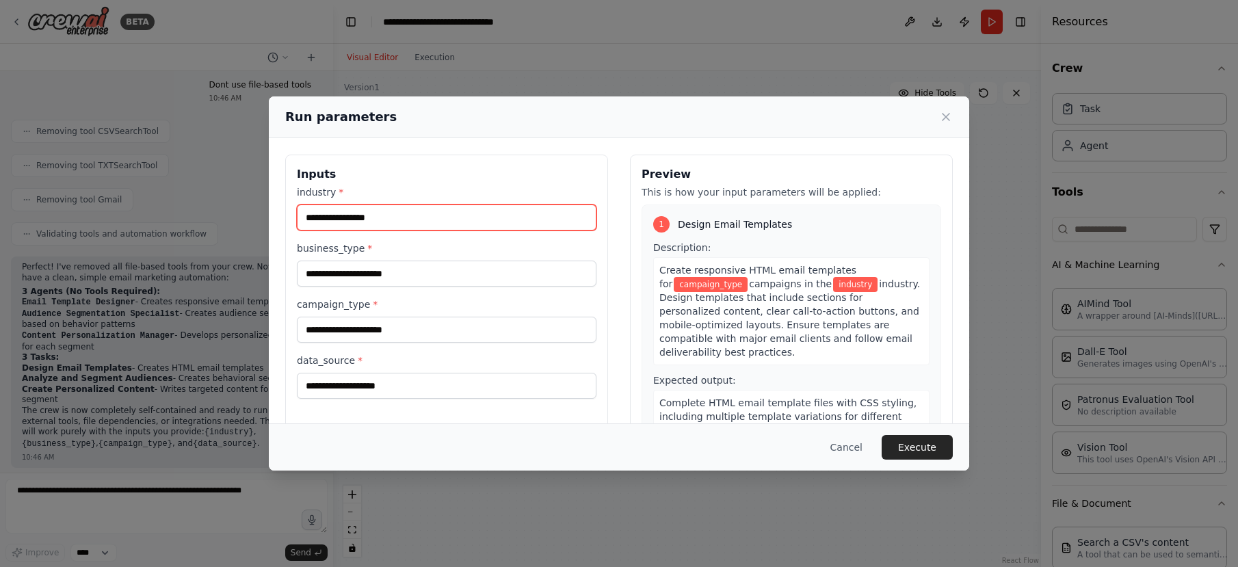
click at [424, 222] on input "industry *" at bounding box center [447, 217] width 300 height 26
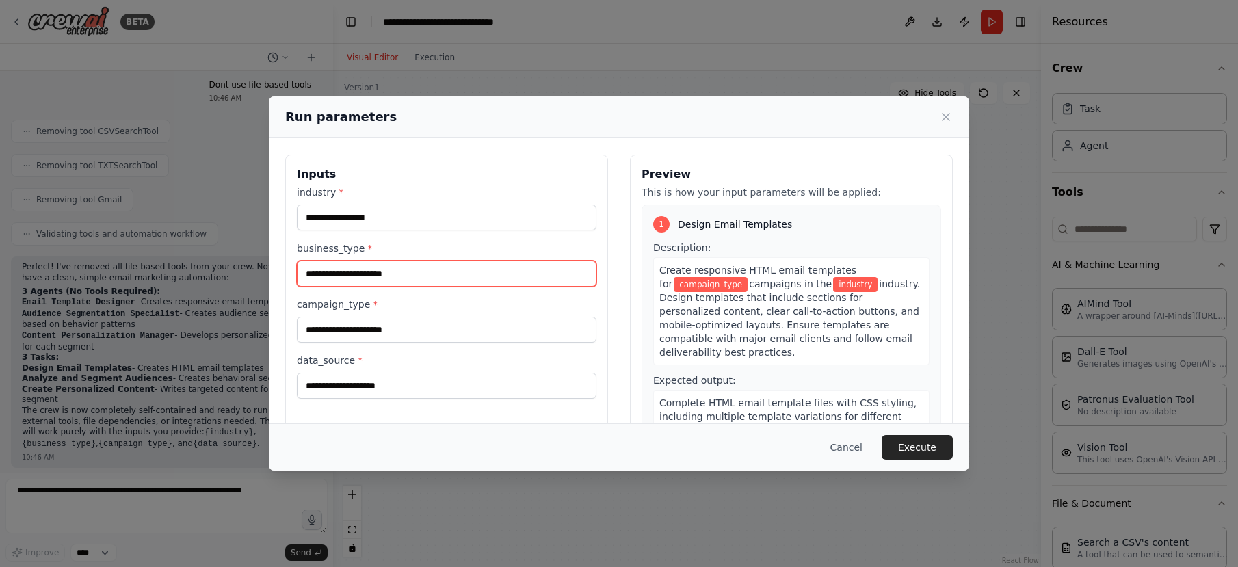
click at [416, 279] on input "business_type *" at bounding box center [447, 274] width 300 height 26
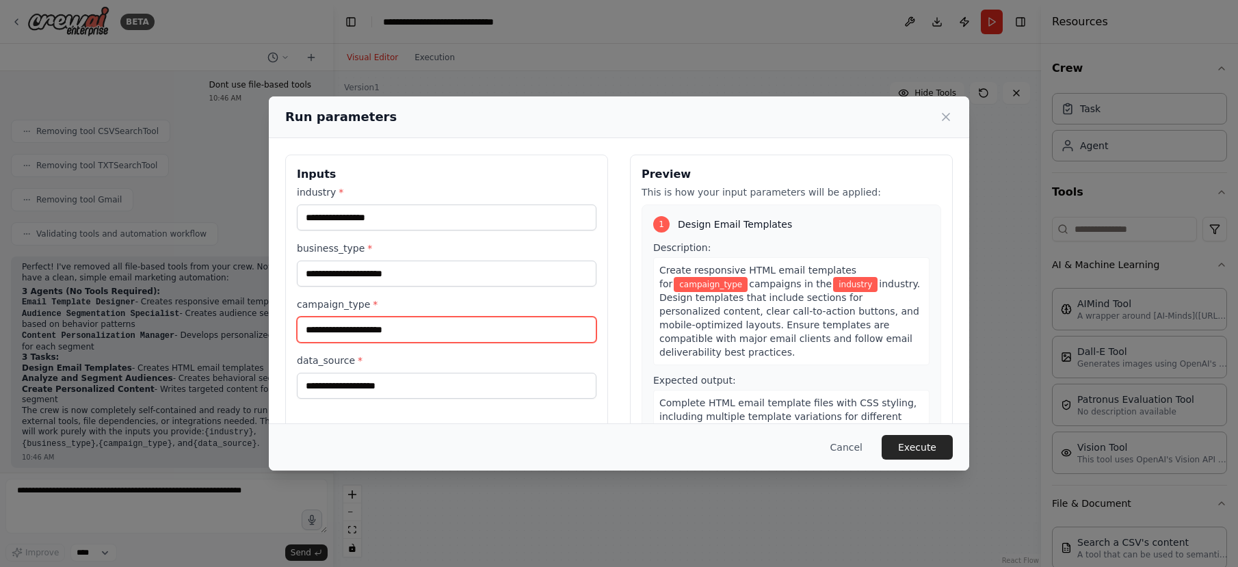
click at [408, 332] on input "campaign_type *" at bounding box center [447, 330] width 300 height 26
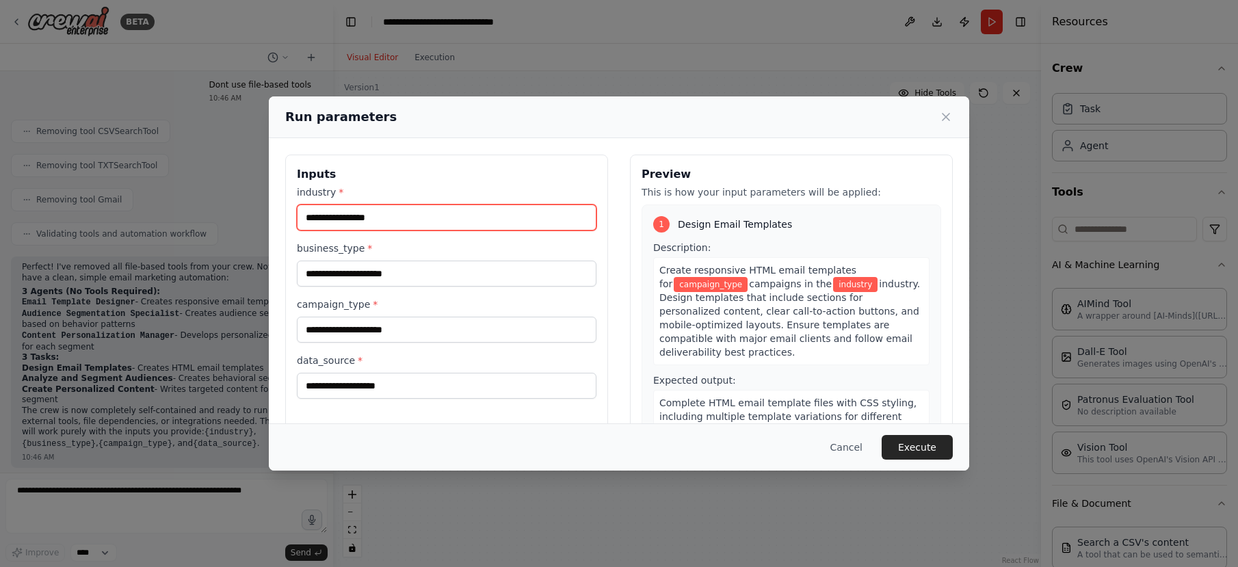
click at [404, 226] on input "industry *" at bounding box center [447, 217] width 300 height 26
type input "********"
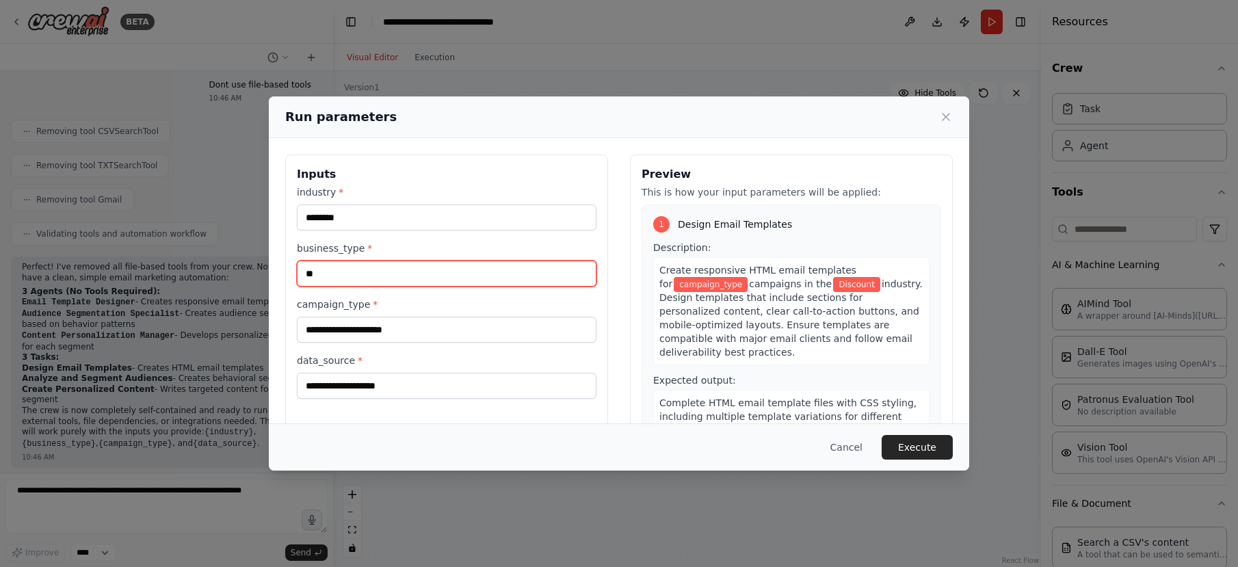
type input "*"
type input "**"
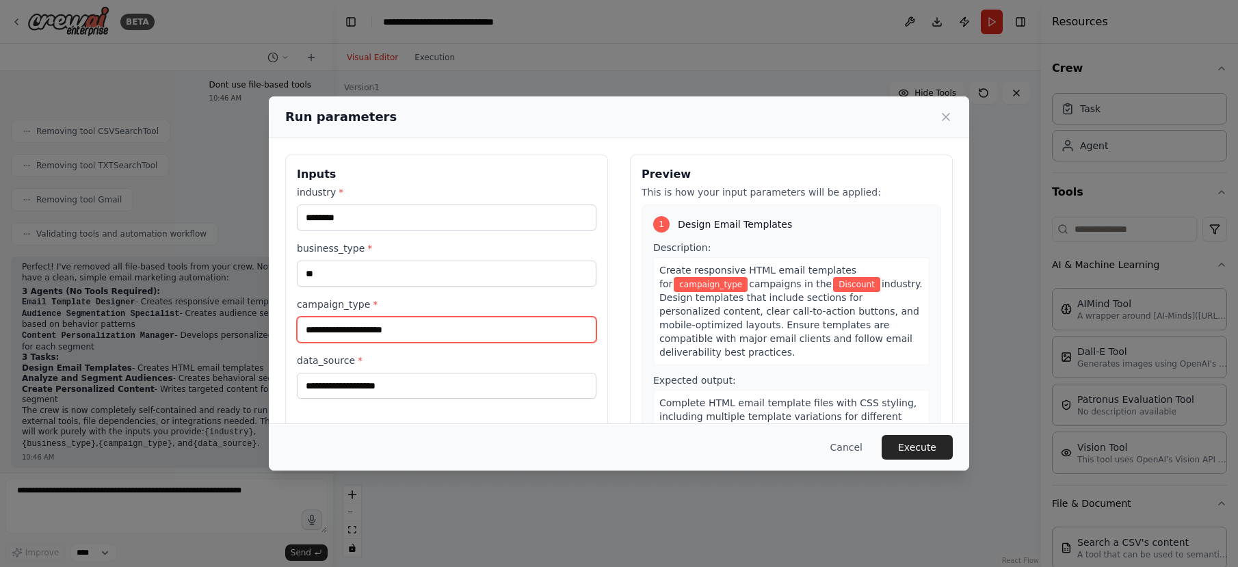
type input "*"
type input "********"
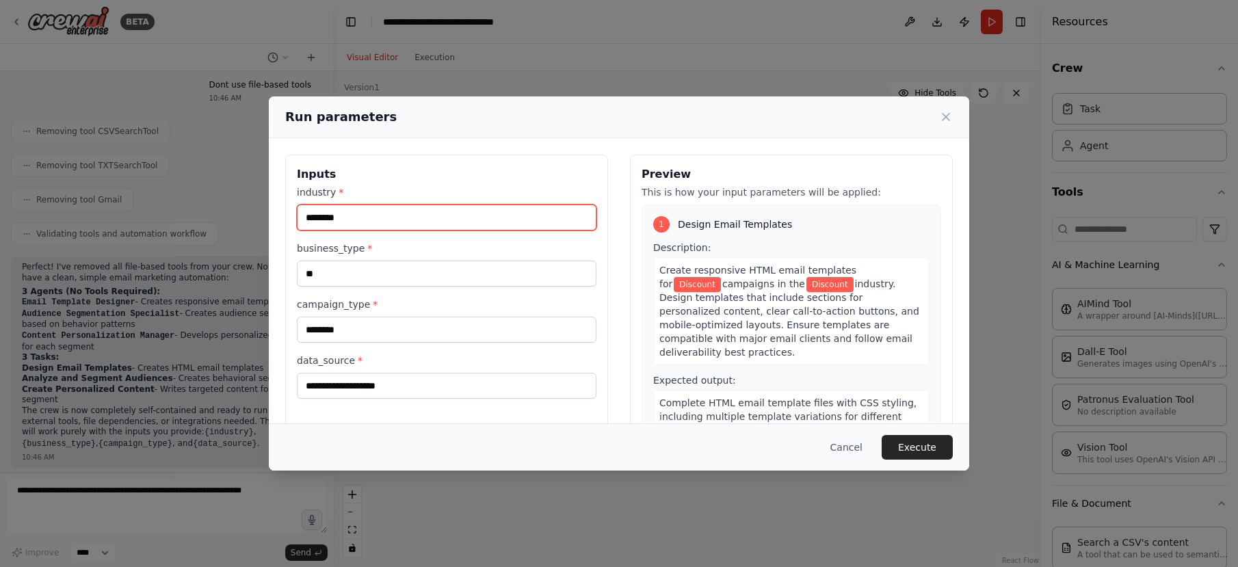
click at [354, 222] on input "********" at bounding box center [447, 217] width 300 height 26
type input "**"
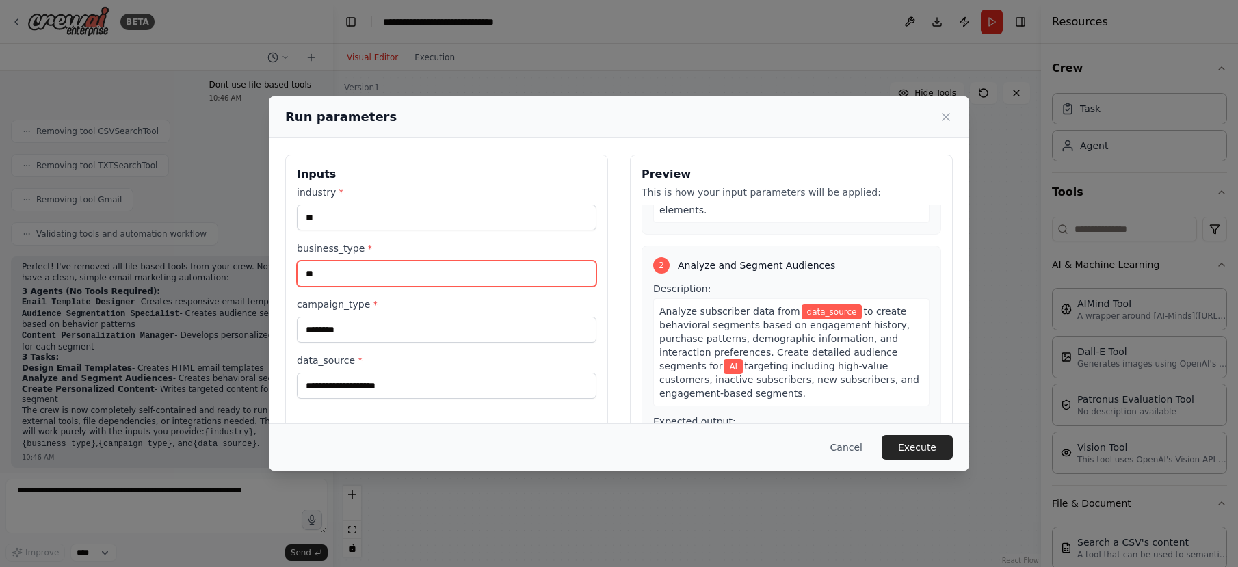
scroll to position [262, 0]
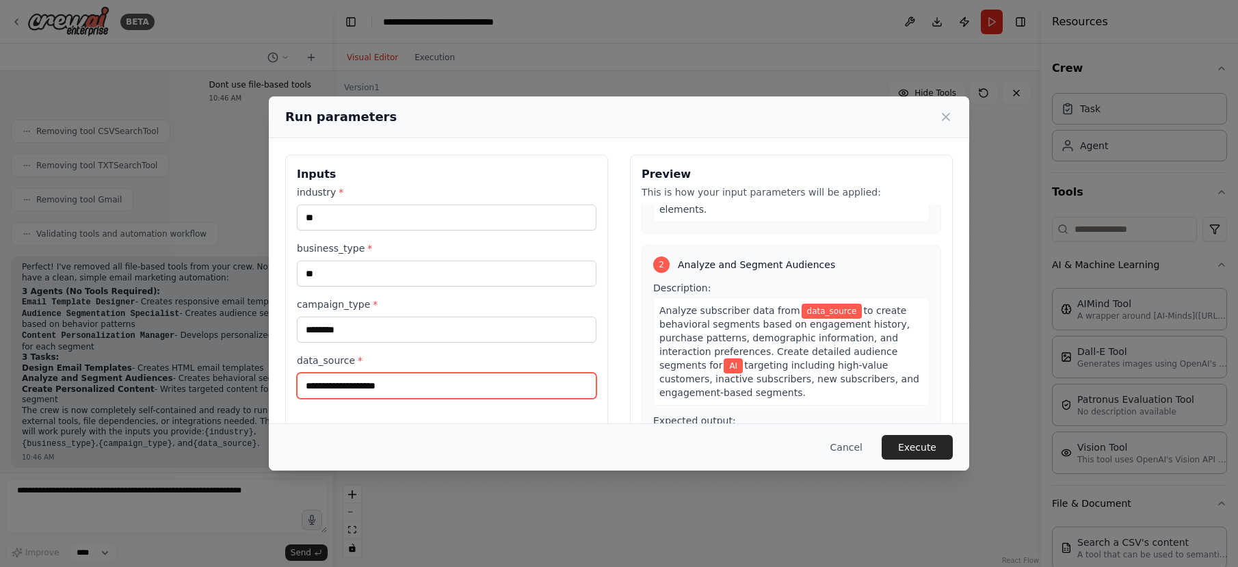
click at [437, 373] on input "data_source *" at bounding box center [447, 386] width 300 height 26
type input "**"
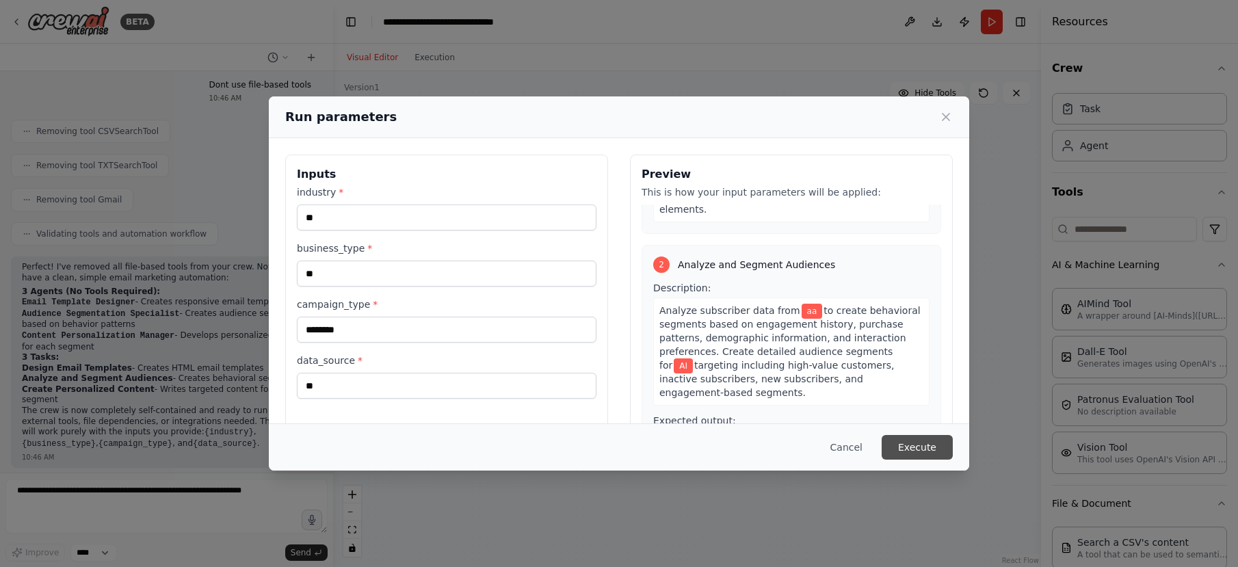
click at [933, 438] on button "Execute" at bounding box center [917, 447] width 71 height 25
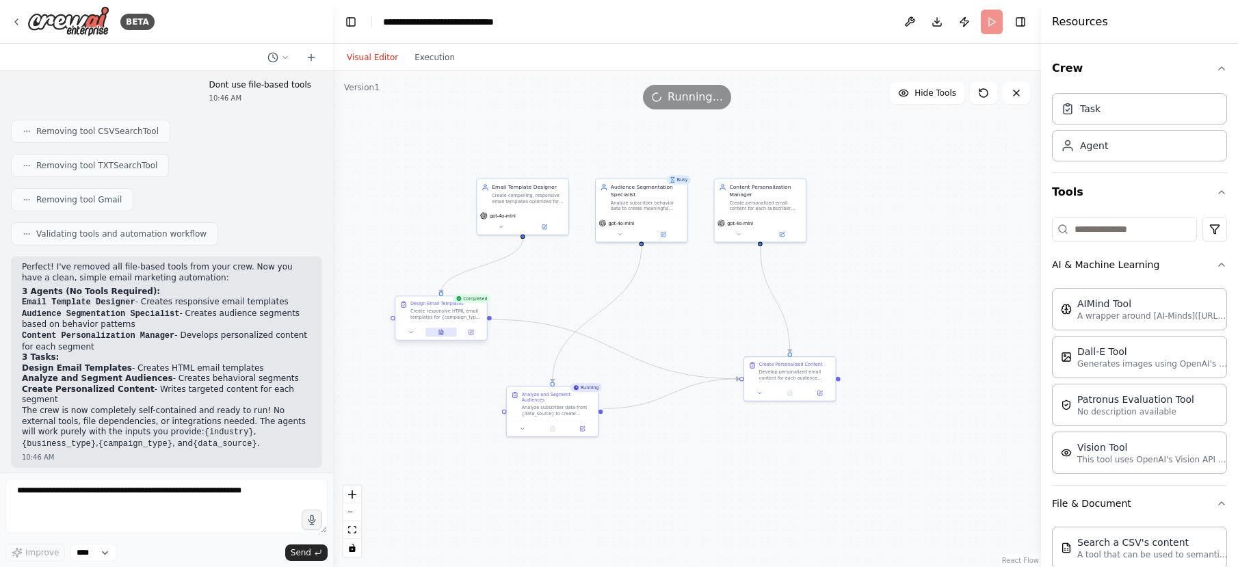
click at [442, 330] on icon at bounding box center [442, 330] width 1 height 1
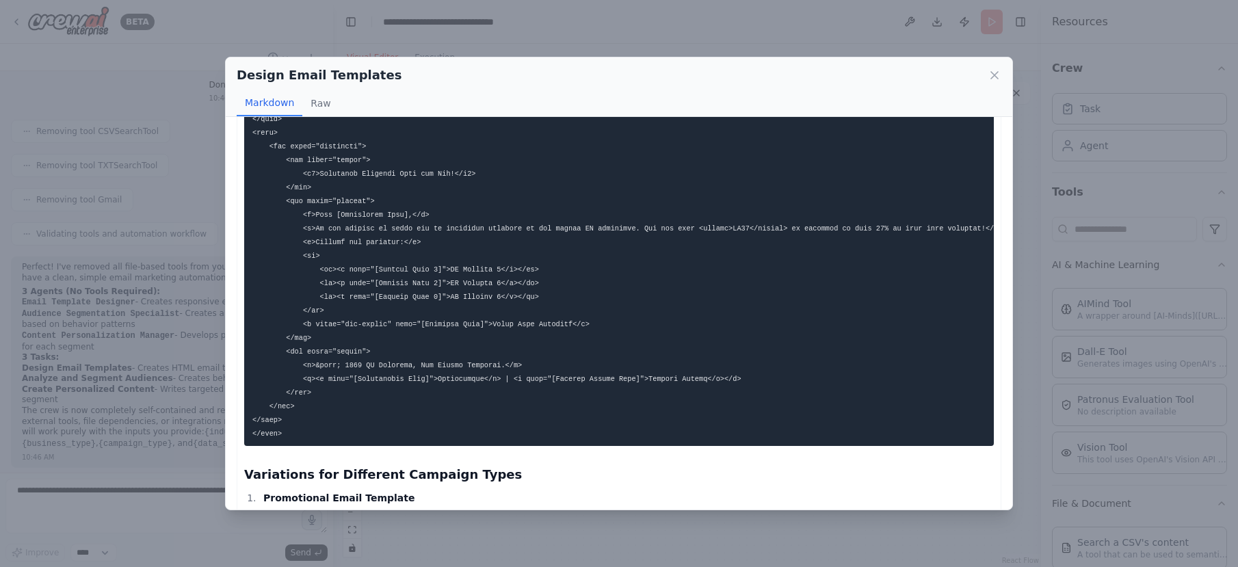
scroll to position [1329, 0]
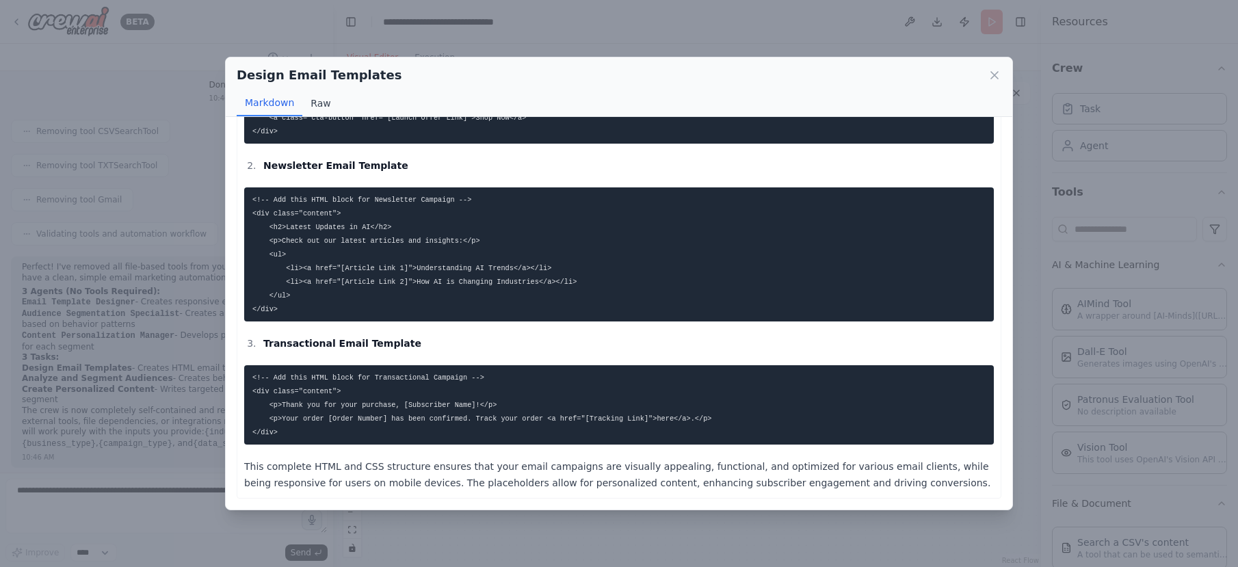
click at [315, 99] on button "Raw" at bounding box center [320, 103] width 36 height 26
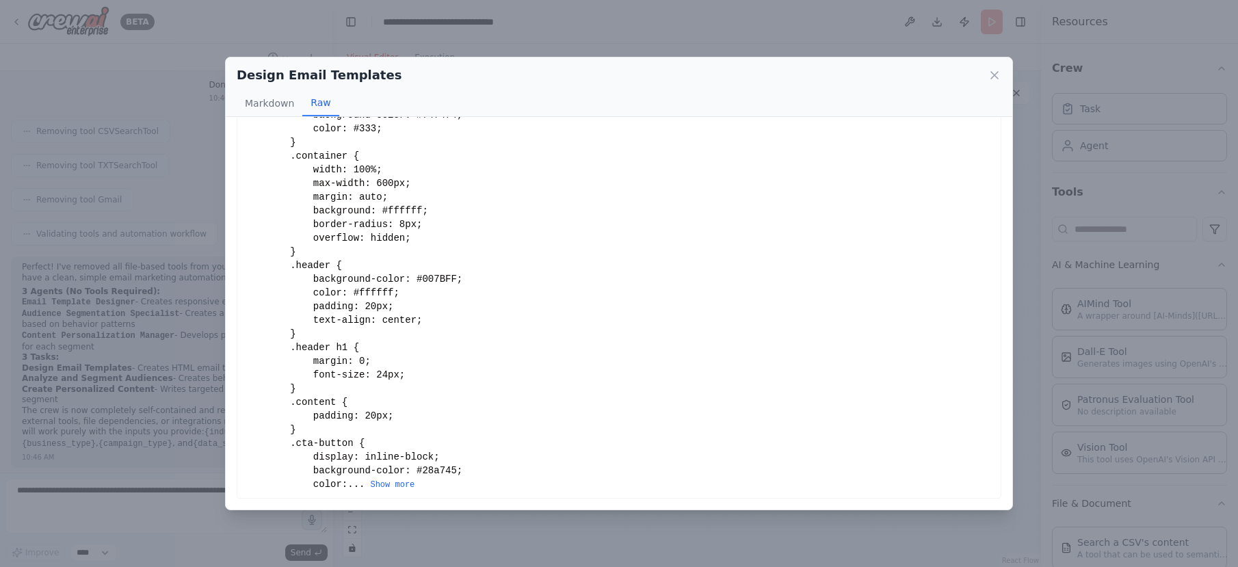
drag, startPoint x: 1000, startPoint y: 74, endPoint x: 994, endPoint y: 88, distance: 15.0
click at [1000, 74] on icon at bounding box center [995, 75] width 14 height 14
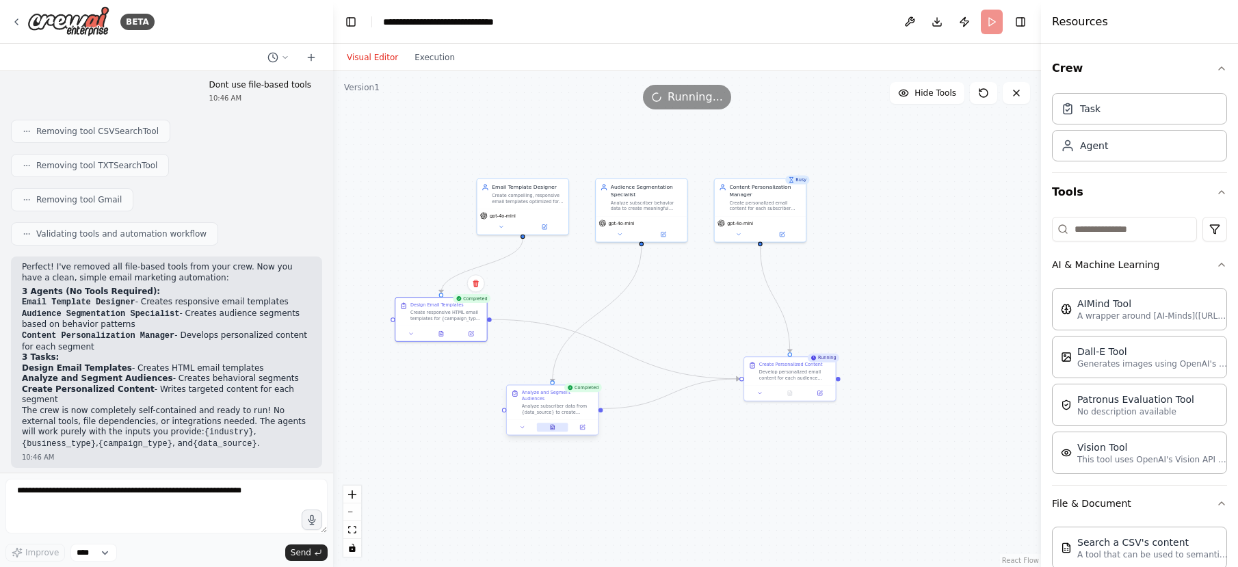
click at [551, 425] on icon at bounding box center [553, 427] width 4 height 5
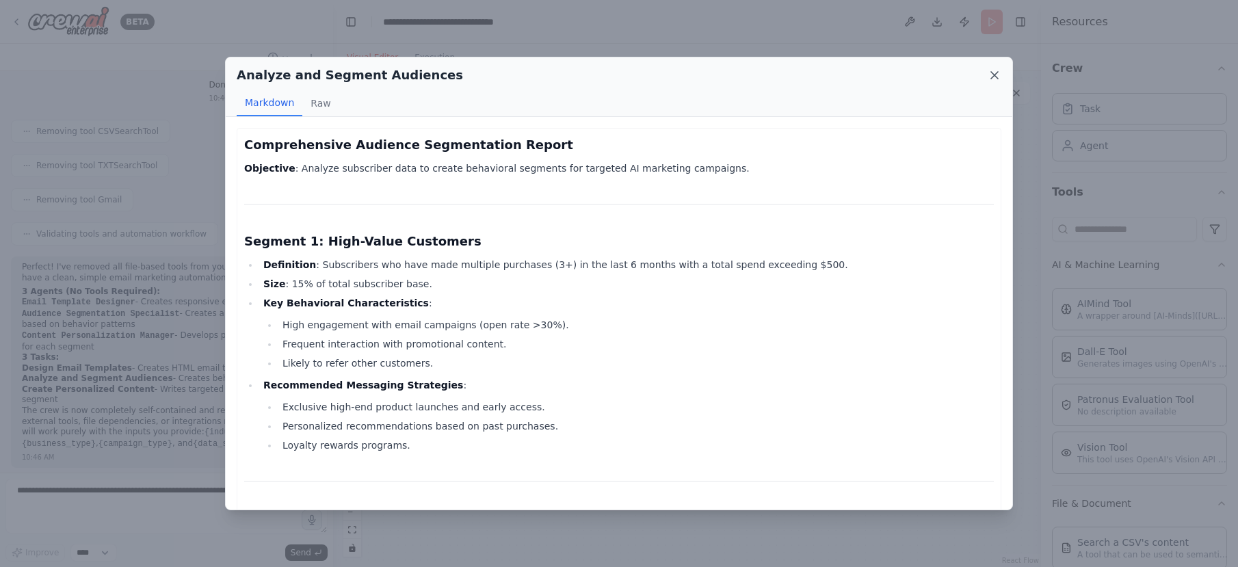
click at [992, 78] on icon at bounding box center [994, 75] width 7 height 7
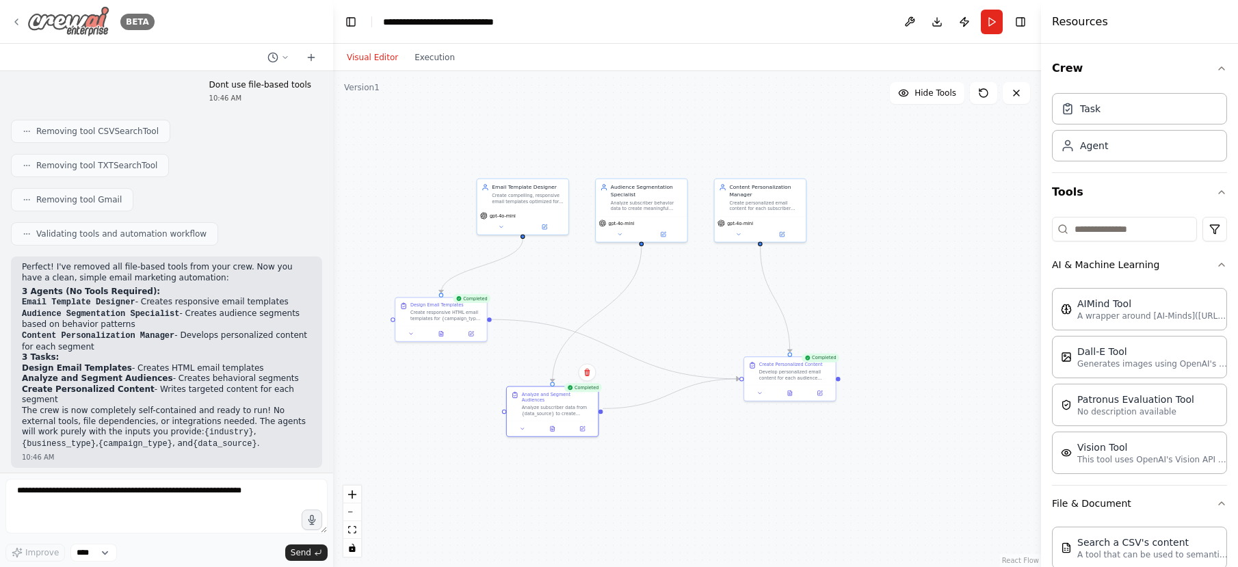
click at [66, 15] on img at bounding box center [68, 21] width 82 height 31
